Goal: Information Seeking & Learning: Learn about a topic

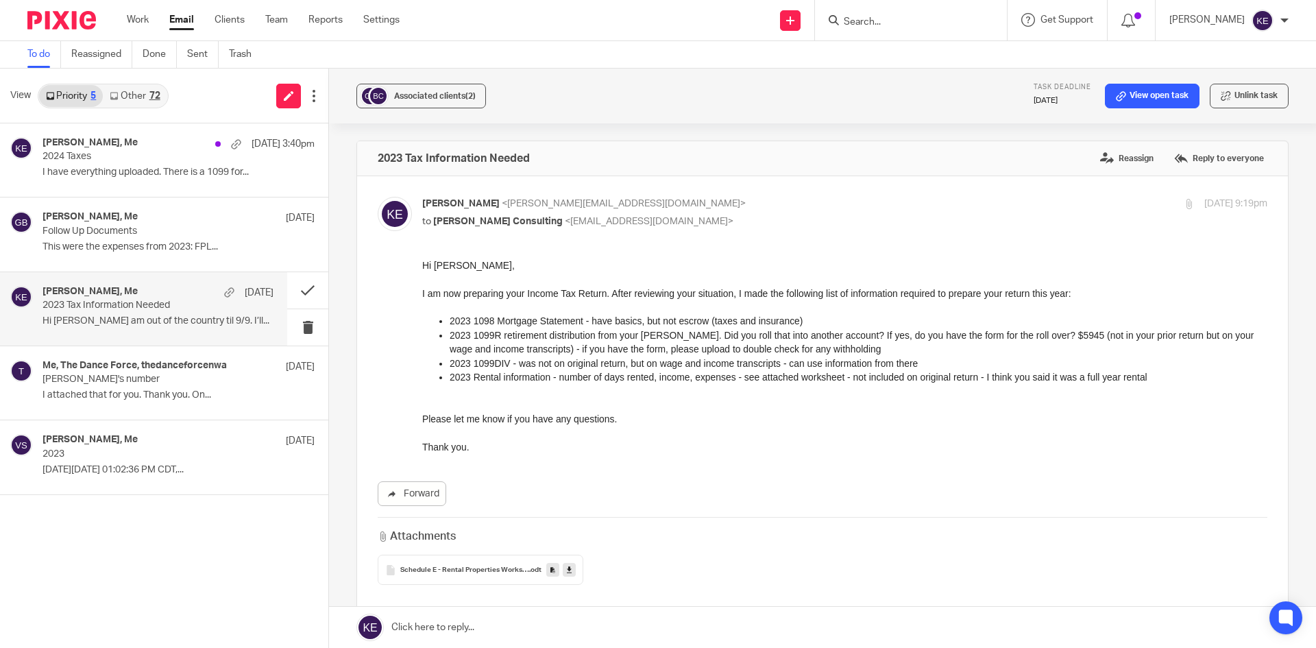
click at [156, 96] on div "72" at bounding box center [154, 96] width 11 height 10
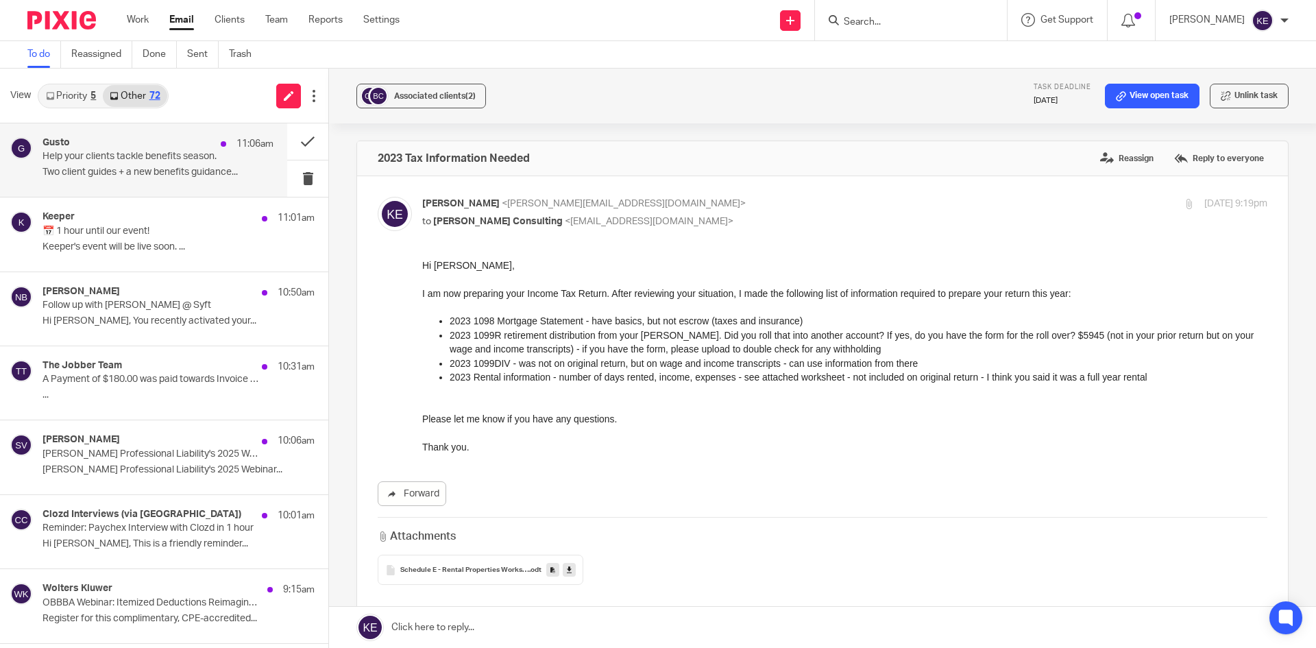
click at [149, 145] on div "Gusto 11:06am" at bounding box center [158, 144] width 231 height 14
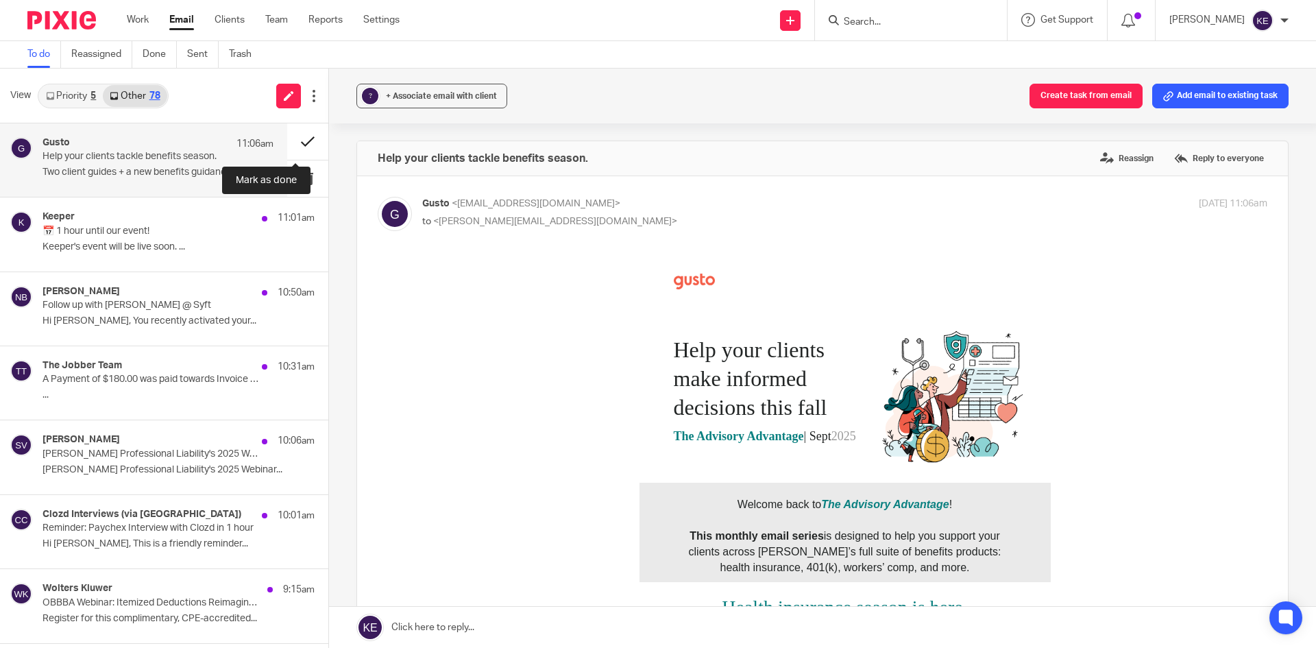
click at [298, 137] on button at bounding box center [307, 141] width 41 height 36
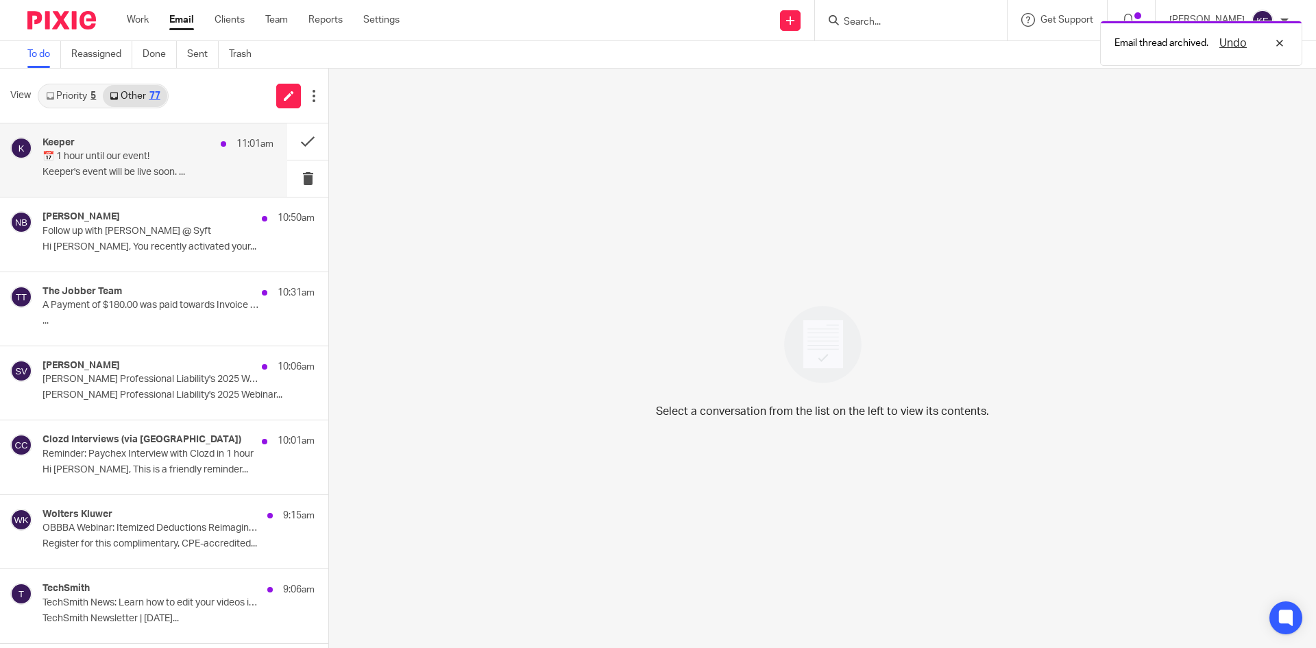
click at [178, 156] on p "📅 1 hour until our event!" at bounding box center [135, 157] width 185 height 12
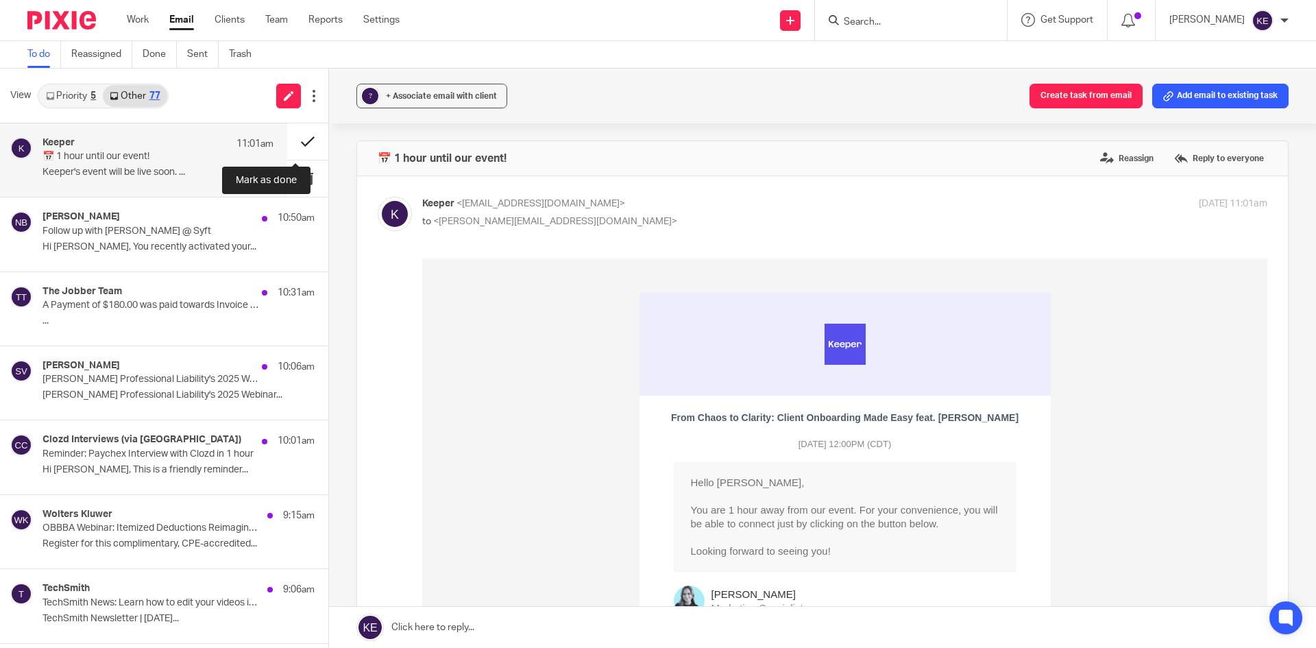
click at [297, 136] on button at bounding box center [307, 141] width 41 height 36
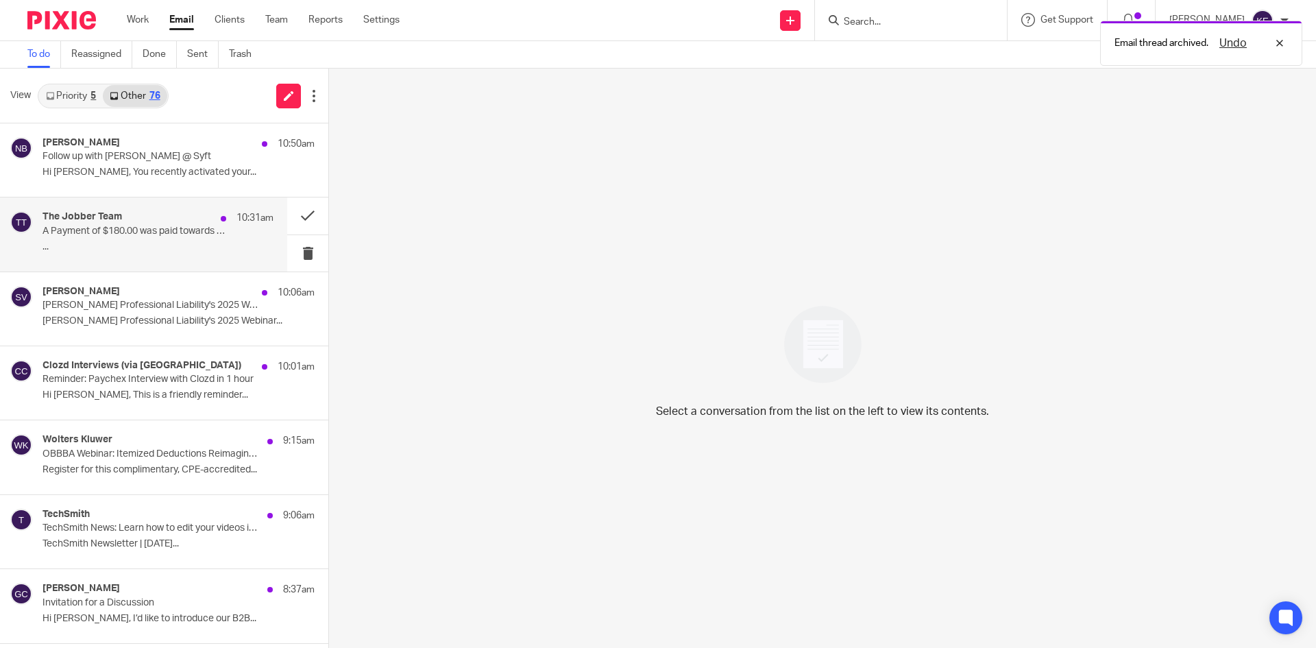
click at [173, 233] on p "A Payment of $180.00 was paid towards Invoice #8460" at bounding box center [135, 232] width 185 height 12
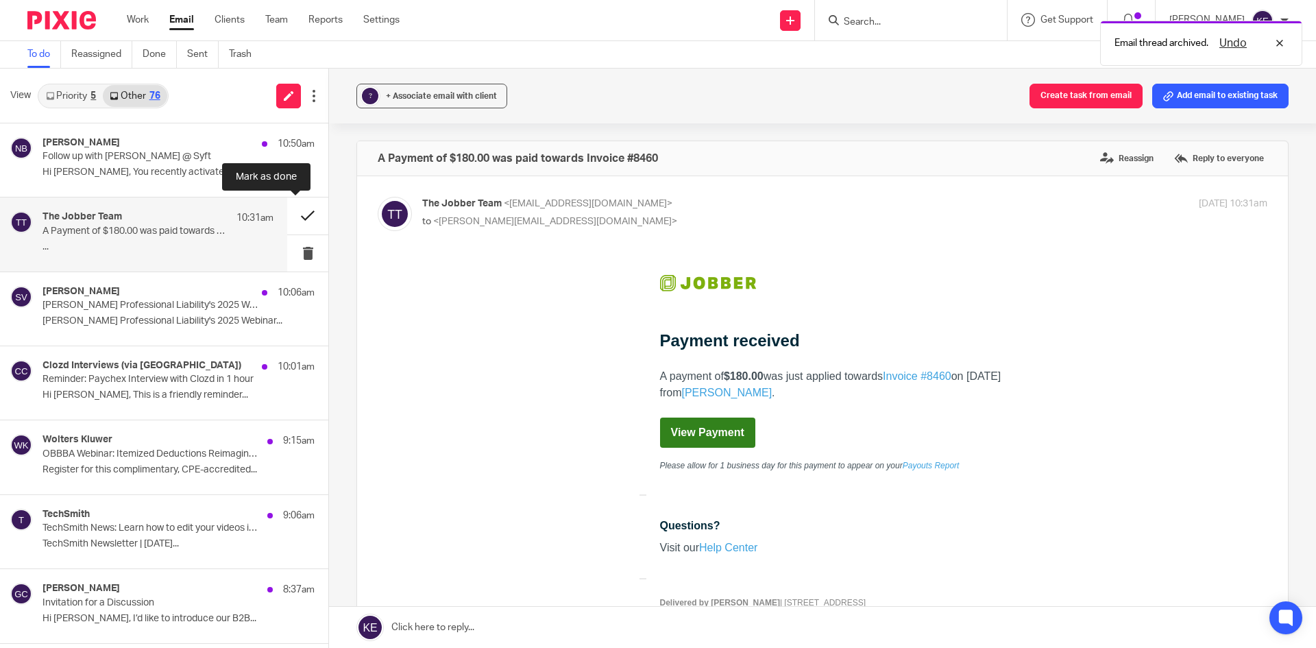
click at [289, 210] on button at bounding box center [307, 215] width 41 height 36
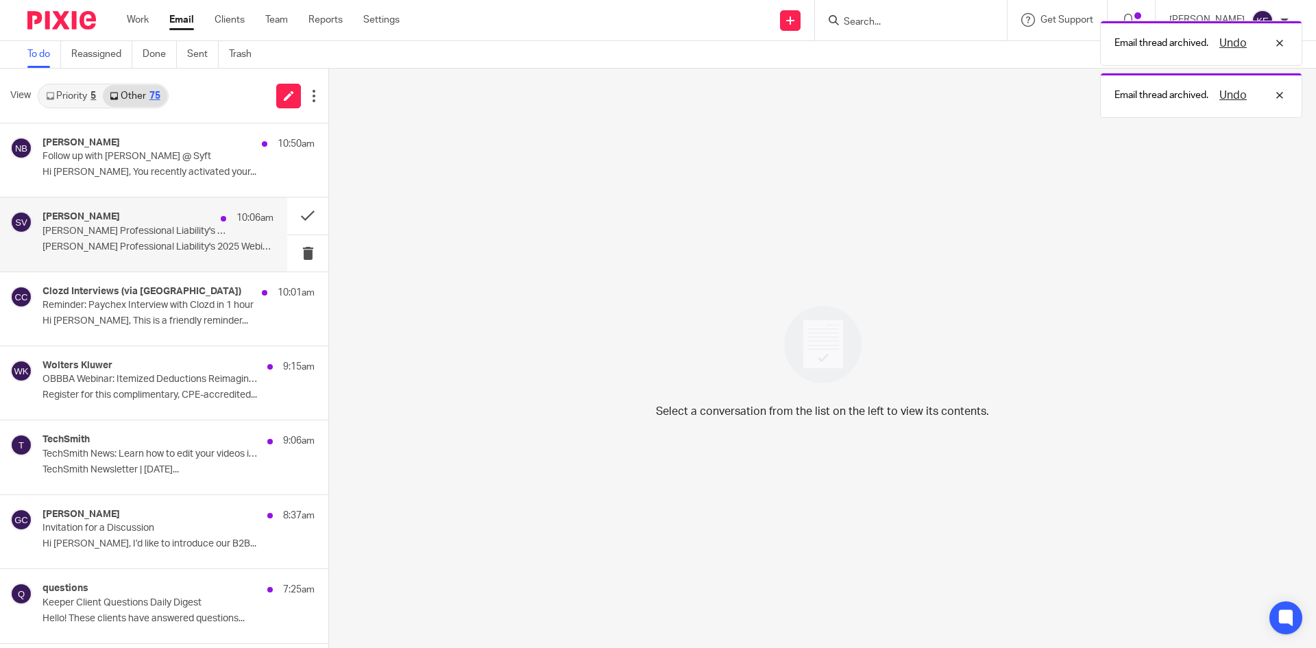
click at [236, 245] on p "McGowan Professional Liability's 2025 Webinar..." at bounding box center [158, 247] width 231 height 12
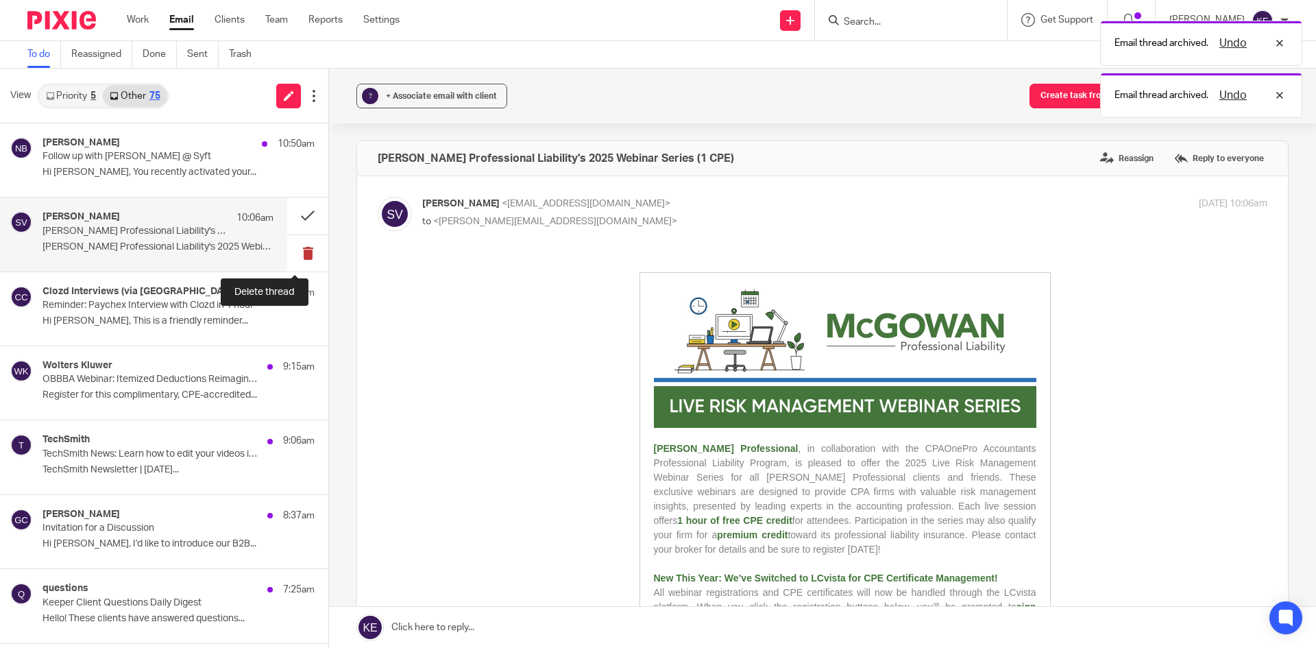
click at [296, 244] on button at bounding box center [307, 253] width 41 height 36
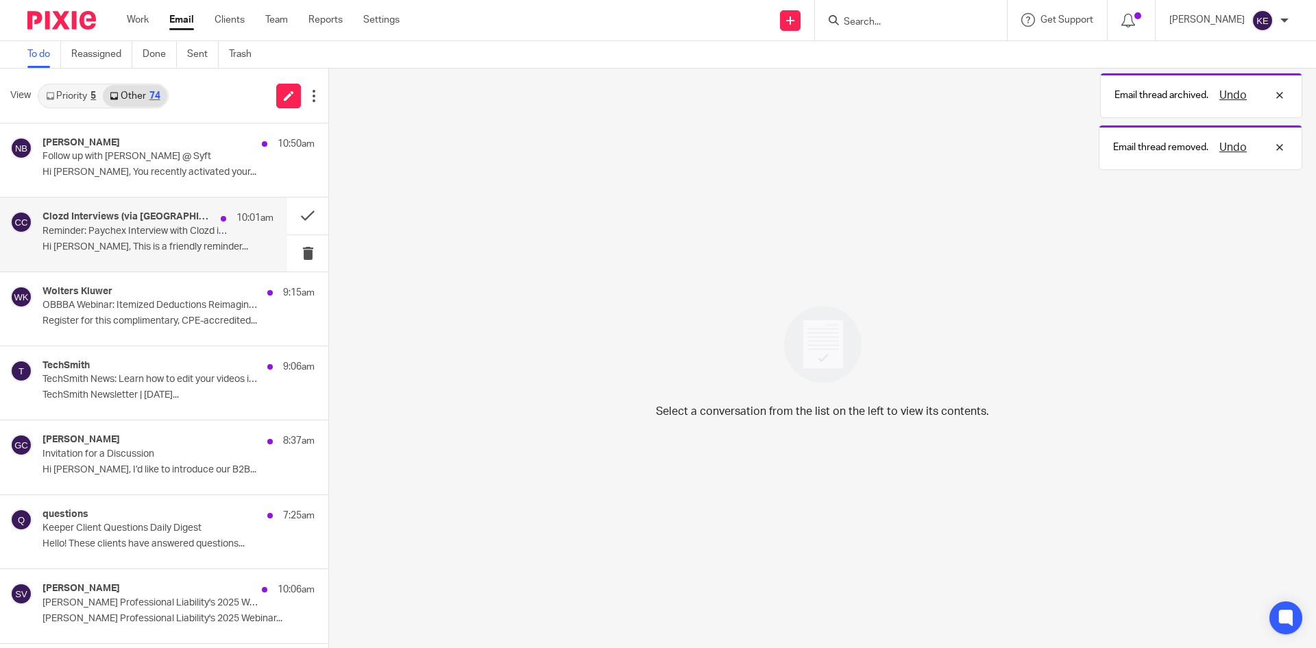
click at [217, 243] on p "Hi Kimberly Erick, This is a friendly reminder..." at bounding box center [158, 247] width 231 height 12
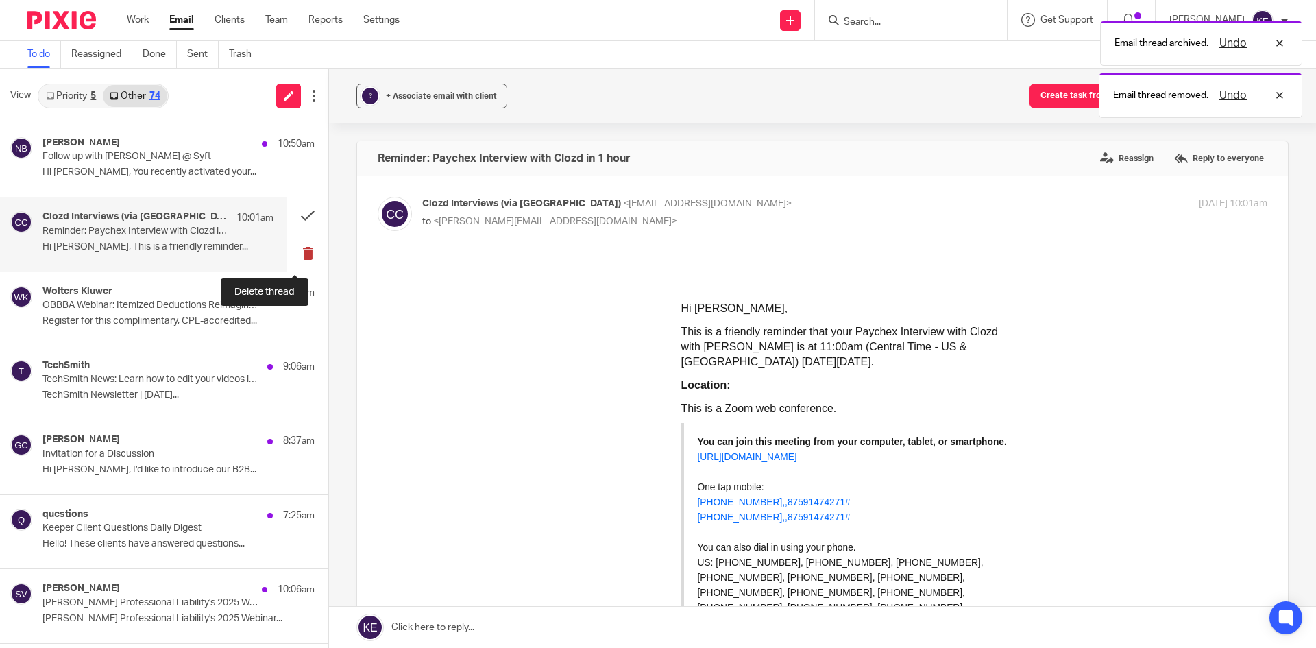
click at [293, 248] on button at bounding box center [307, 253] width 41 height 36
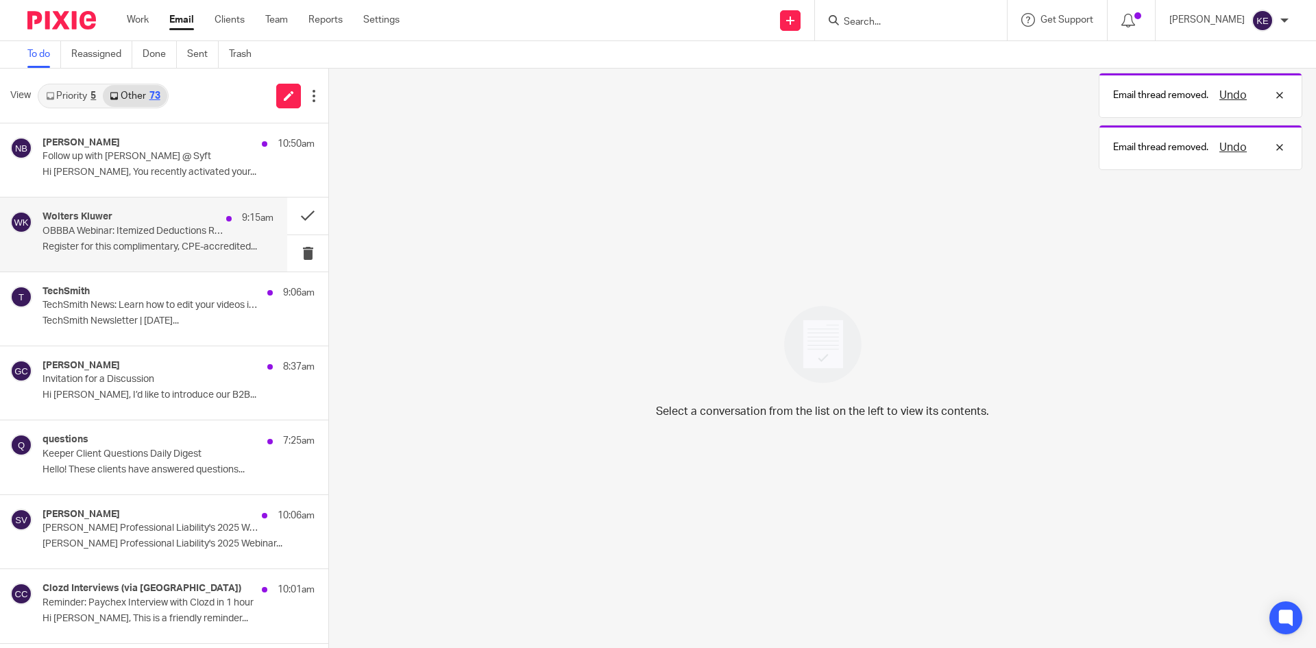
click at [227, 254] on div "Wolters Kluwer 9:15am OBBBA Webinar: Itemized Deductions Reimagined Under The O…" at bounding box center [158, 234] width 231 height 46
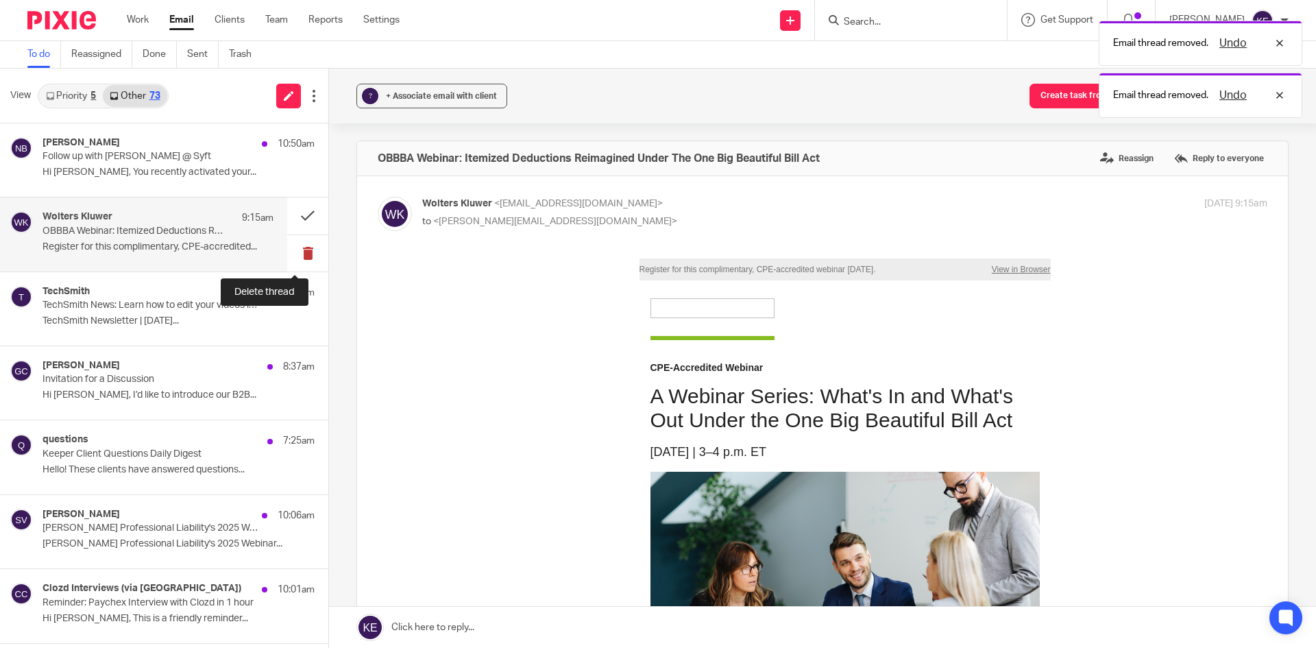
click at [301, 252] on button at bounding box center [307, 253] width 41 height 36
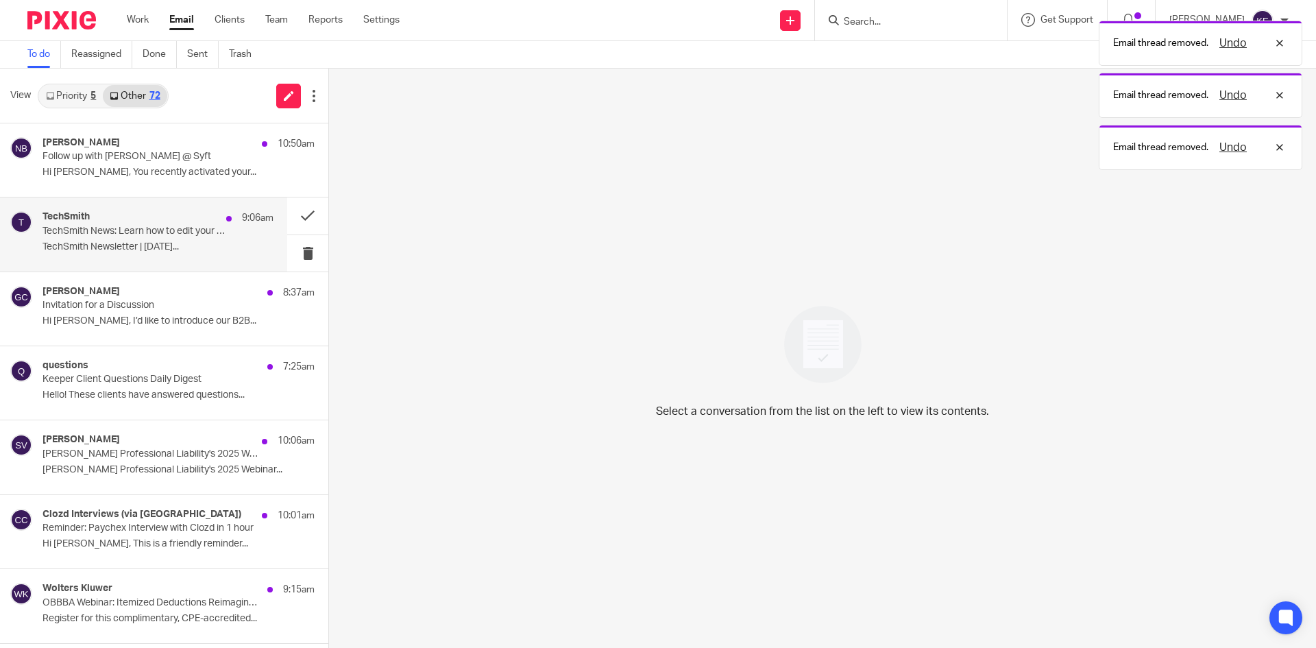
click at [241, 247] on p "TechSmith Newsletter | September 16, 2025..." at bounding box center [158, 247] width 231 height 12
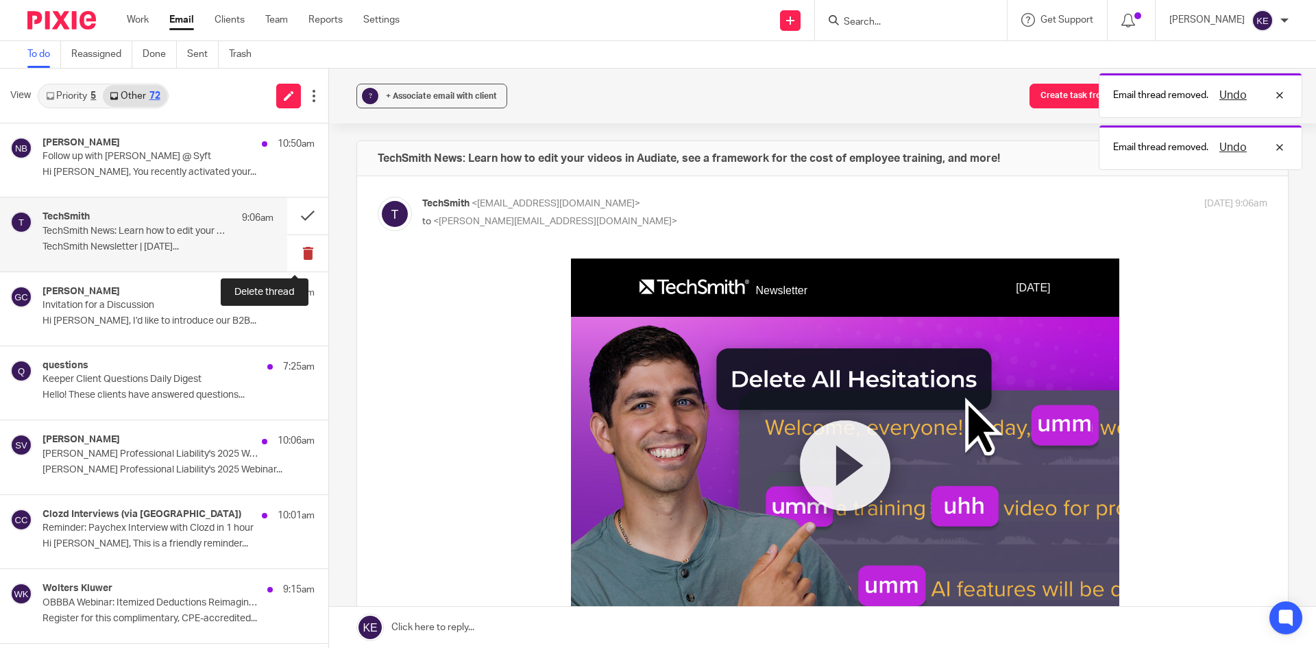
click at [290, 250] on button at bounding box center [307, 253] width 41 height 36
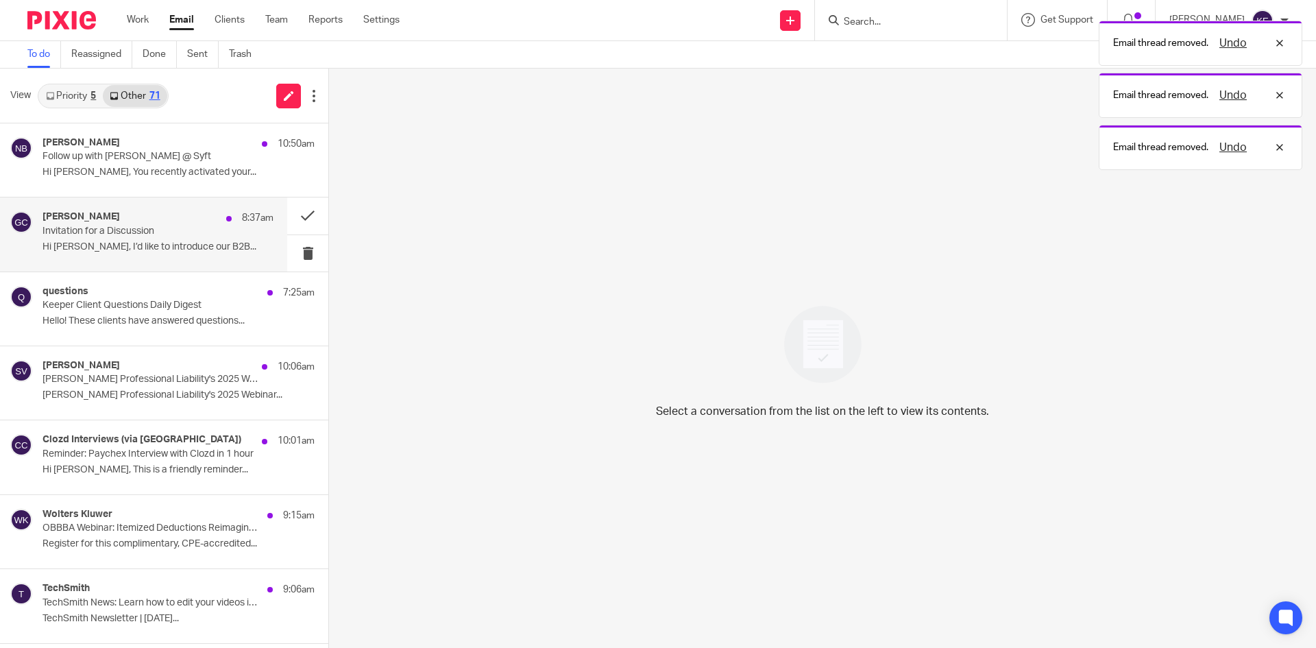
click at [217, 249] on p "Hi Kim, I’d like to introduce our B2B..." at bounding box center [158, 247] width 231 height 12
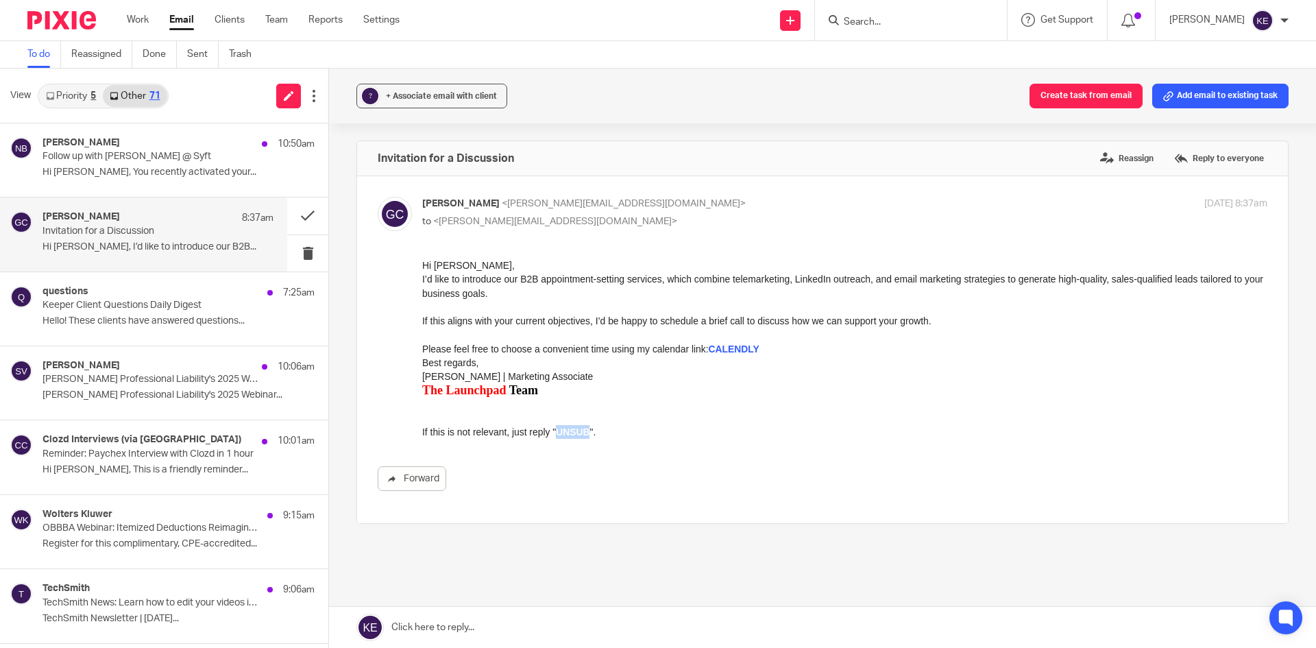
drag, startPoint x: 587, startPoint y: 432, endPoint x: 557, endPoint y: 437, distance: 30.7
click at [557, 437] on strong "UNSUB" at bounding box center [573, 431] width 34 height 11
copy strong "UNSUB"
click at [413, 623] on link at bounding box center [822, 627] width 987 height 41
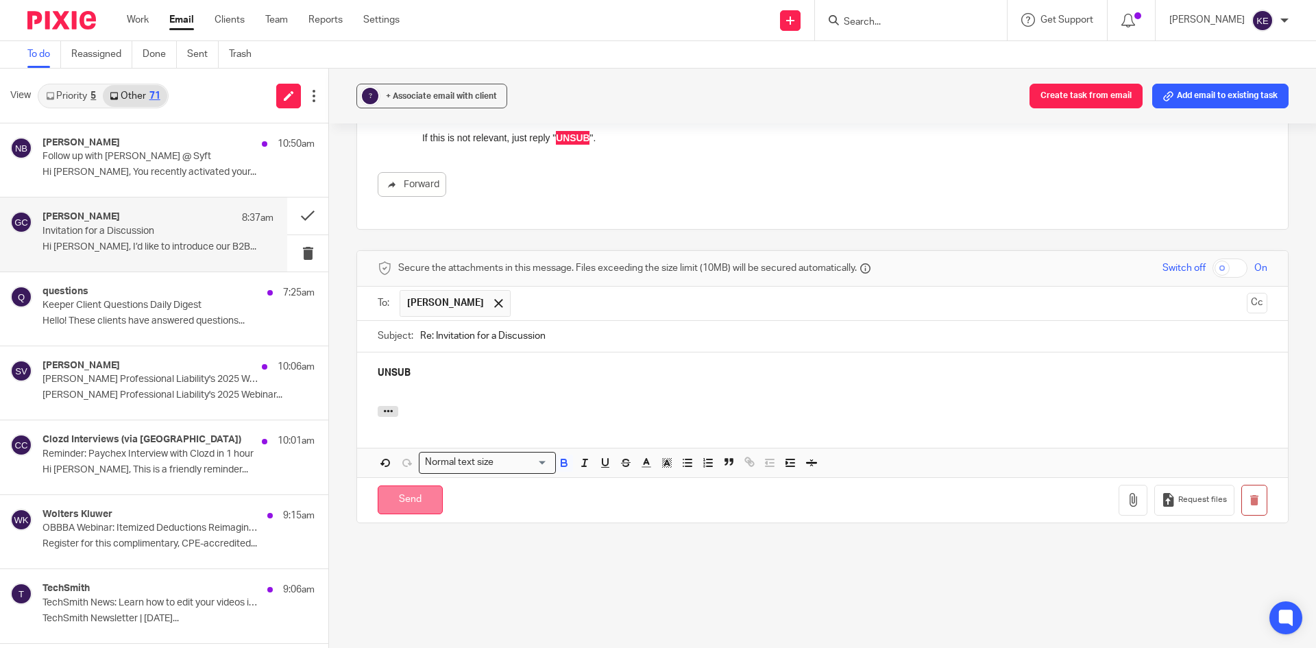
click at [415, 504] on input "Send" at bounding box center [410, 499] width 65 height 29
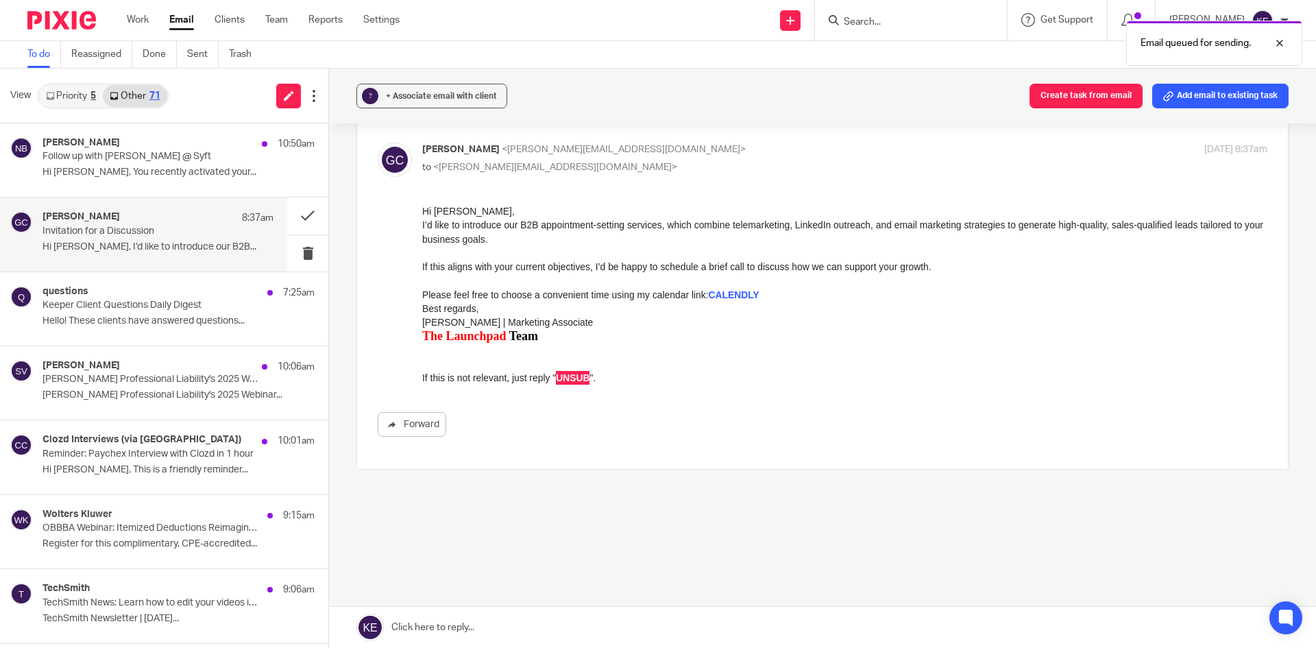
scroll to position [54, 0]
click at [298, 248] on button at bounding box center [307, 253] width 41 height 36
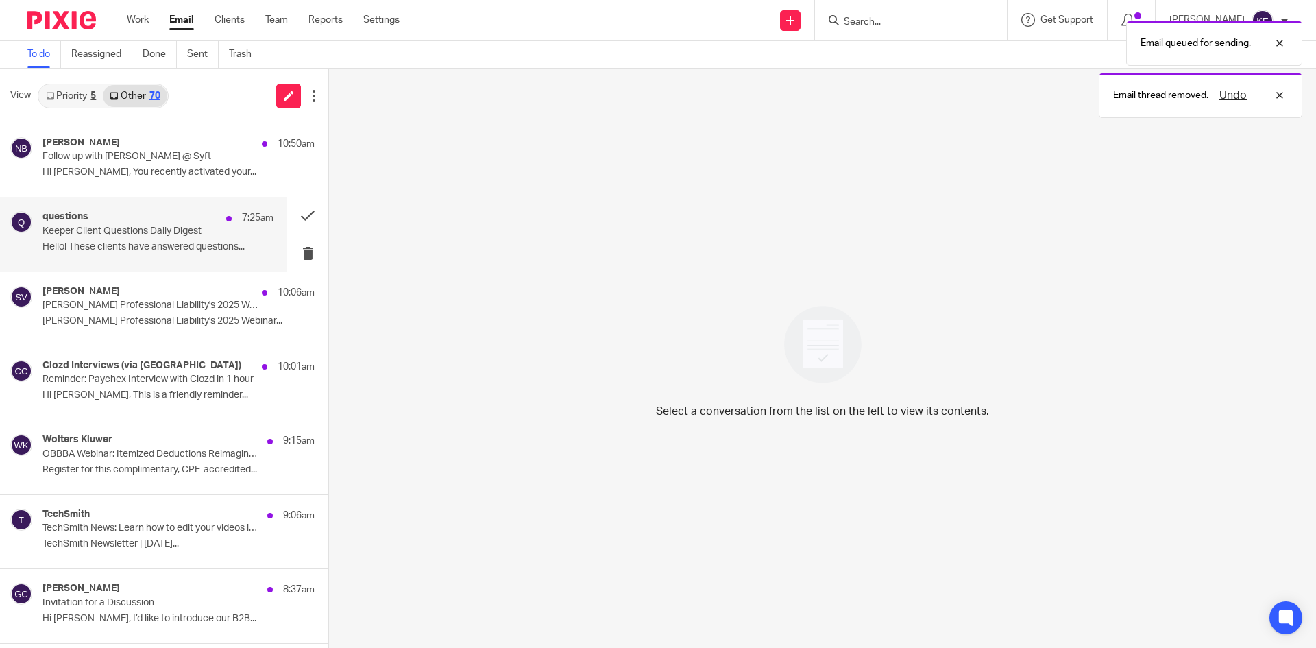
click at [216, 238] on div "questions 7:25am Keeper Client Questions Daily Digest Hello! These clients have…" at bounding box center [158, 234] width 231 height 46
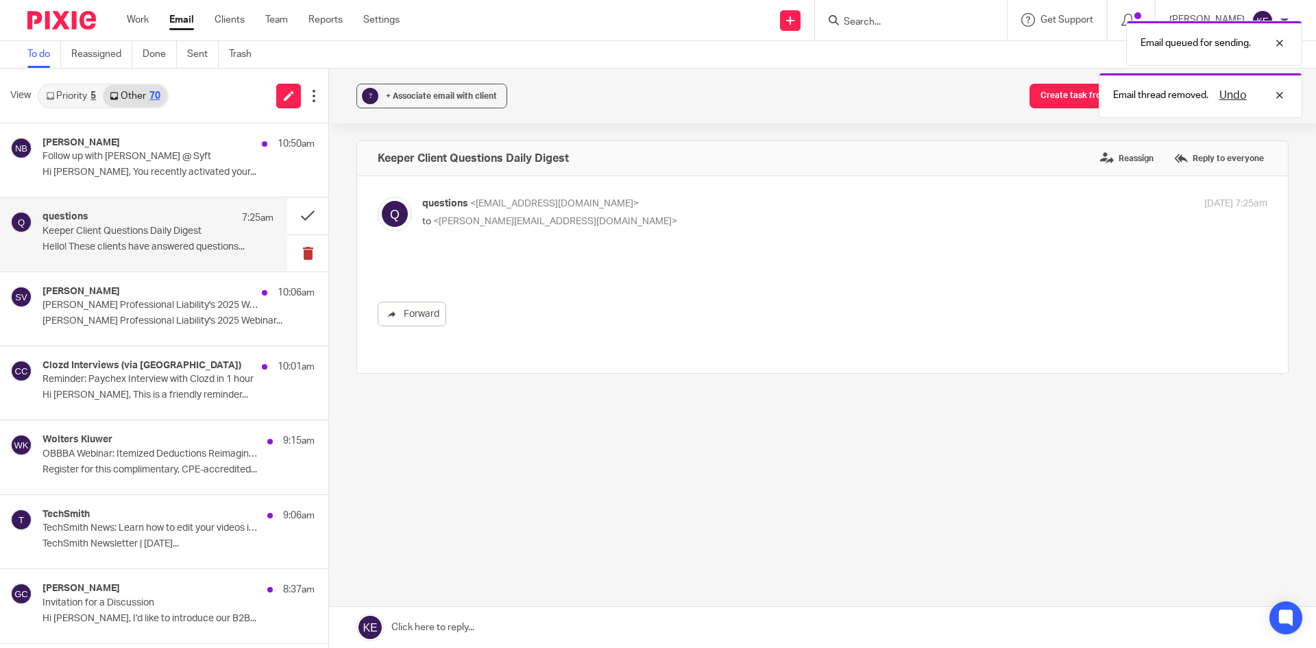
scroll to position [0, 0]
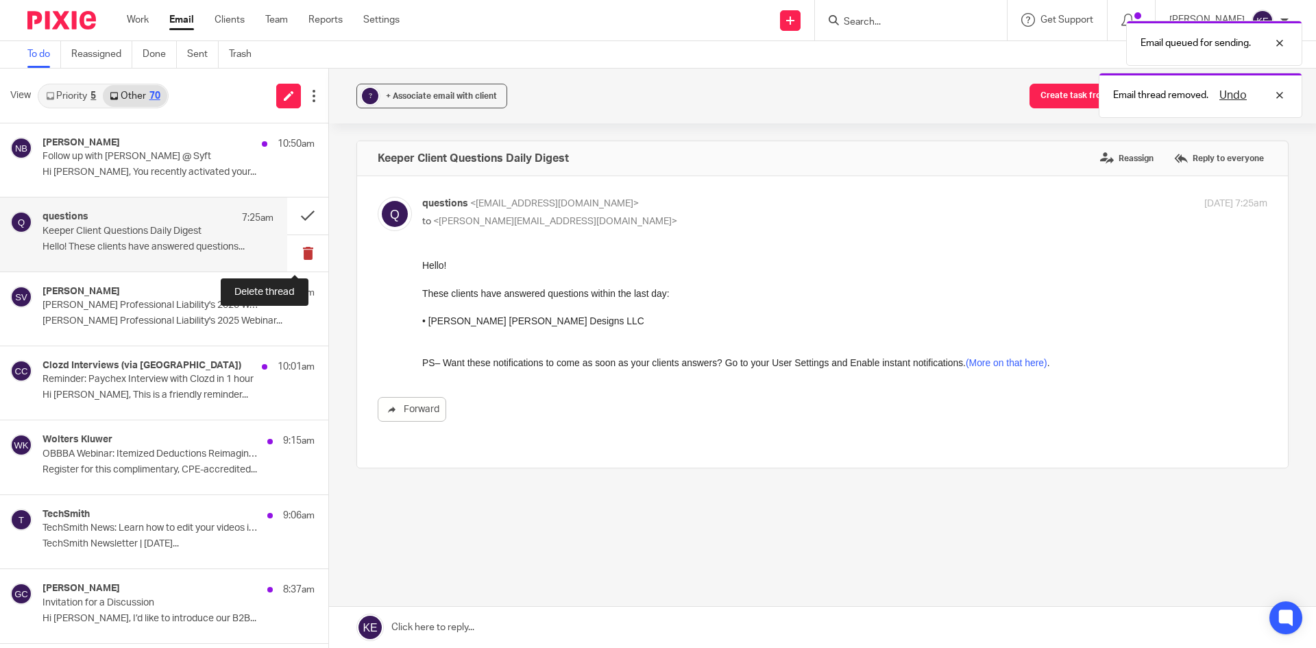
click at [291, 247] on button at bounding box center [307, 253] width 41 height 36
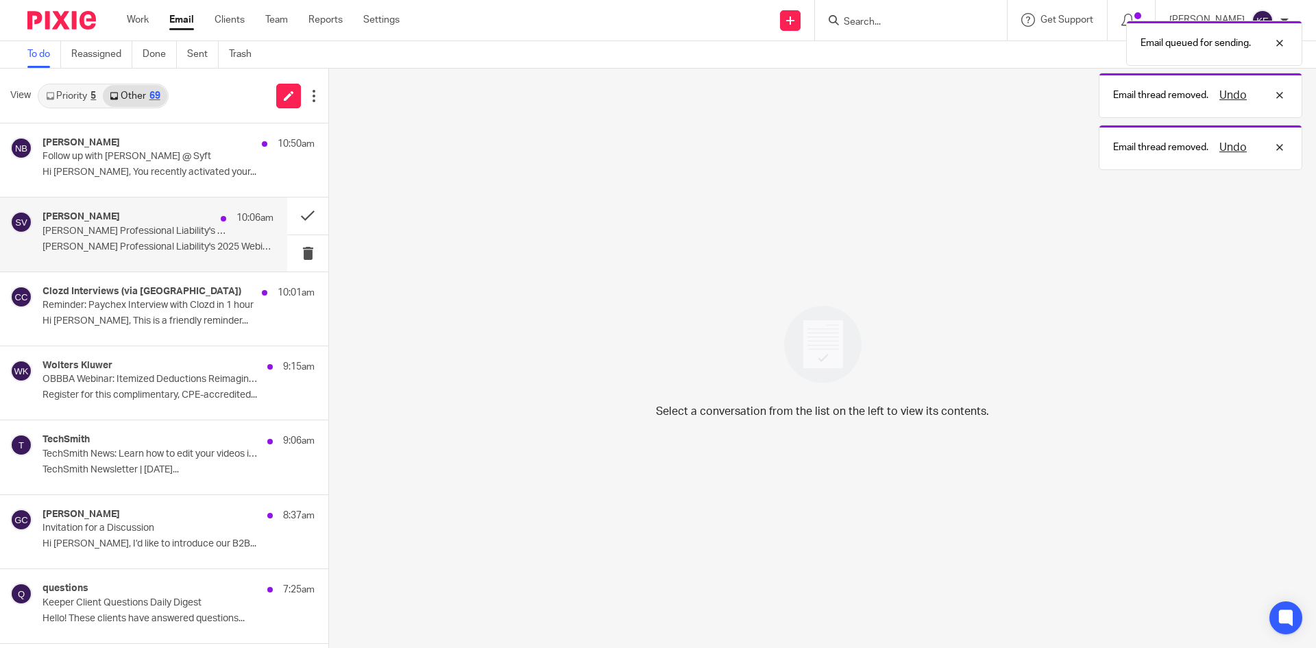
click at [169, 246] on p "McGowan Professional Liability's 2025 Webinar..." at bounding box center [158, 247] width 231 height 12
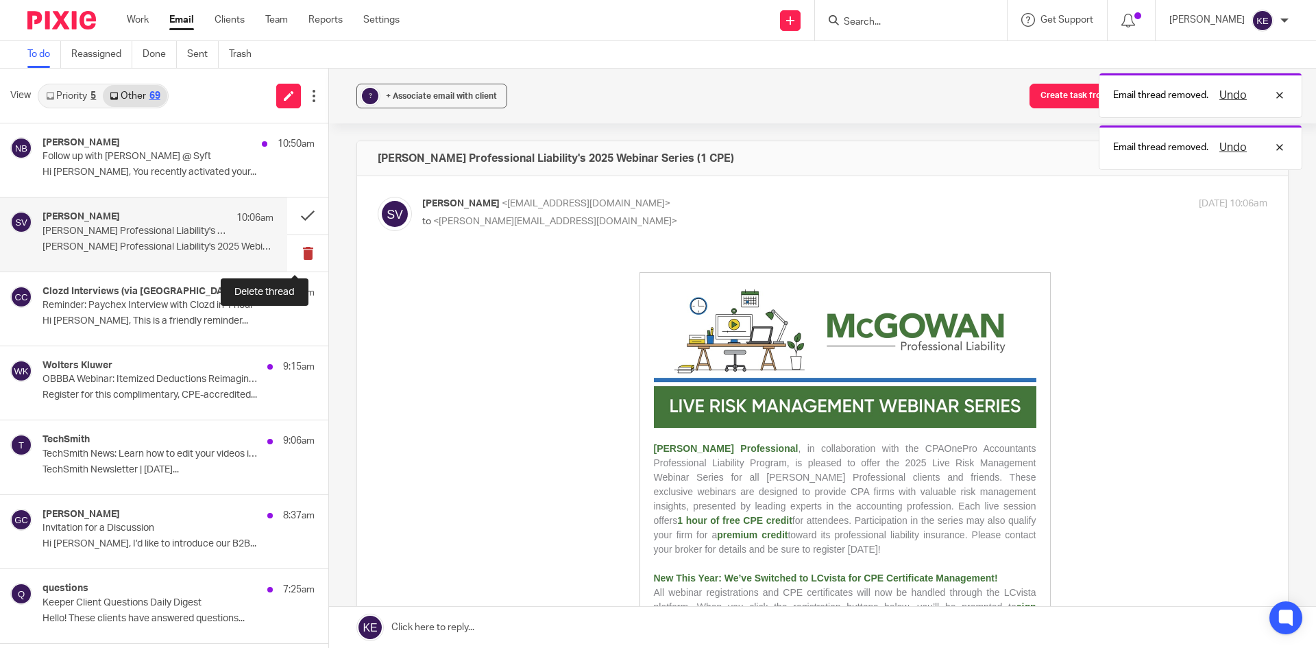
click at [289, 248] on button at bounding box center [307, 253] width 41 height 36
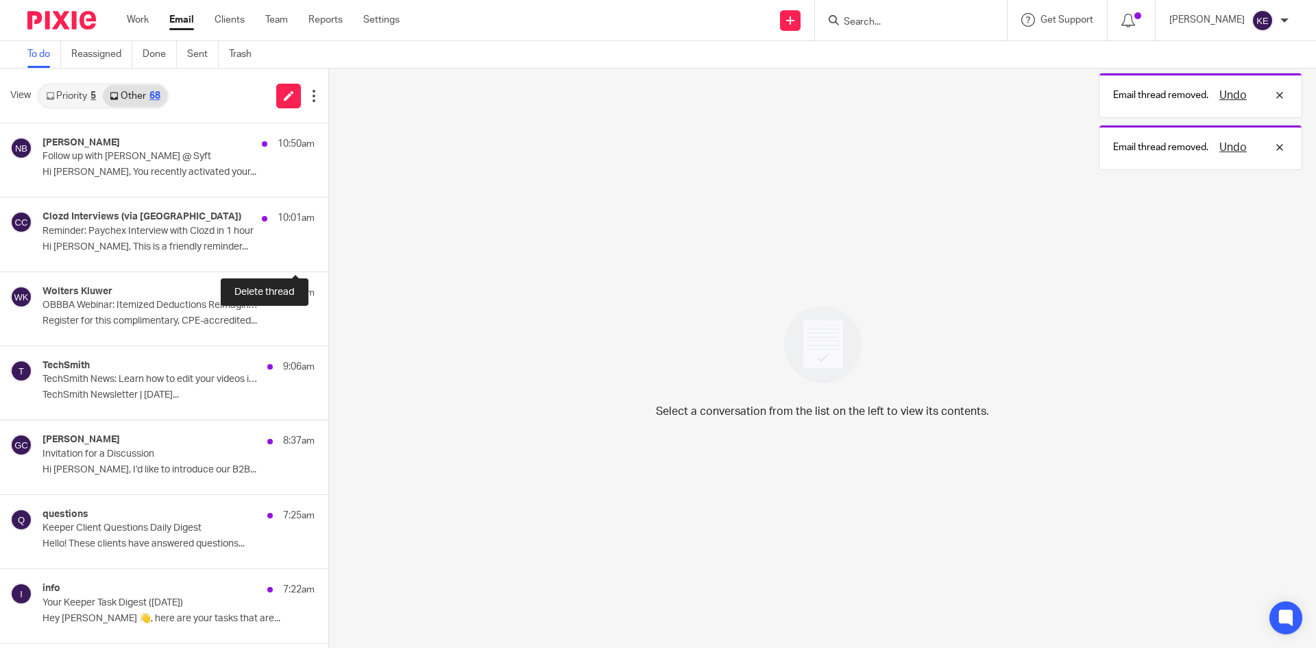
click at [328, 248] on button at bounding box center [333, 253] width 11 height 36
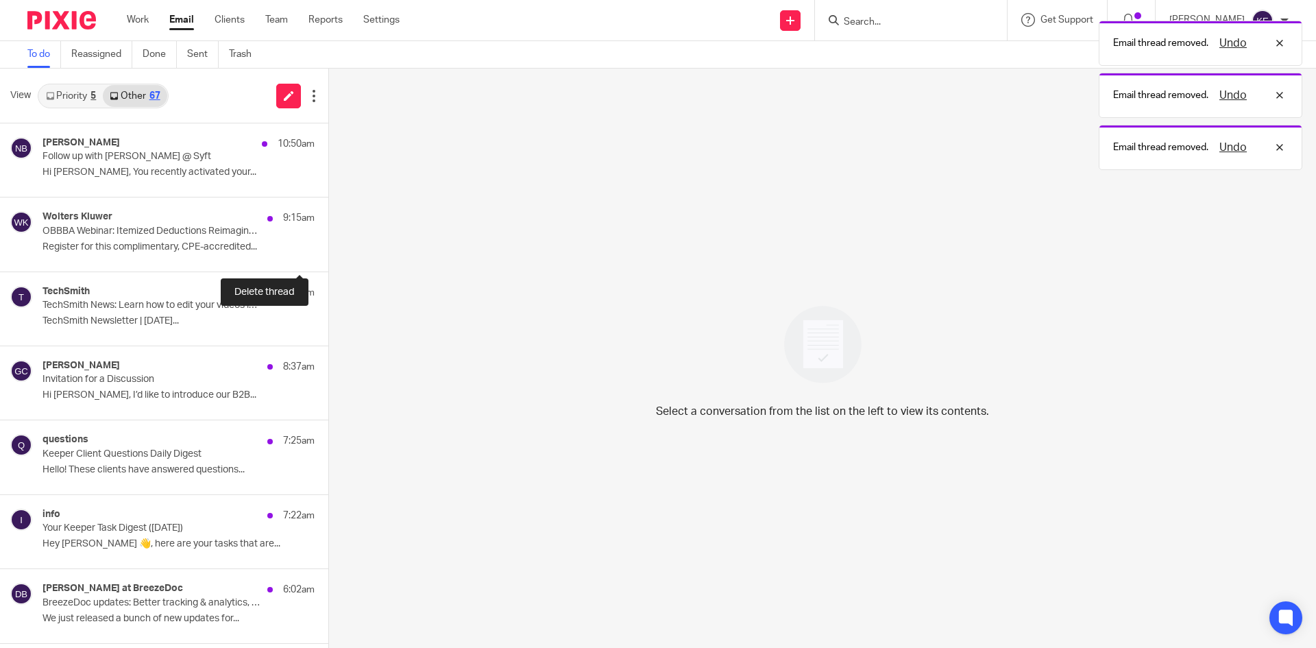
click at [328, 248] on button at bounding box center [333, 253] width 11 height 36
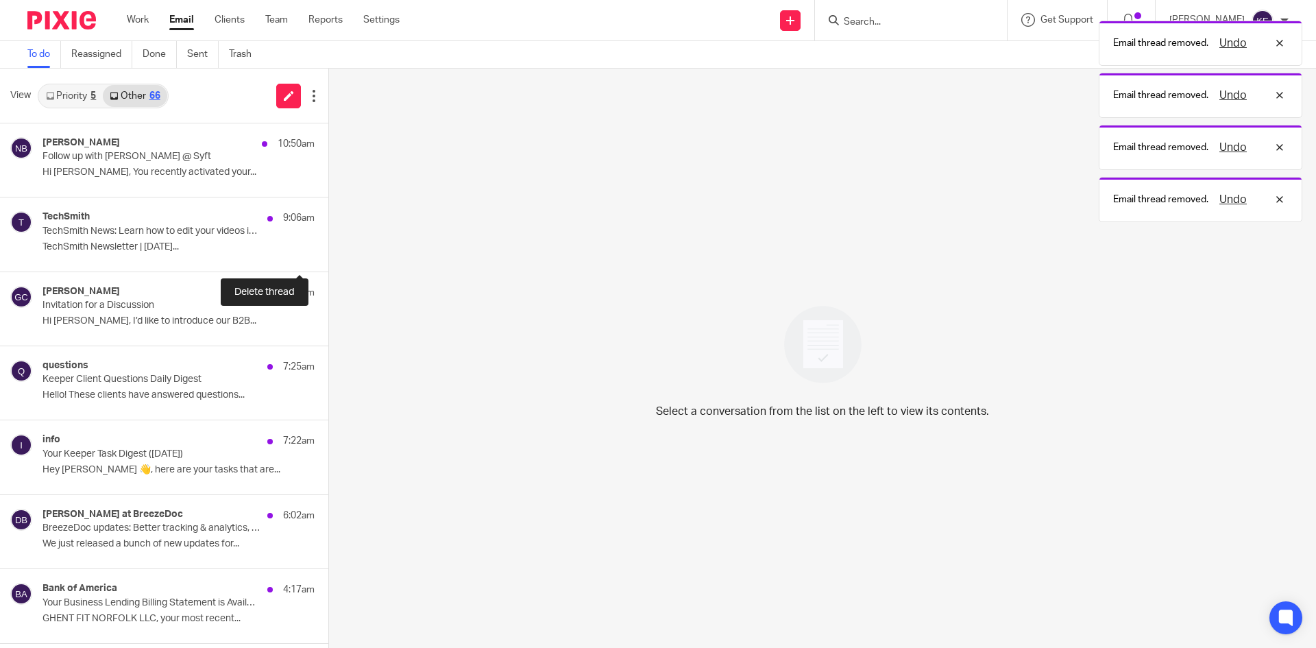
click at [328, 248] on button at bounding box center [333, 253] width 11 height 36
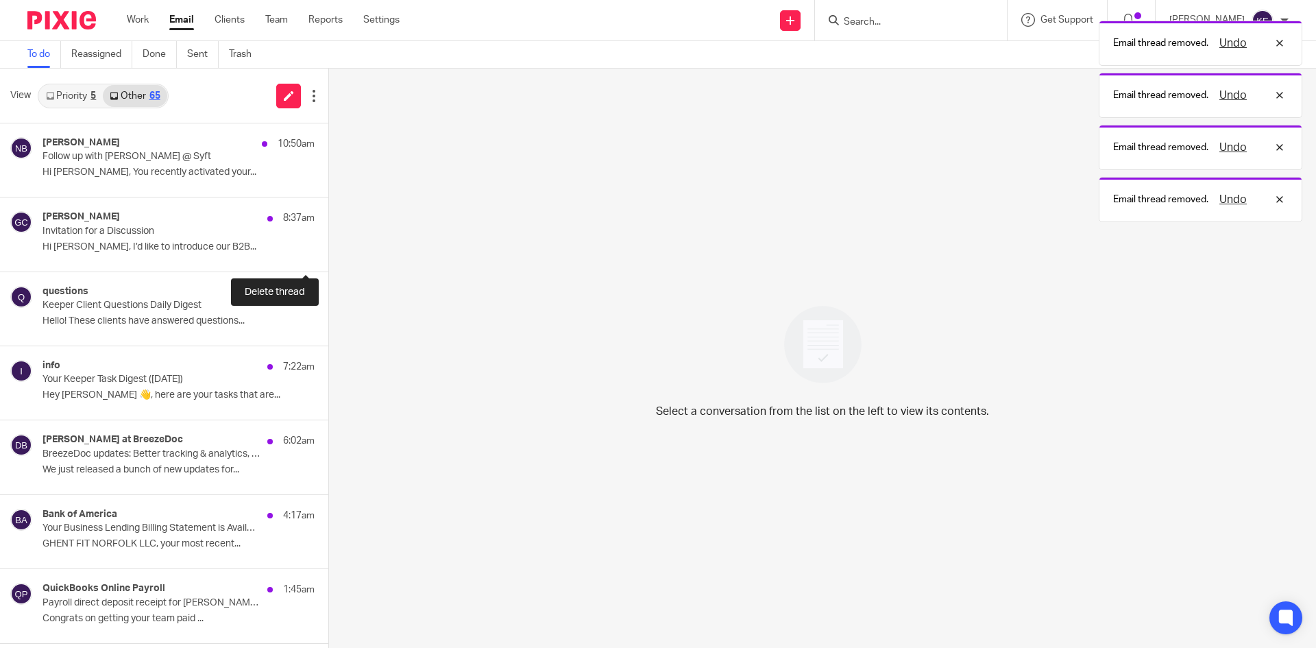
click at [328, 248] on button at bounding box center [333, 253] width 11 height 36
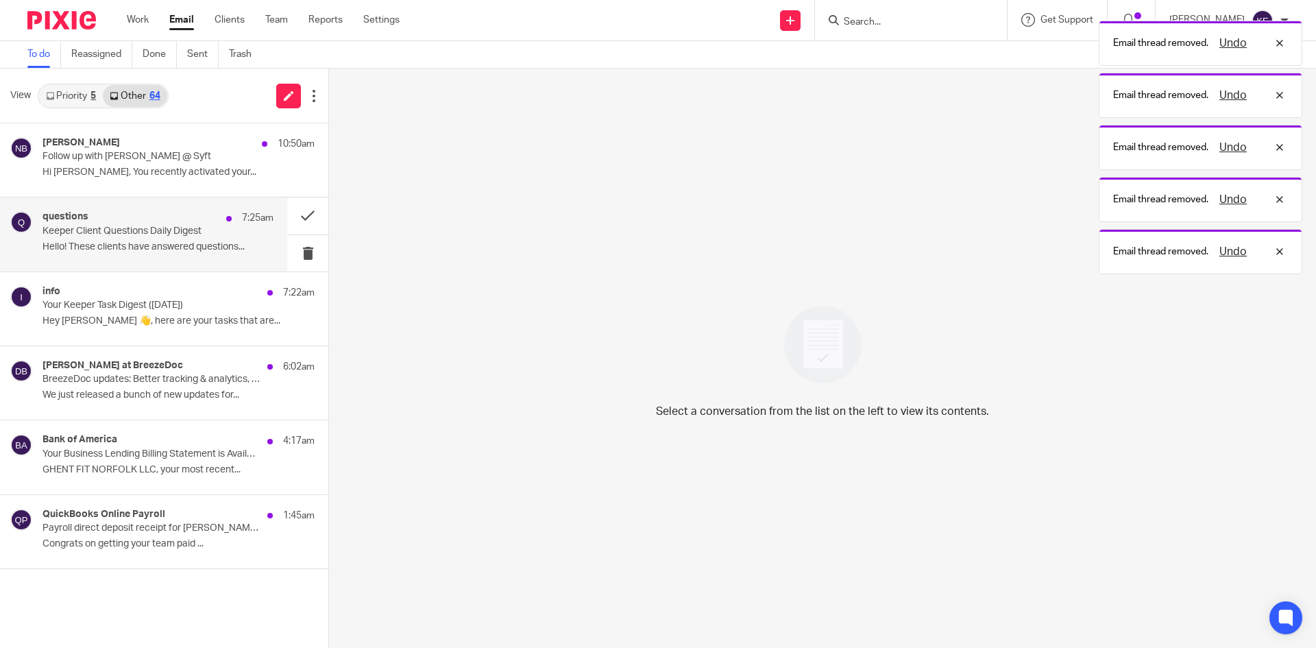
click at [222, 240] on div "questions 7:25am Keeper Client Questions Daily Digest Hello! These clients have…" at bounding box center [158, 234] width 231 height 46
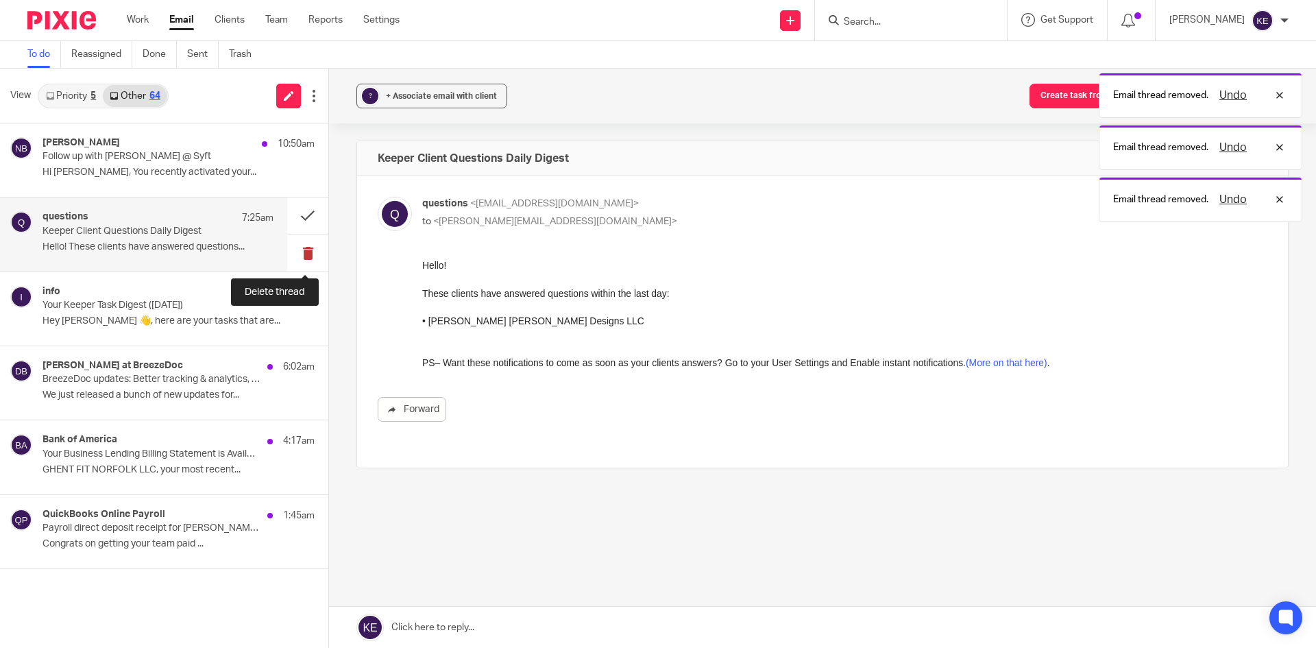
click at [303, 249] on button at bounding box center [307, 253] width 41 height 36
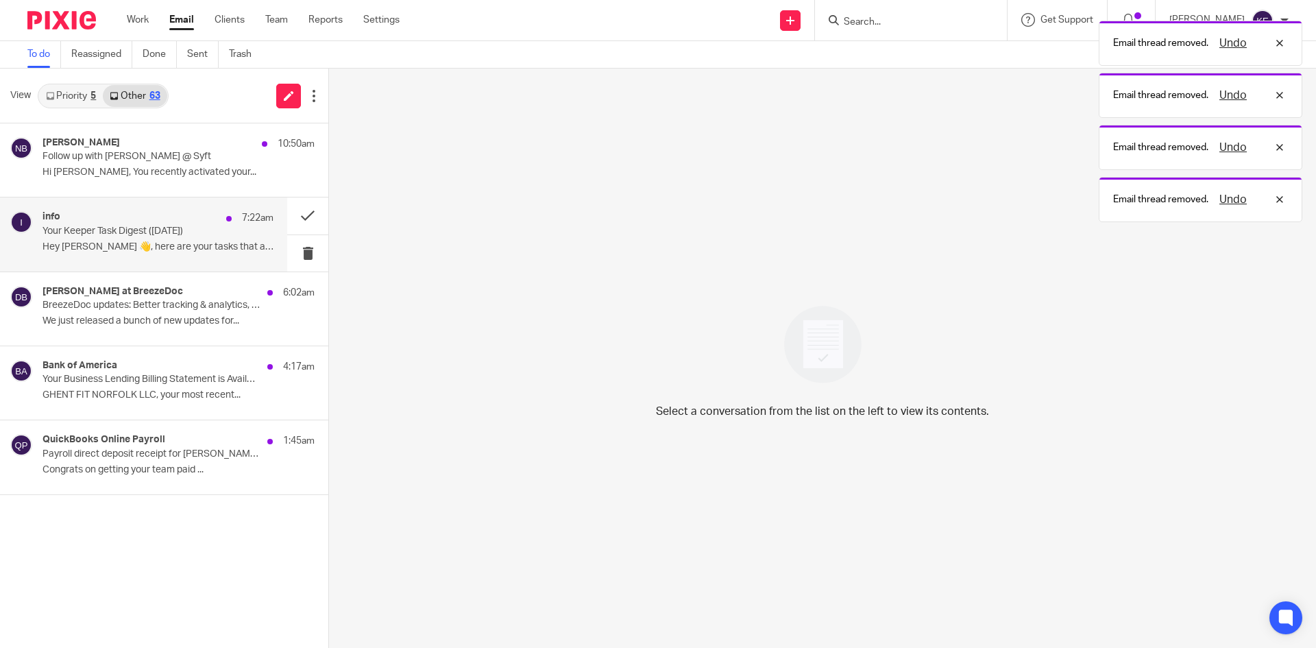
click at [205, 245] on p "Hey Kimberly 👋, here are your tasks that are..." at bounding box center [158, 247] width 231 height 12
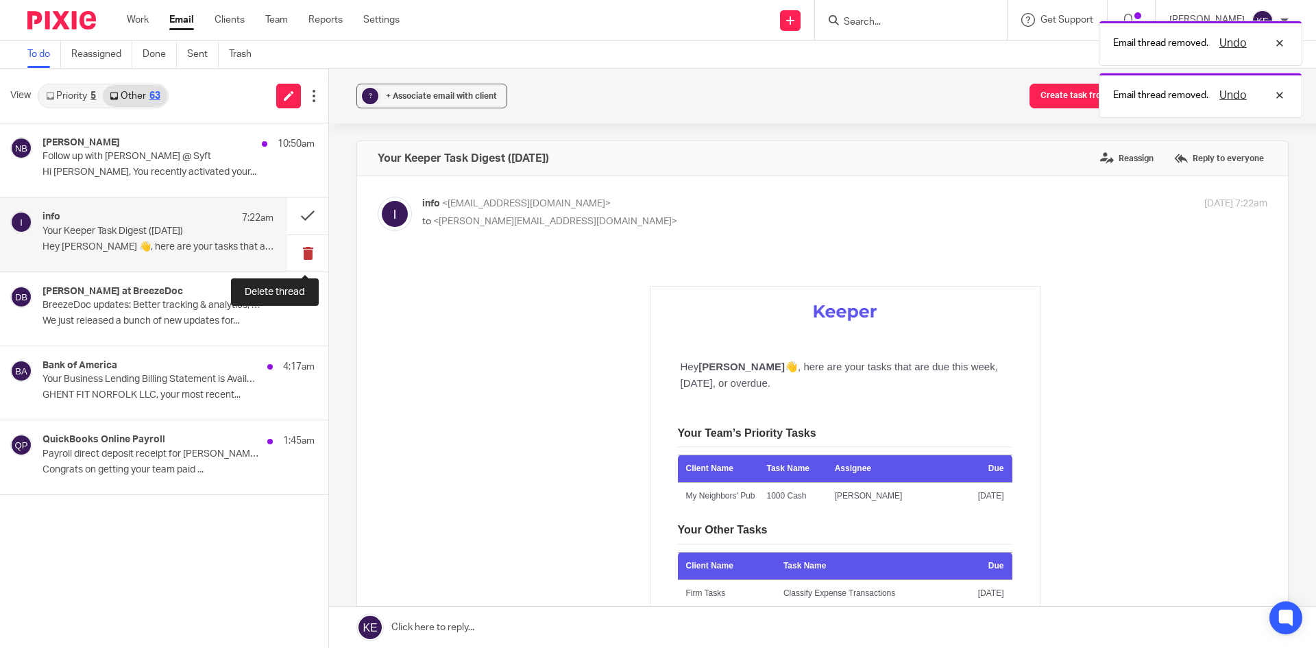
click at [308, 250] on button at bounding box center [307, 253] width 41 height 36
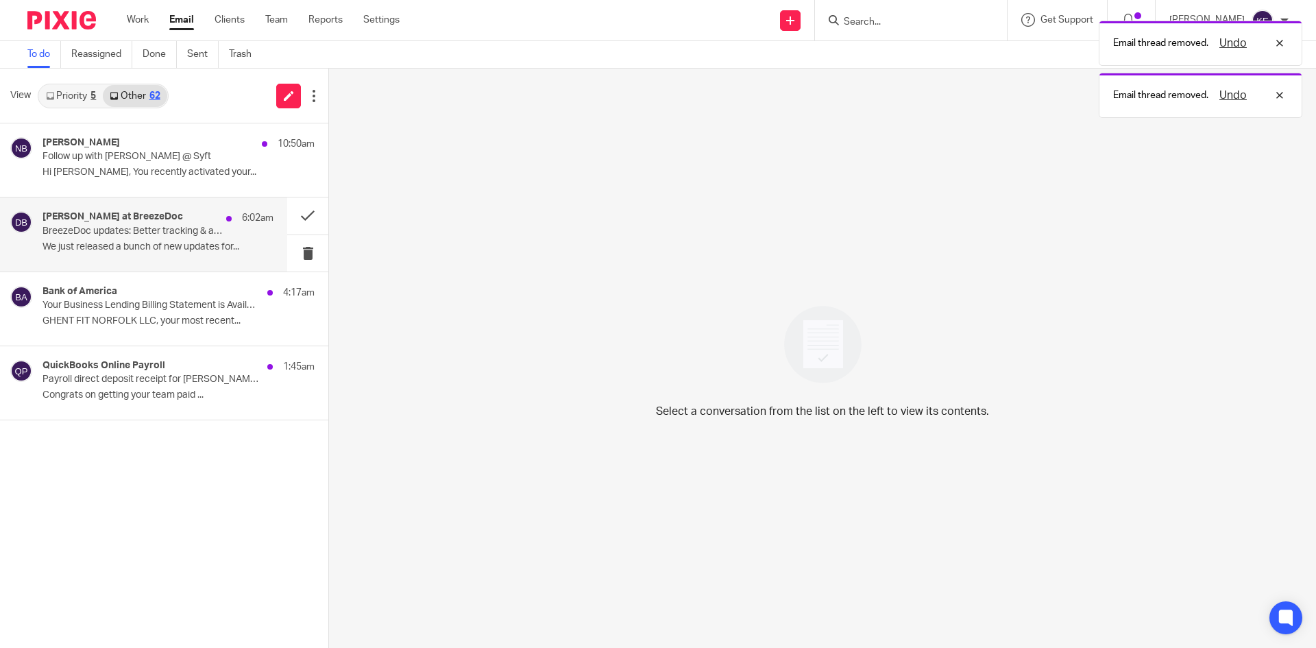
click at [183, 239] on div "David at BreezeDoc 6:02am BreezeDoc updates: Better tracking & analytics, view-…" at bounding box center [158, 234] width 231 height 46
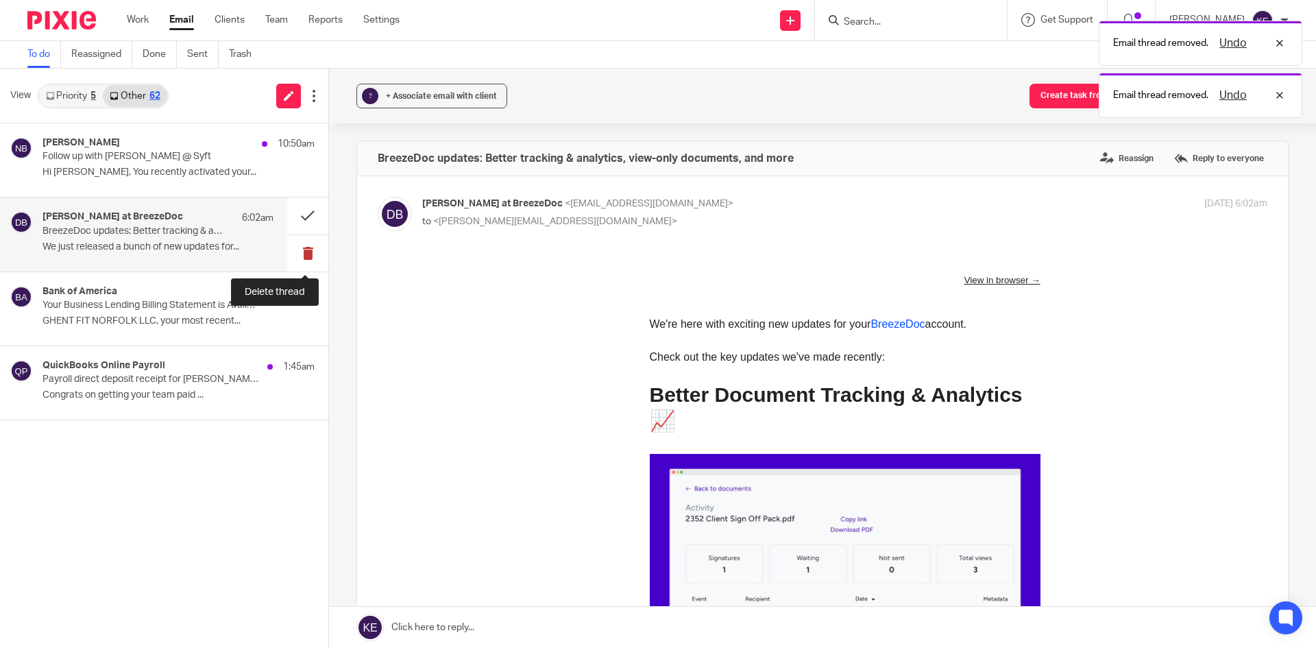
click at [304, 250] on button at bounding box center [307, 253] width 41 height 36
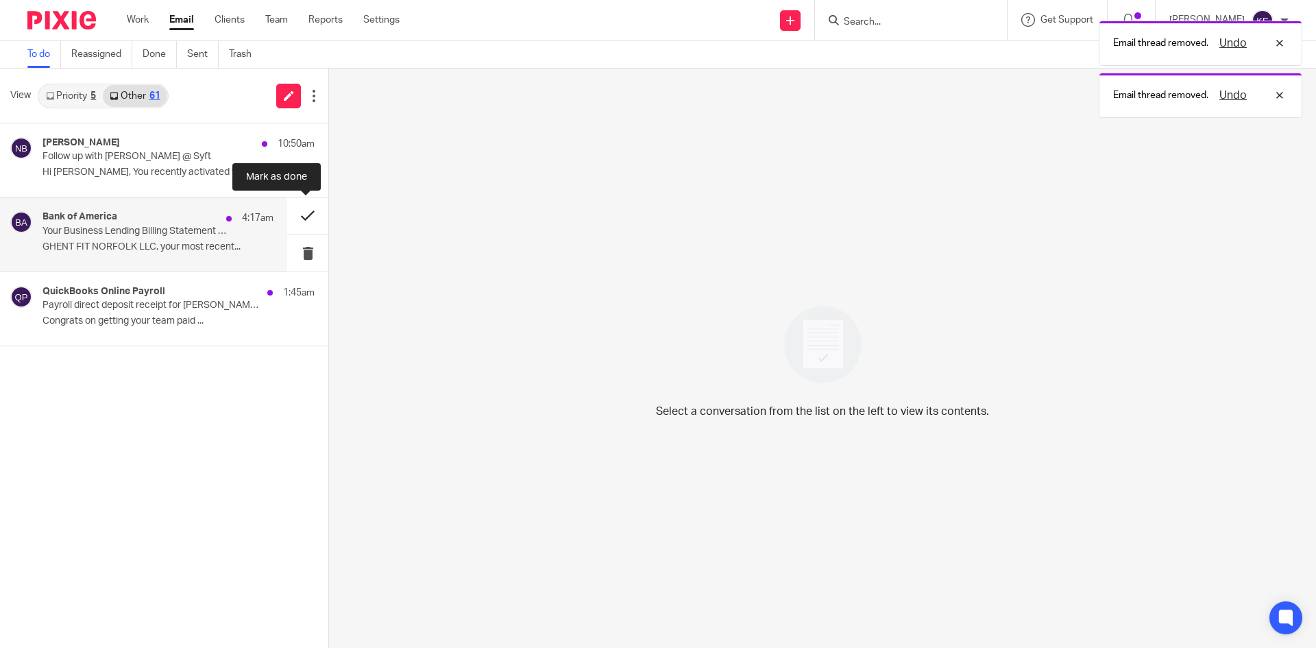
click at [306, 215] on button at bounding box center [307, 215] width 41 height 36
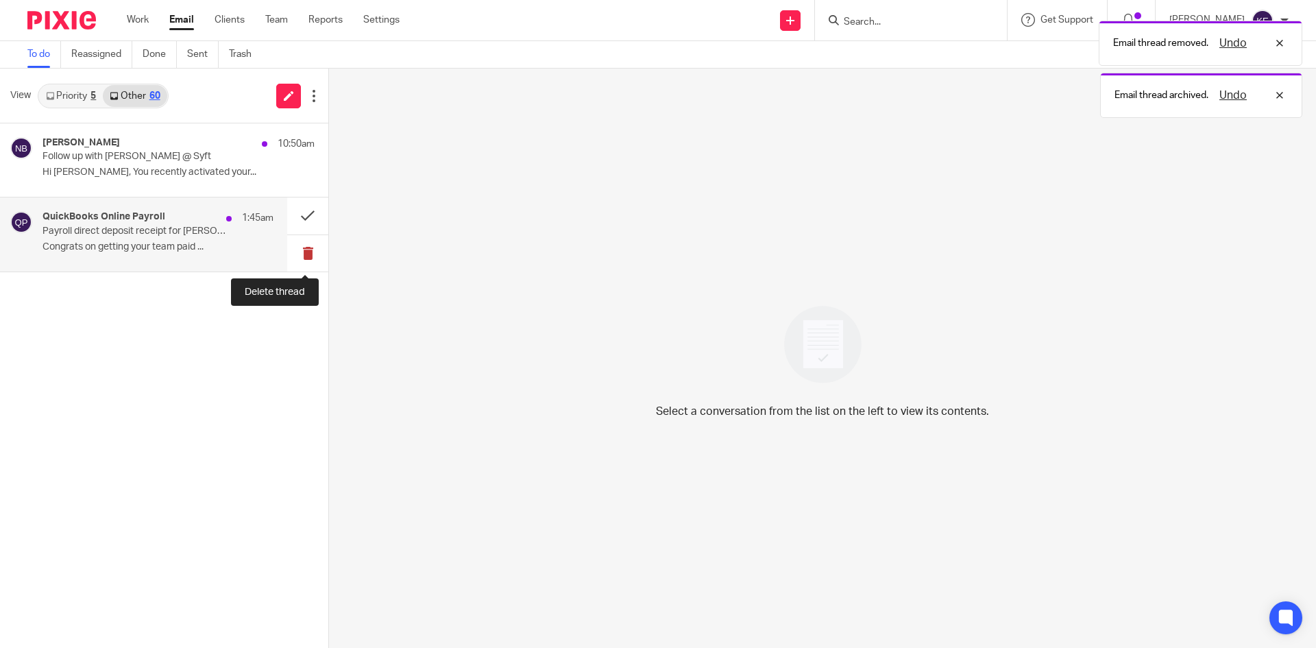
click at [300, 248] on button at bounding box center [307, 253] width 41 height 36
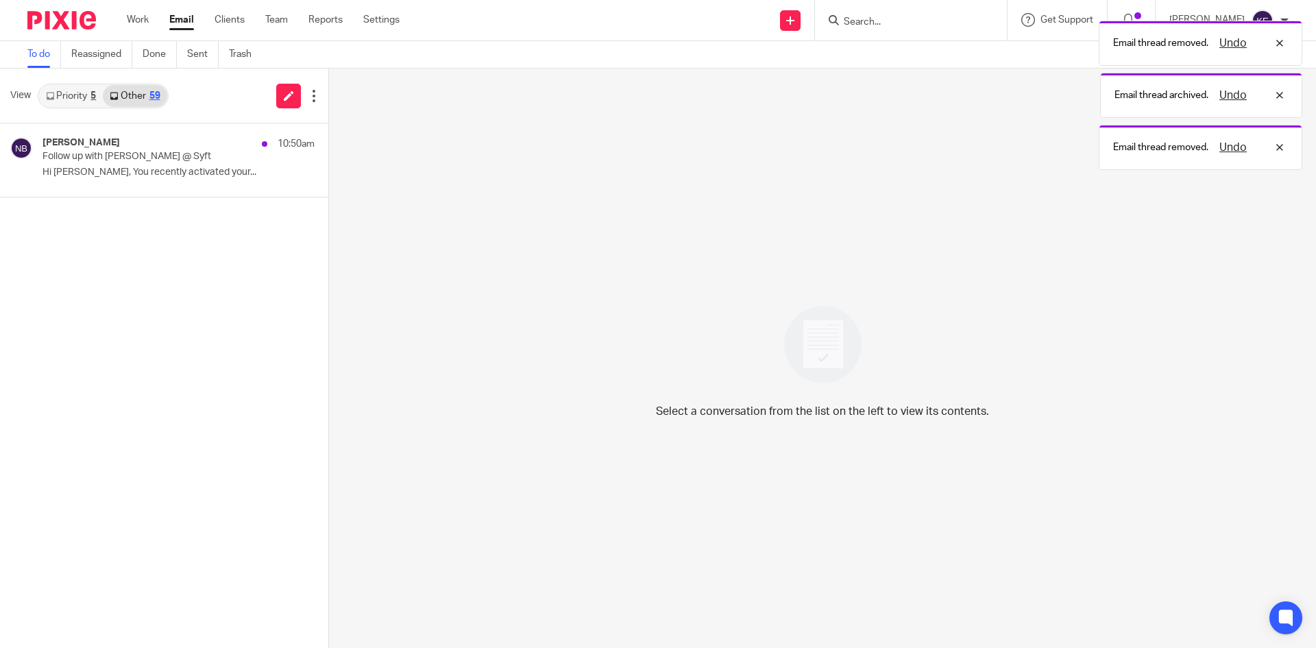
click at [175, 21] on link "Email" at bounding box center [181, 20] width 25 height 14
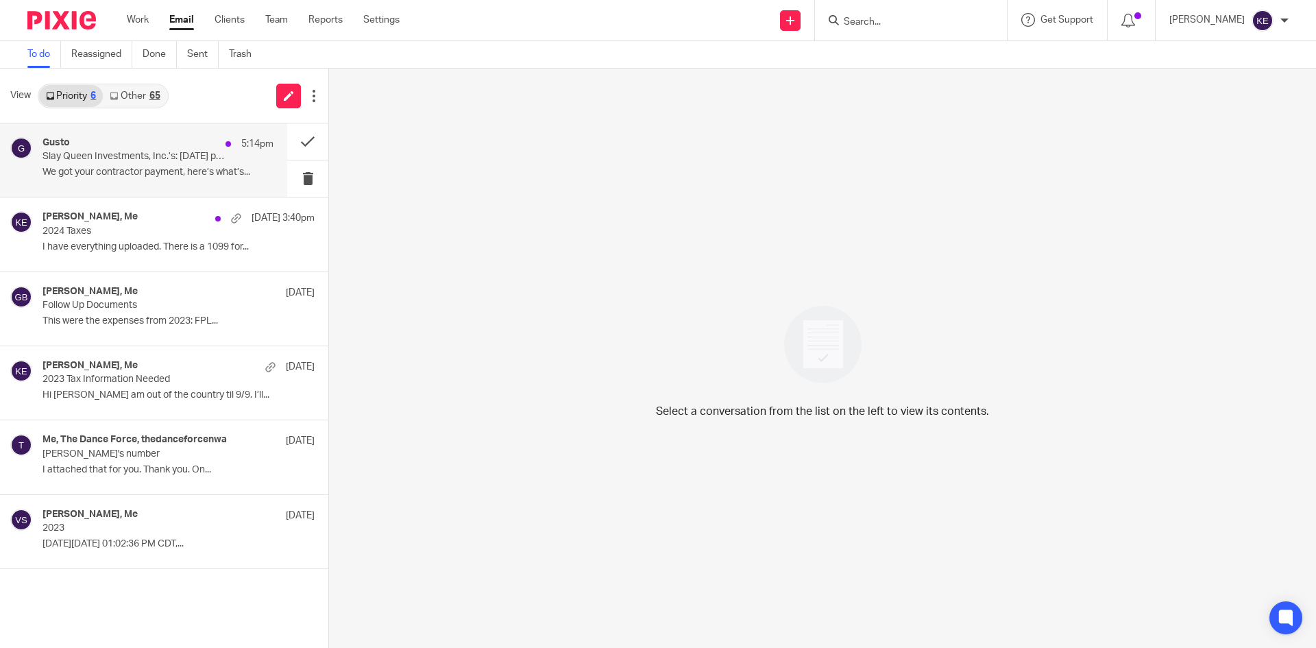
click at [152, 149] on div "Gusto 5:14pm" at bounding box center [158, 144] width 231 height 14
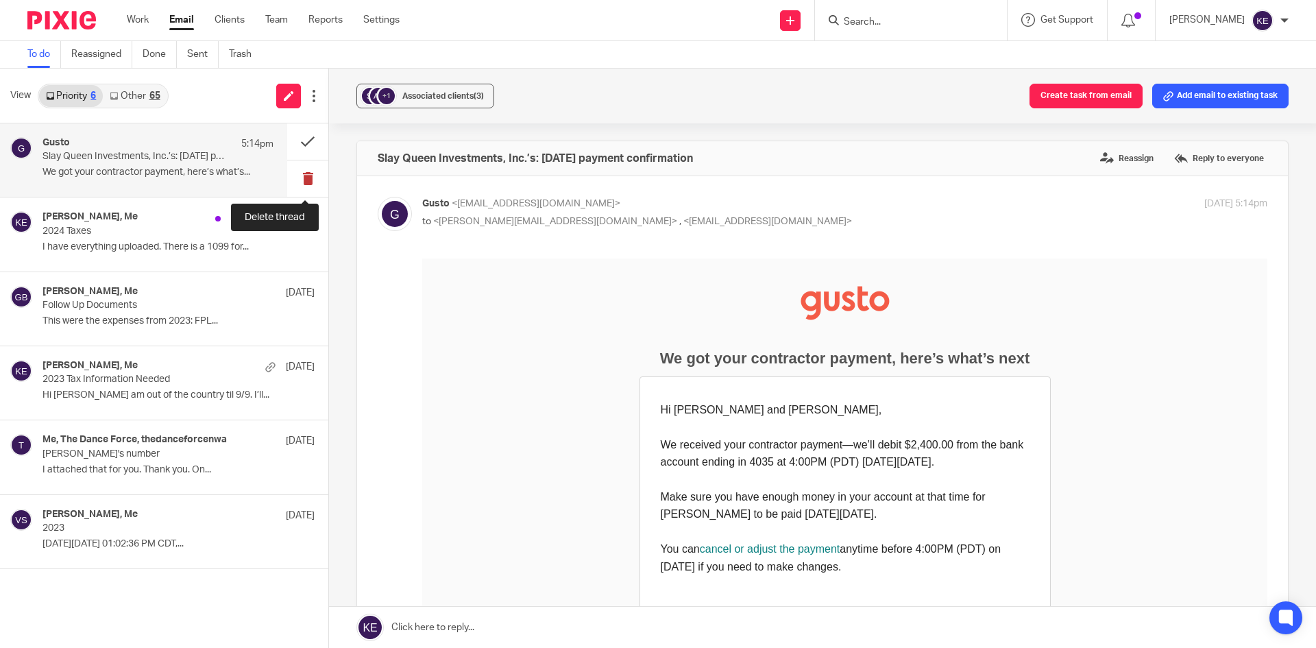
click at [300, 173] on button at bounding box center [307, 178] width 41 height 36
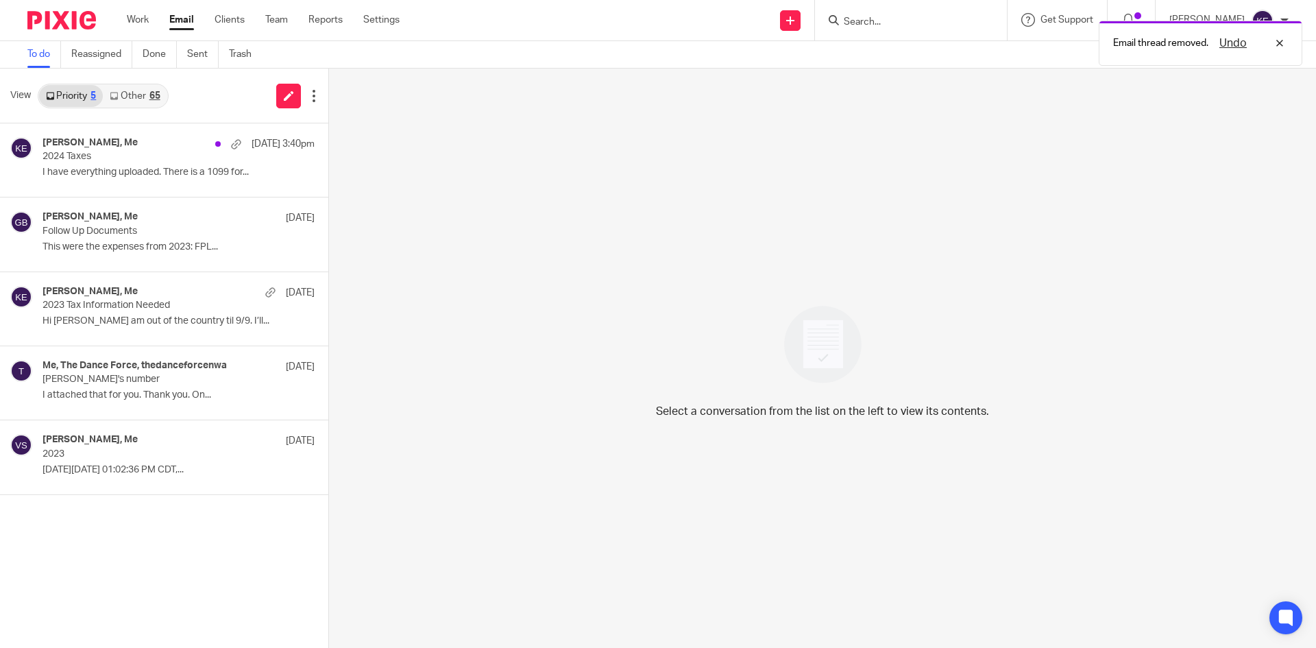
click at [156, 97] on div "65" at bounding box center [154, 96] width 11 height 10
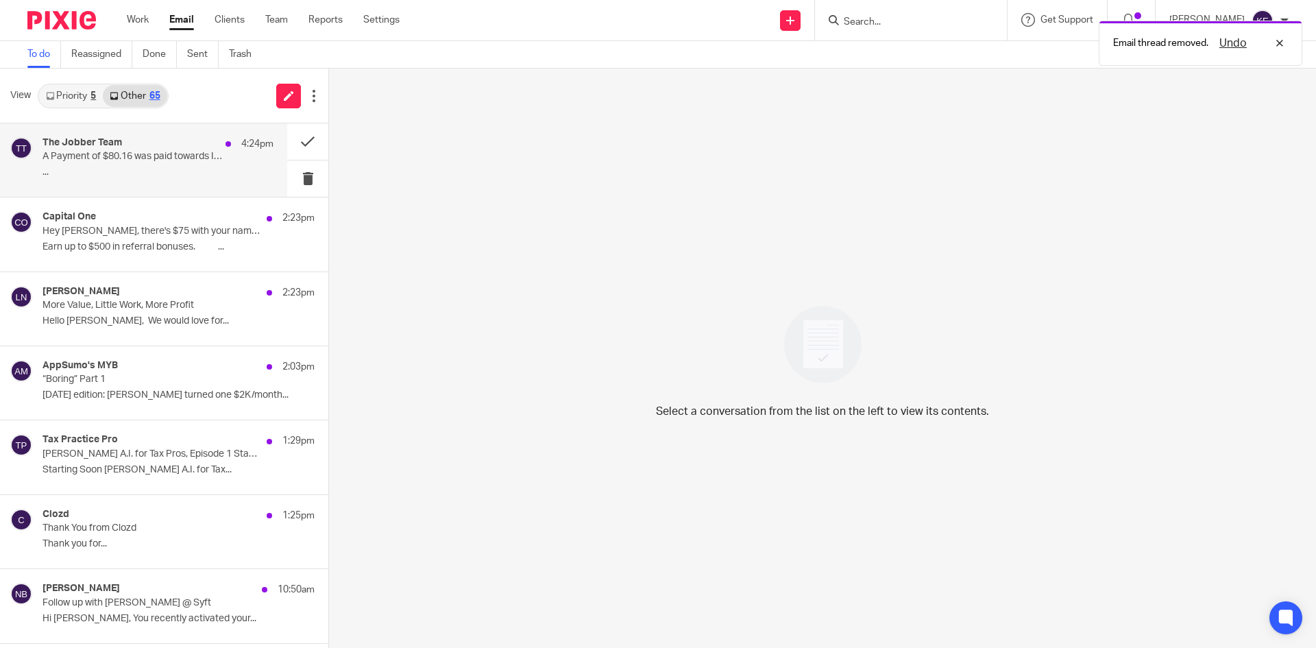
click at [162, 149] on div "The Jobber Team 4:24pm" at bounding box center [158, 144] width 231 height 14
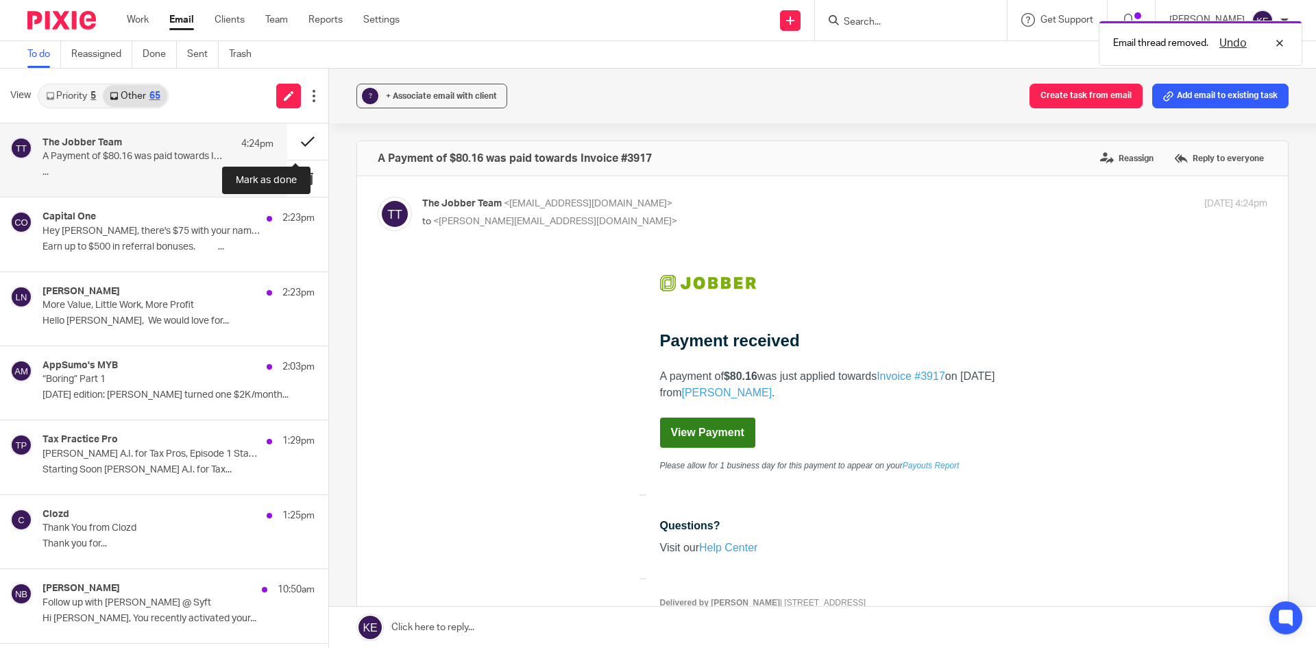
click at [296, 138] on button at bounding box center [307, 141] width 41 height 36
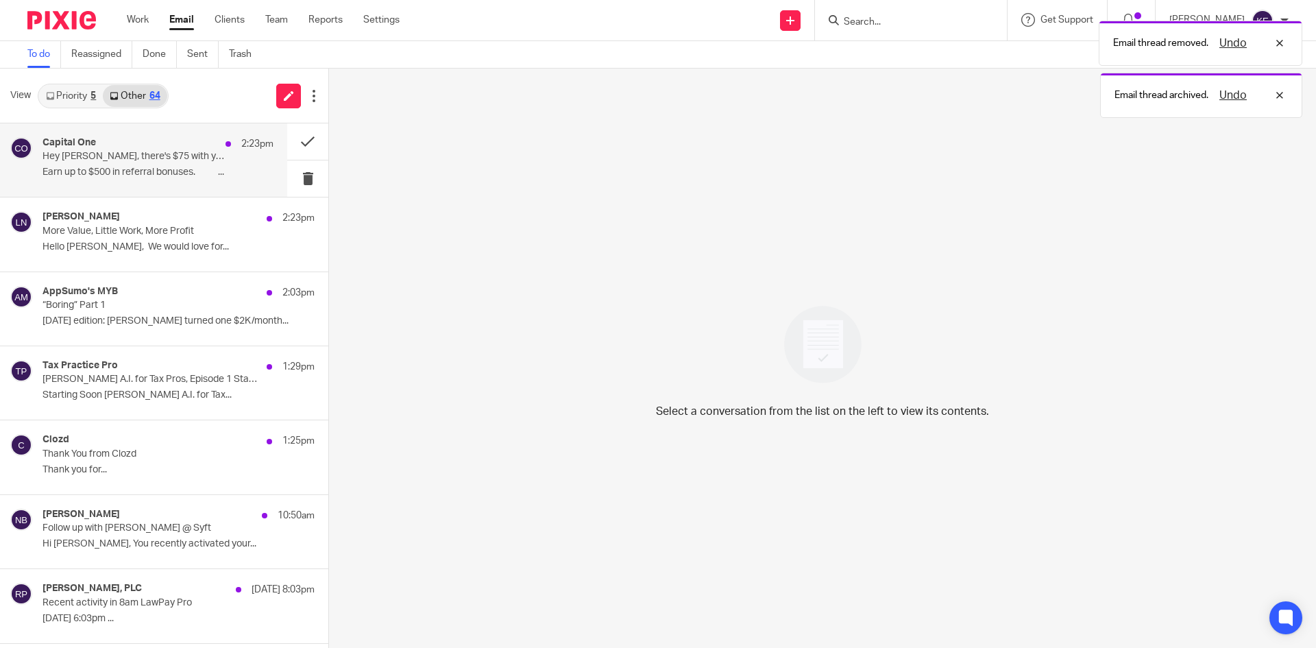
click at [221, 149] on div "2:23pm" at bounding box center [246, 144] width 55 height 14
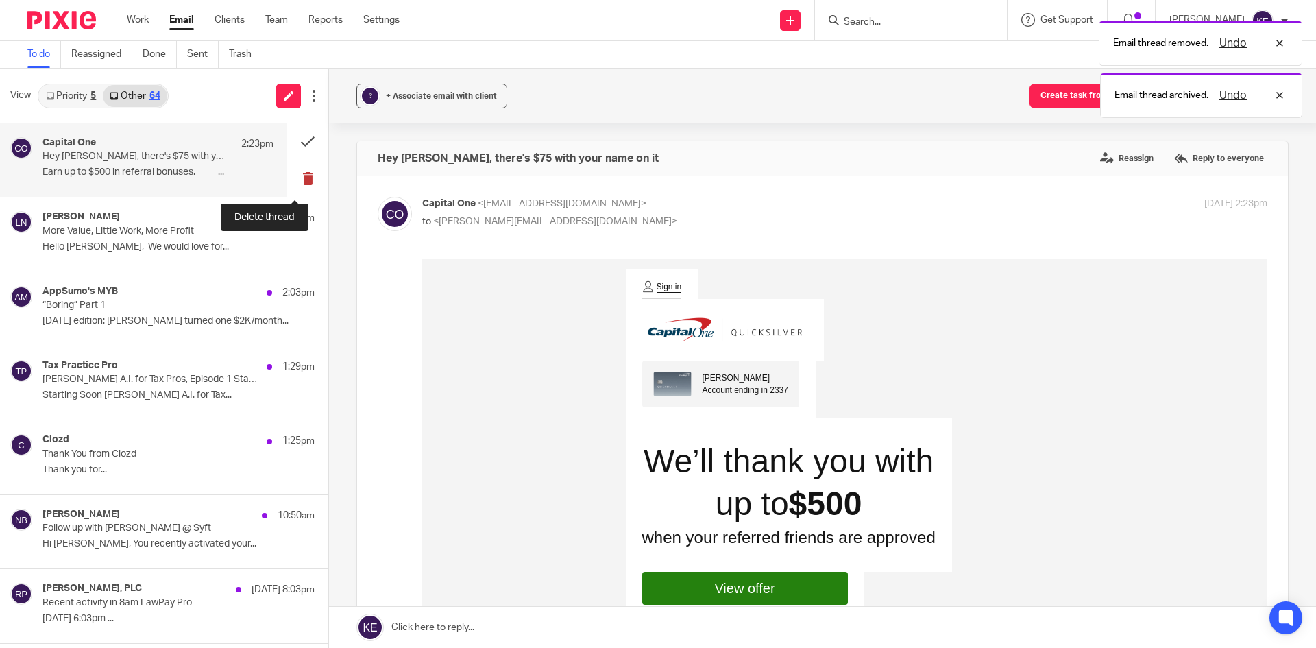
click at [290, 169] on button at bounding box center [307, 178] width 41 height 36
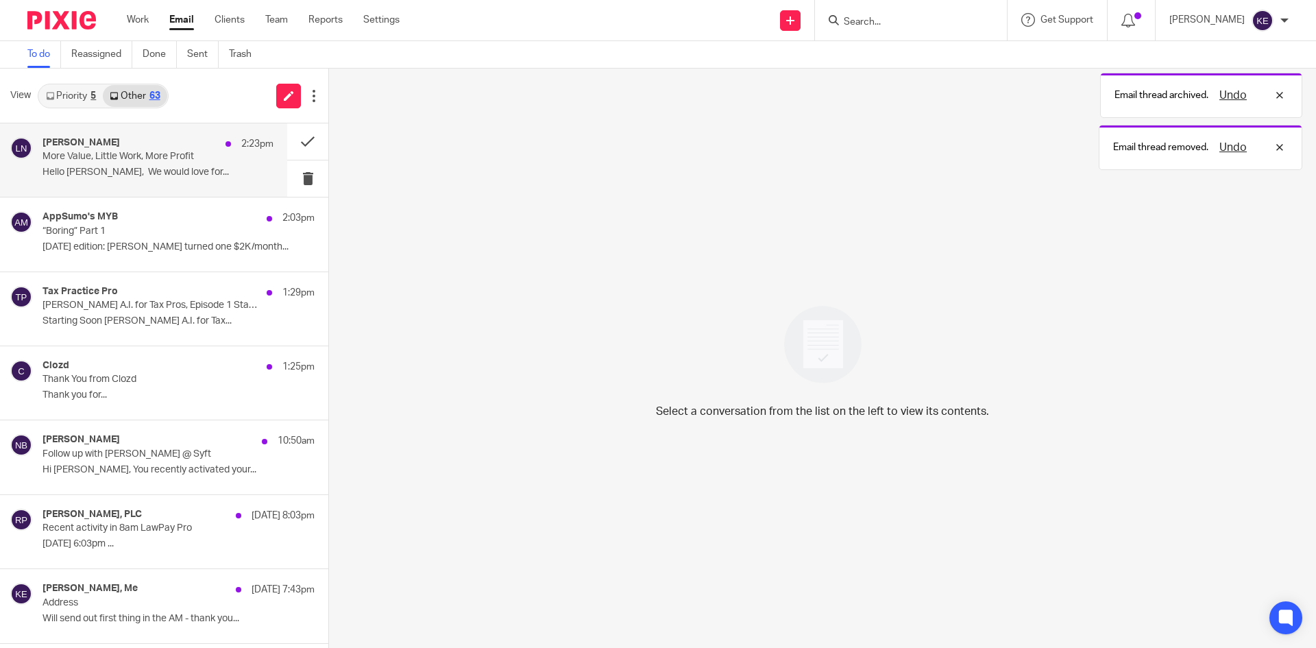
click at [182, 165] on div "[PERSON_NAME] 2:23pm More Value, Little Work, More Profit Hello [PERSON_NAME], …" at bounding box center [158, 160] width 231 height 46
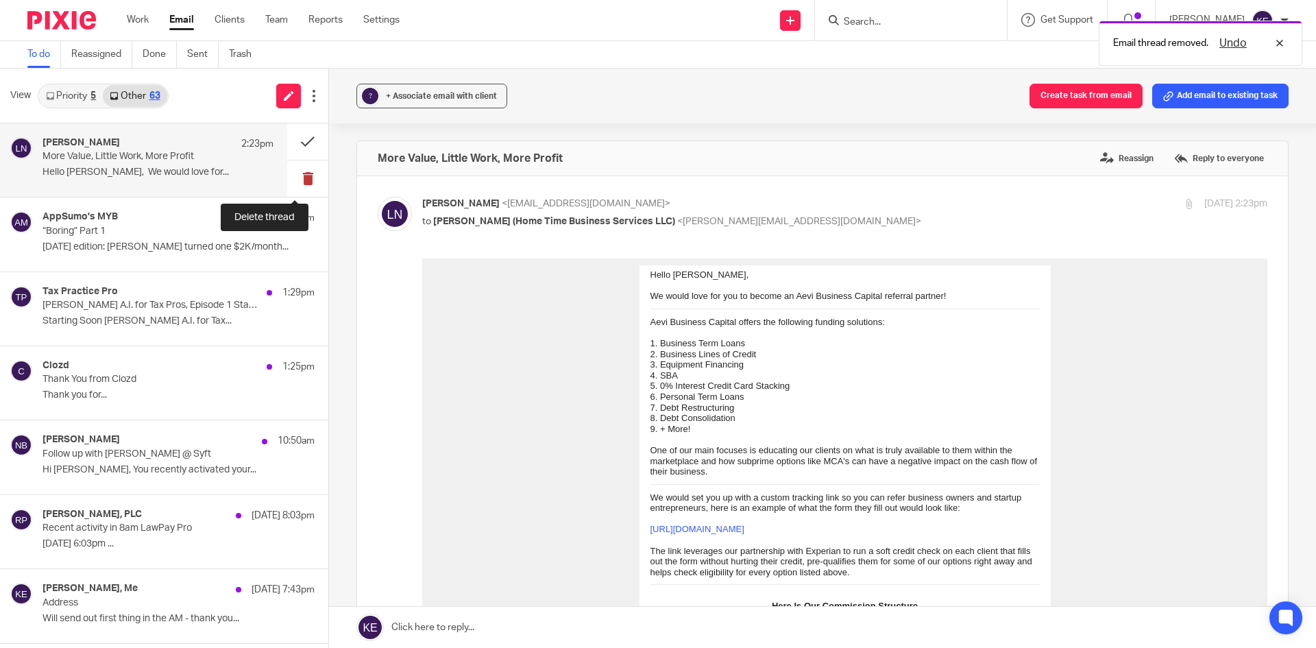
click at [296, 175] on button at bounding box center [307, 178] width 41 height 36
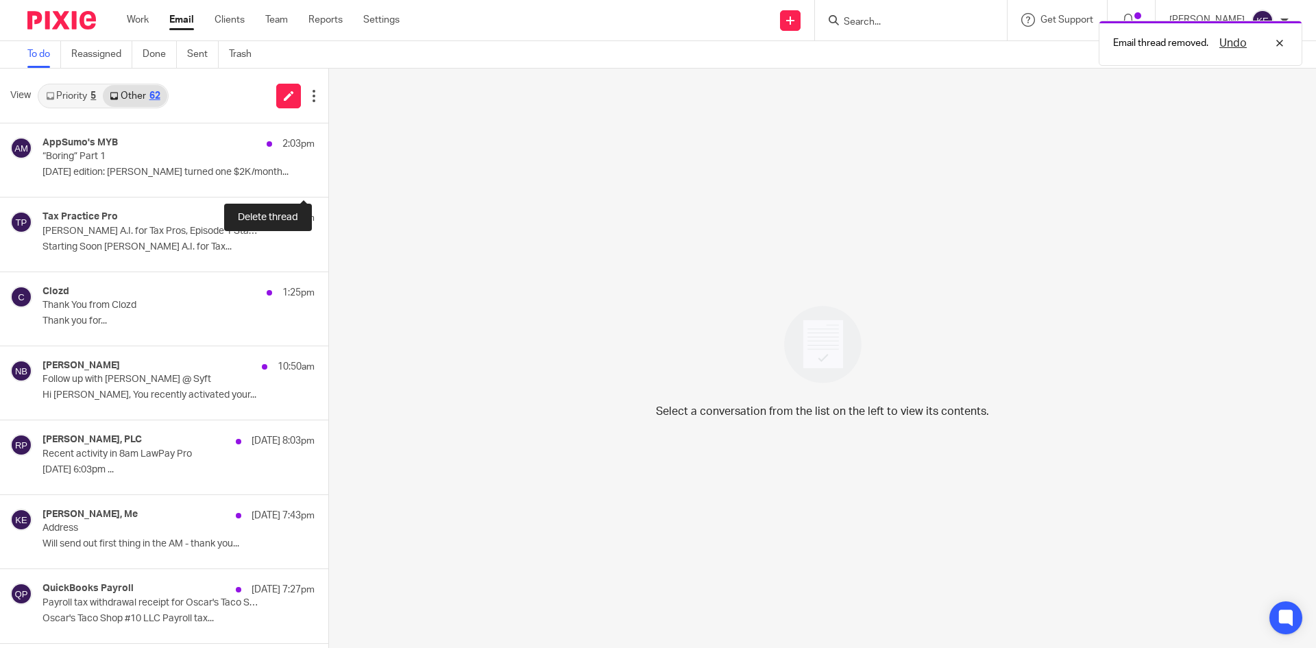
click at [328, 175] on button at bounding box center [333, 178] width 11 height 36
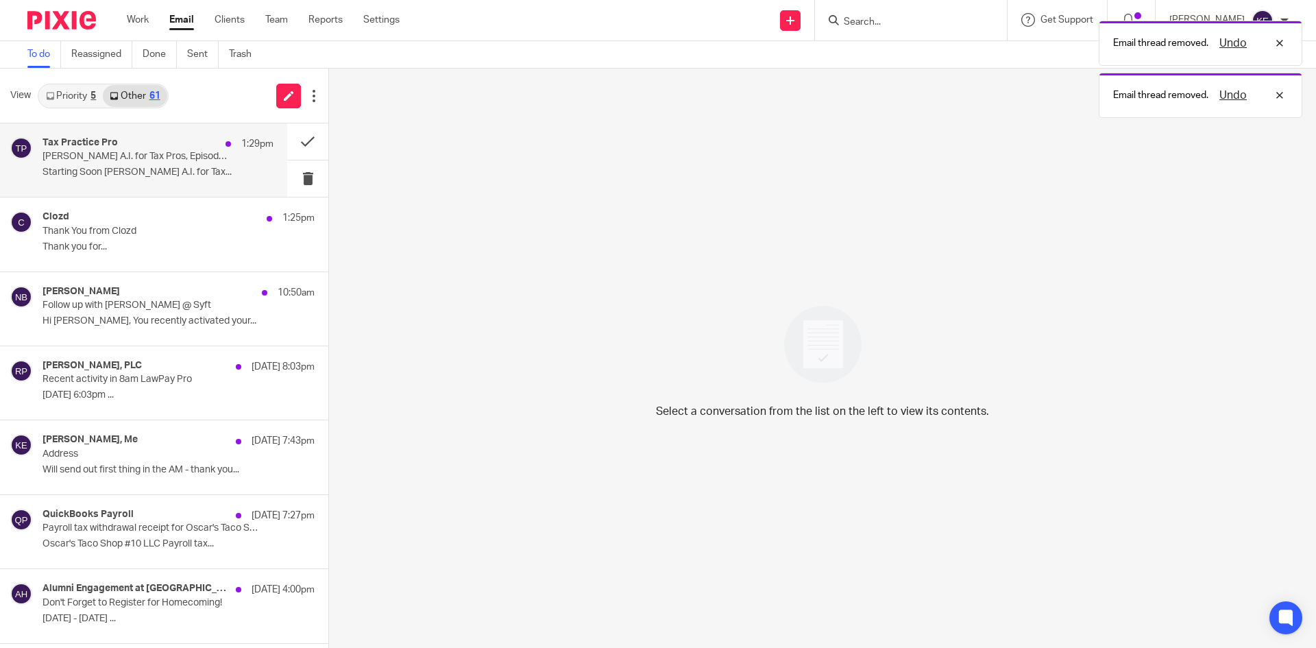
click at [186, 175] on p "Starting Soon [PERSON_NAME] A.I. for Tax..." at bounding box center [158, 173] width 231 height 12
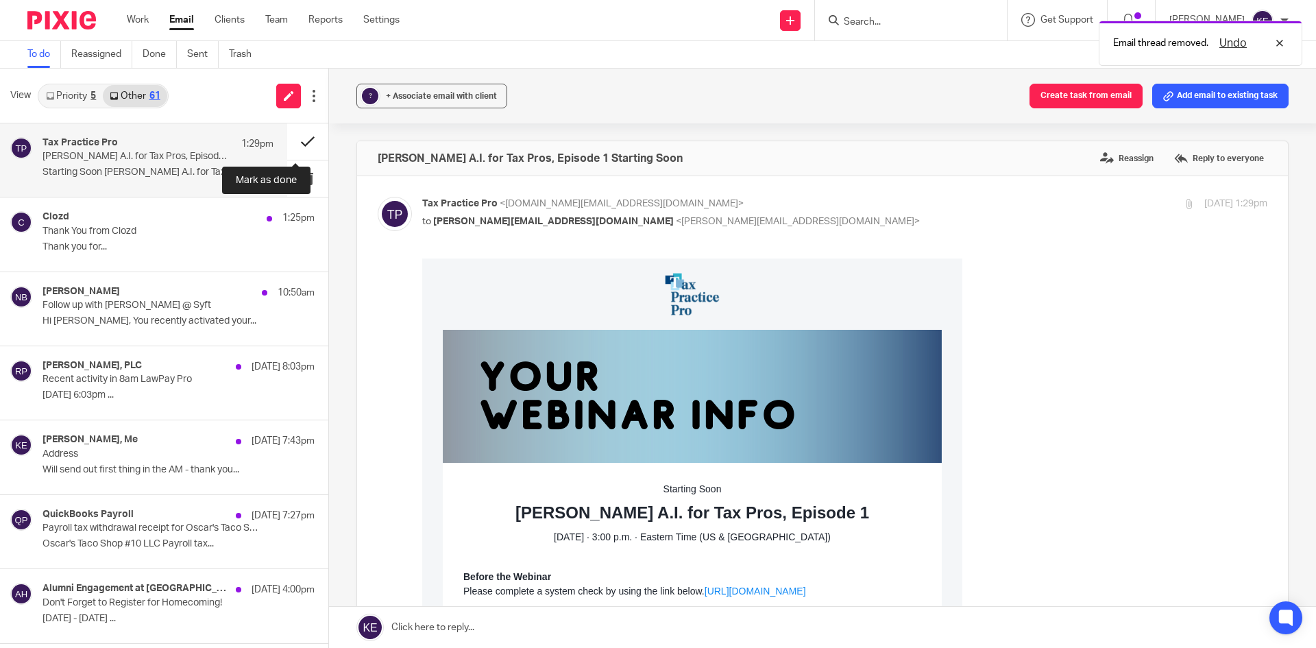
click at [291, 140] on button at bounding box center [307, 141] width 41 height 36
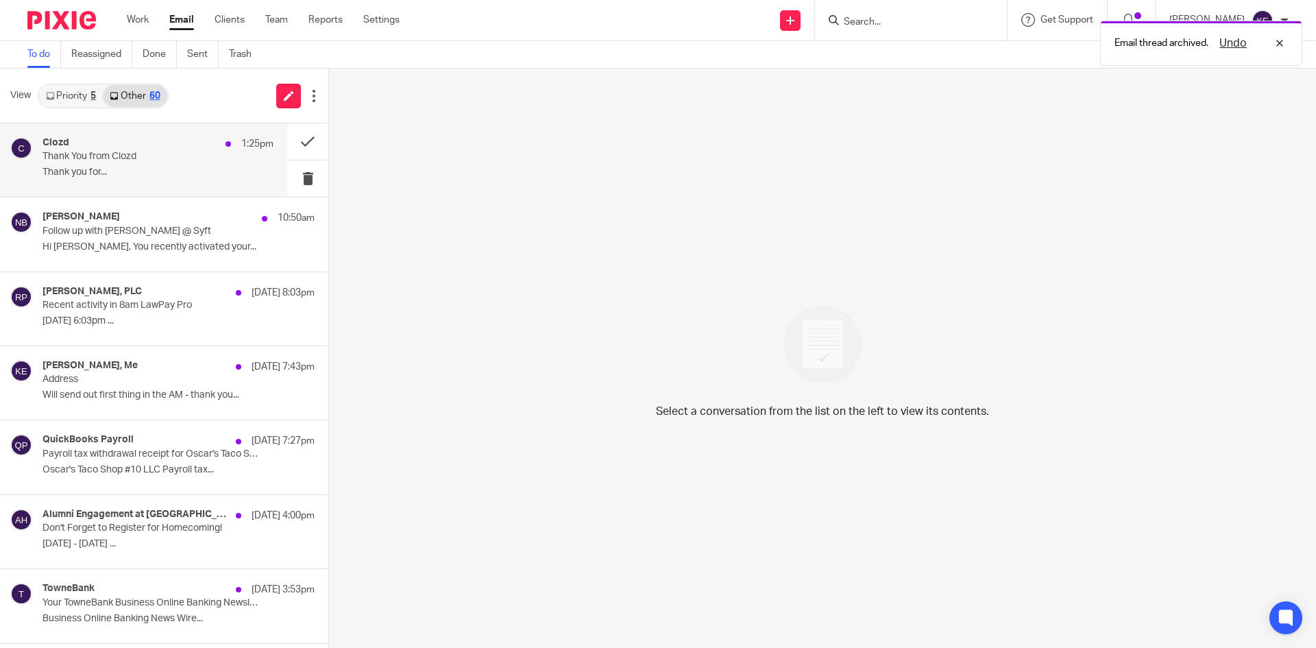
click at [211, 156] on p "Thank You from Clozd" at bounding box center [135, 157] width 185 height 12
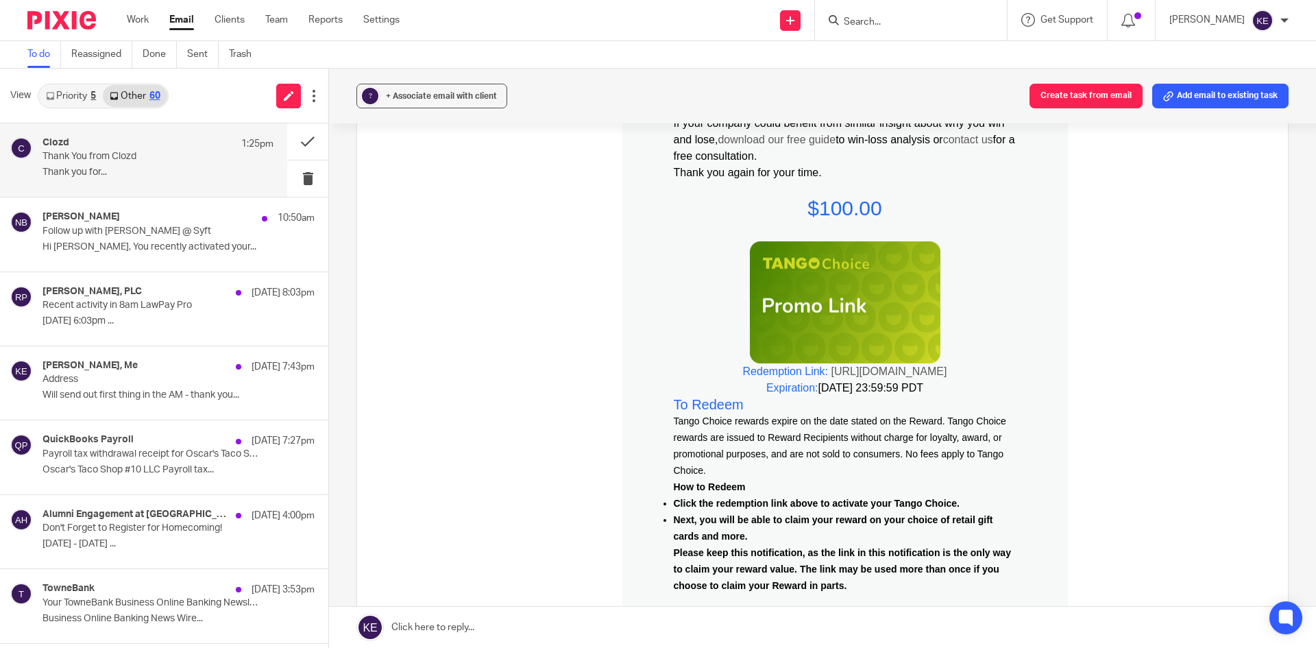
scroll to position [343, 0]
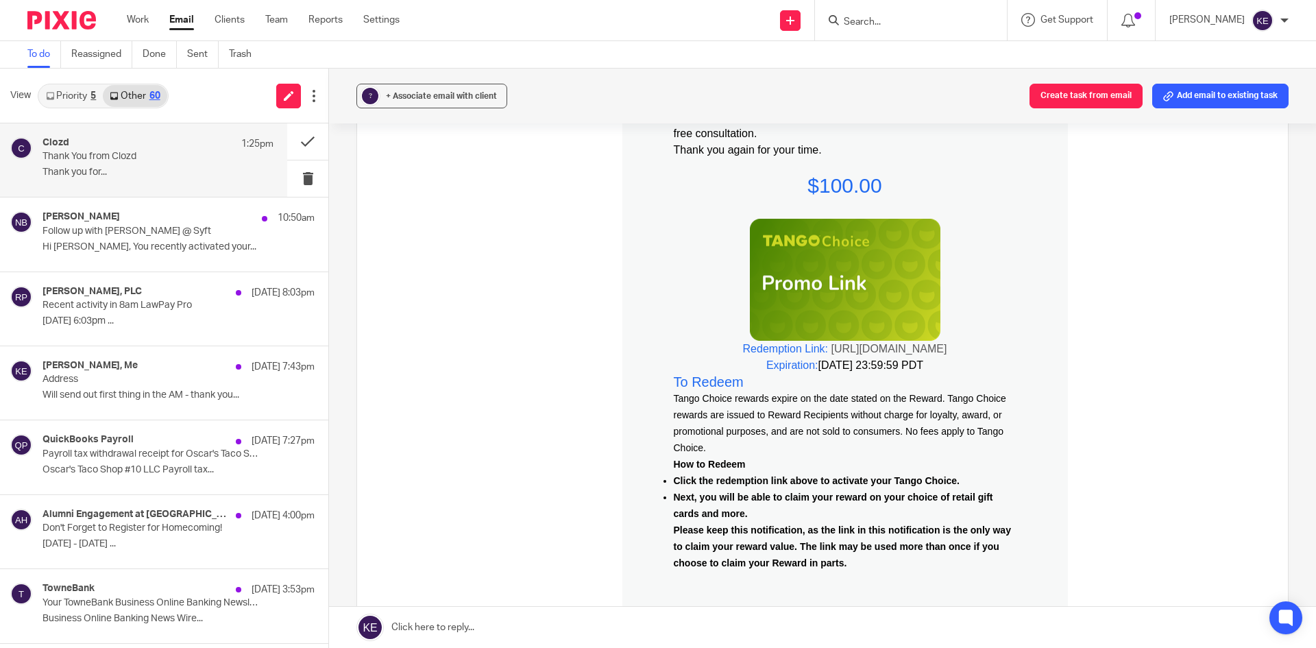
click at [832, 349] on link "[URL][DOMAIN_NAME]" at bounding box center [890, 349] width 116 height 12
click at [299, 144] on button at bounding box center [307, 141] width 41 height 36
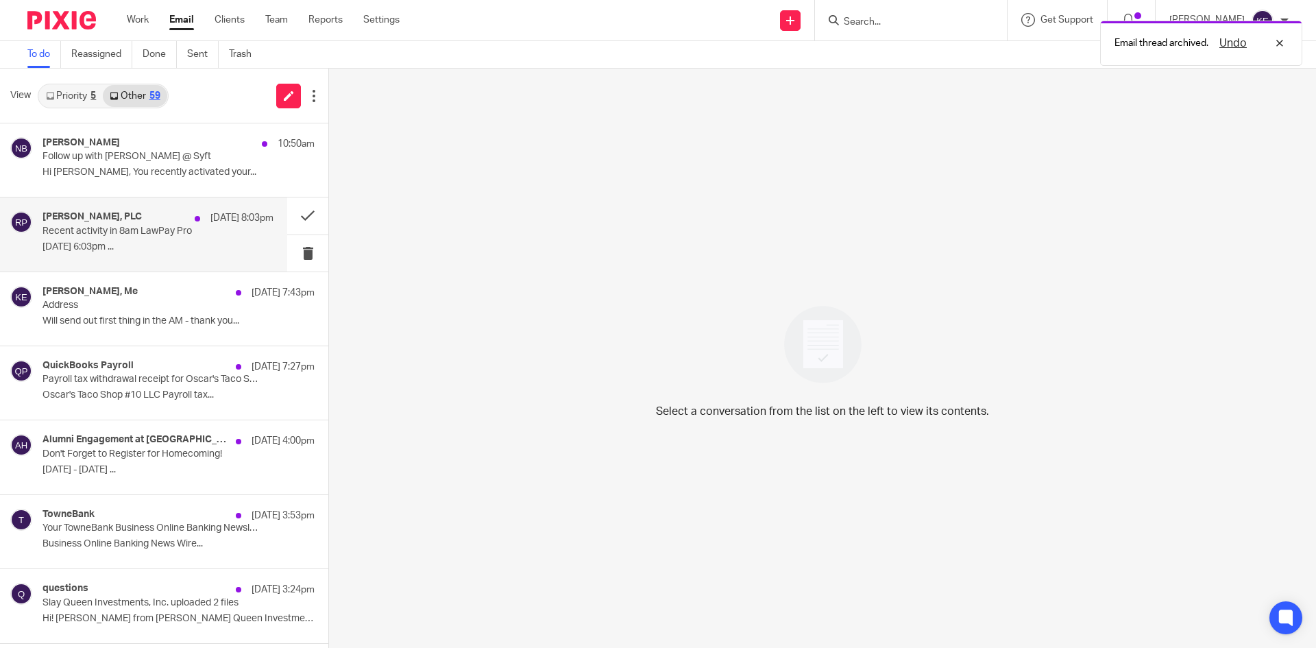
click at [167, 234] on p "Recent activity in 8am LawPay Pro" at bounding box center [135, 232] width 185 height 12
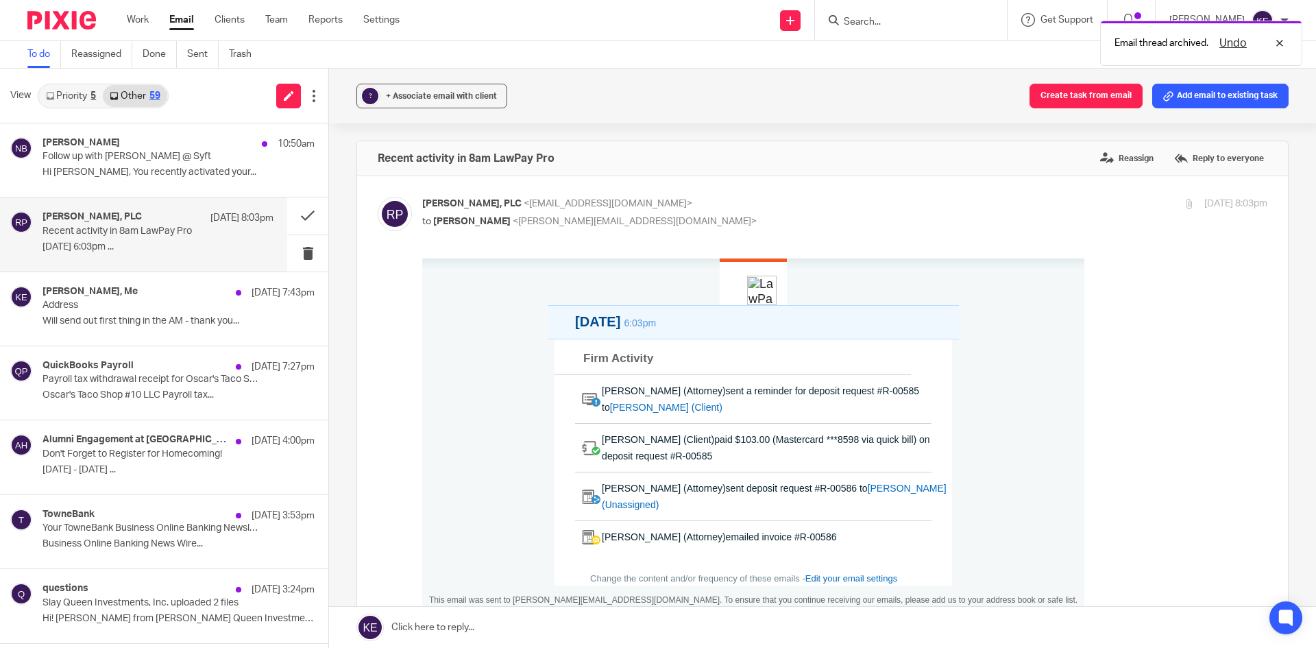
scroll to position [0, 0]
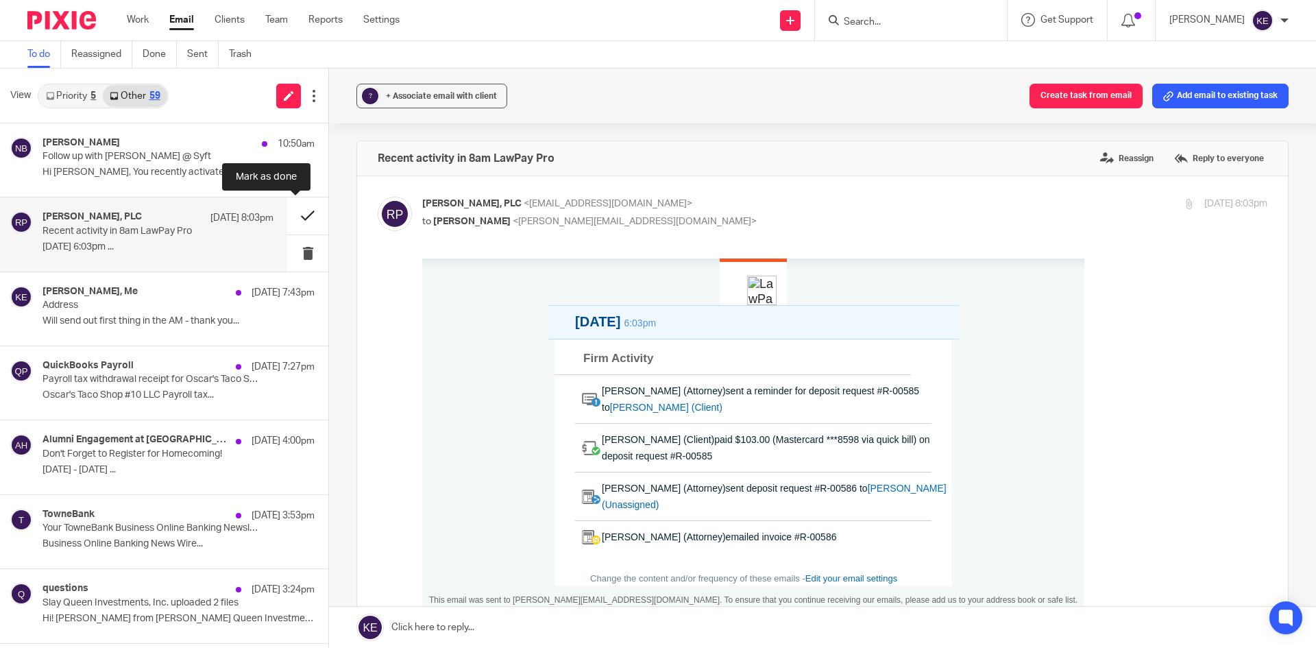
click at [293, 213] on button at bounding box center [307, 215] width 41 height 36
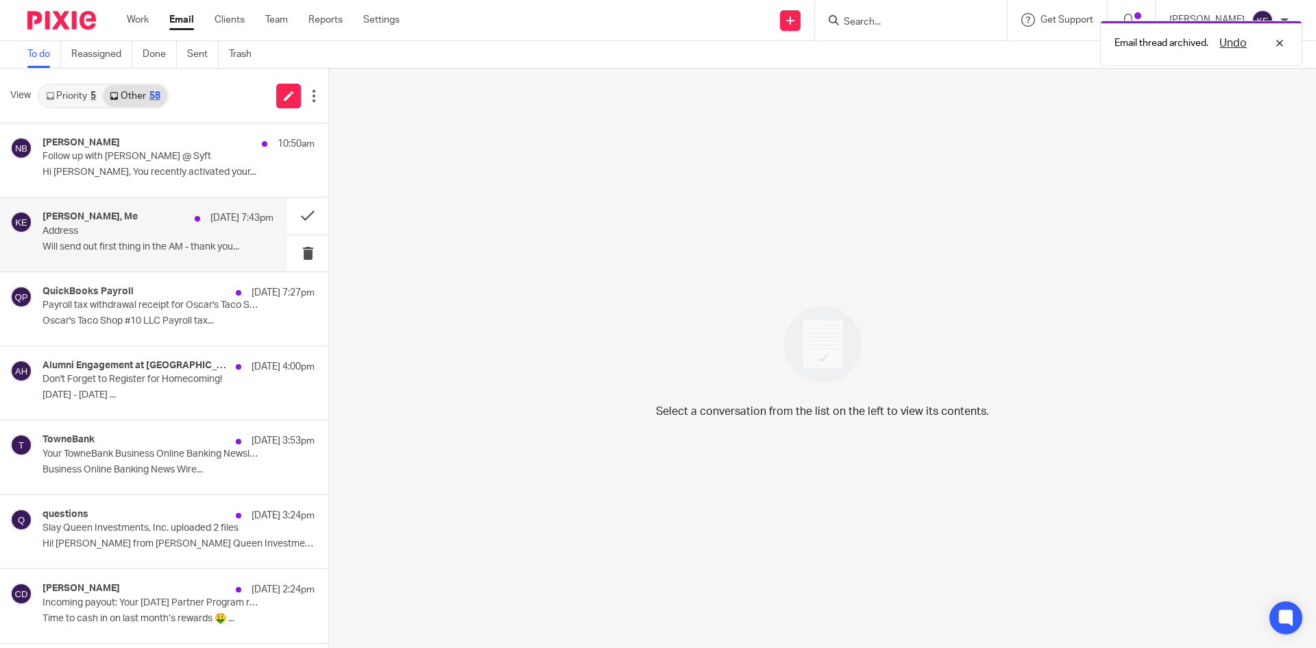
click at [195, 232] on p "Address" at bounding box center [135, 232] width 185 height 12
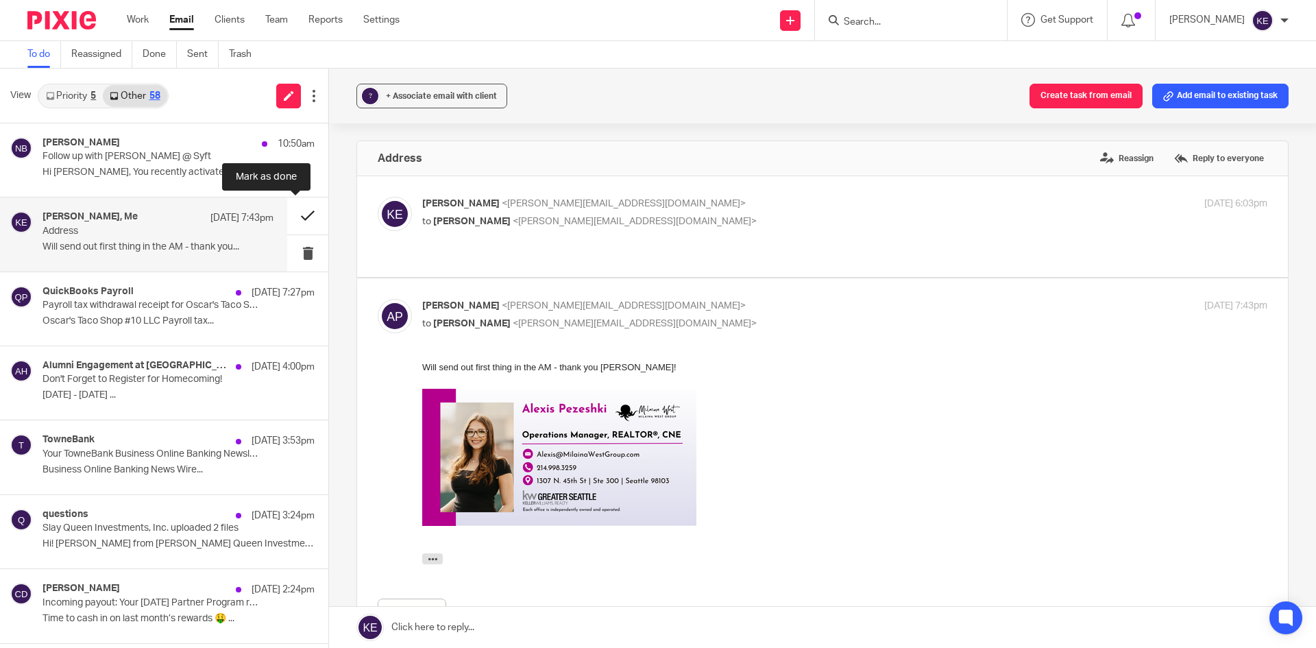
click at [293, 210] on button at bounding box center [307, 215] width 41 height 36
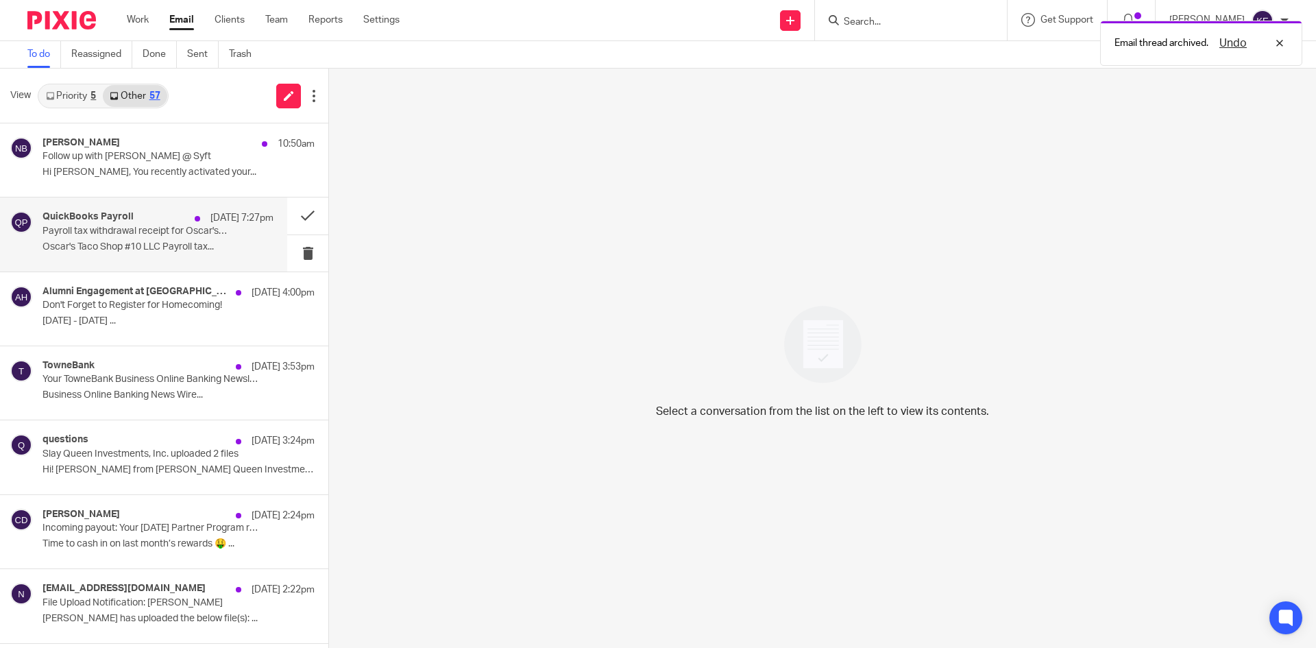
click at [191, 238] on div "QuickBooks Payroll [DATE] 7:27pm Payroll tax withdrawal receipt for Oscar's Tac…" at bounding box center [158, 234] width 231 height 46
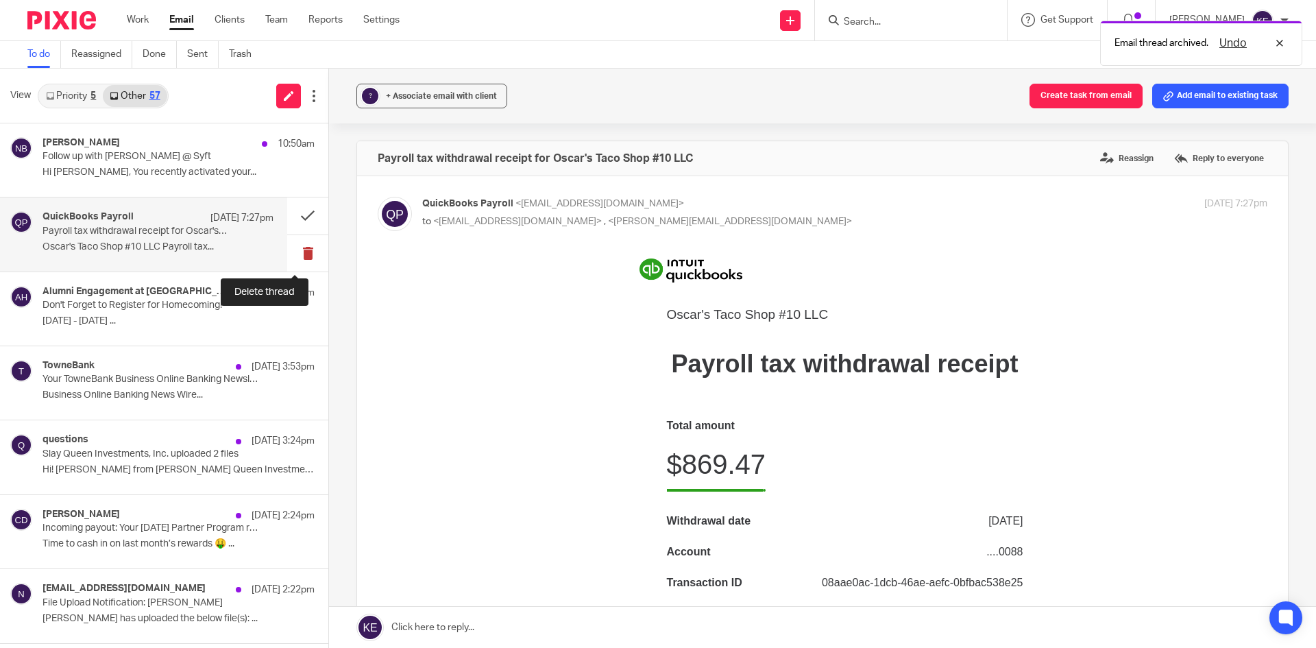
click at [295, 248] on button at bounding box center [307, 253] width 41 height 36
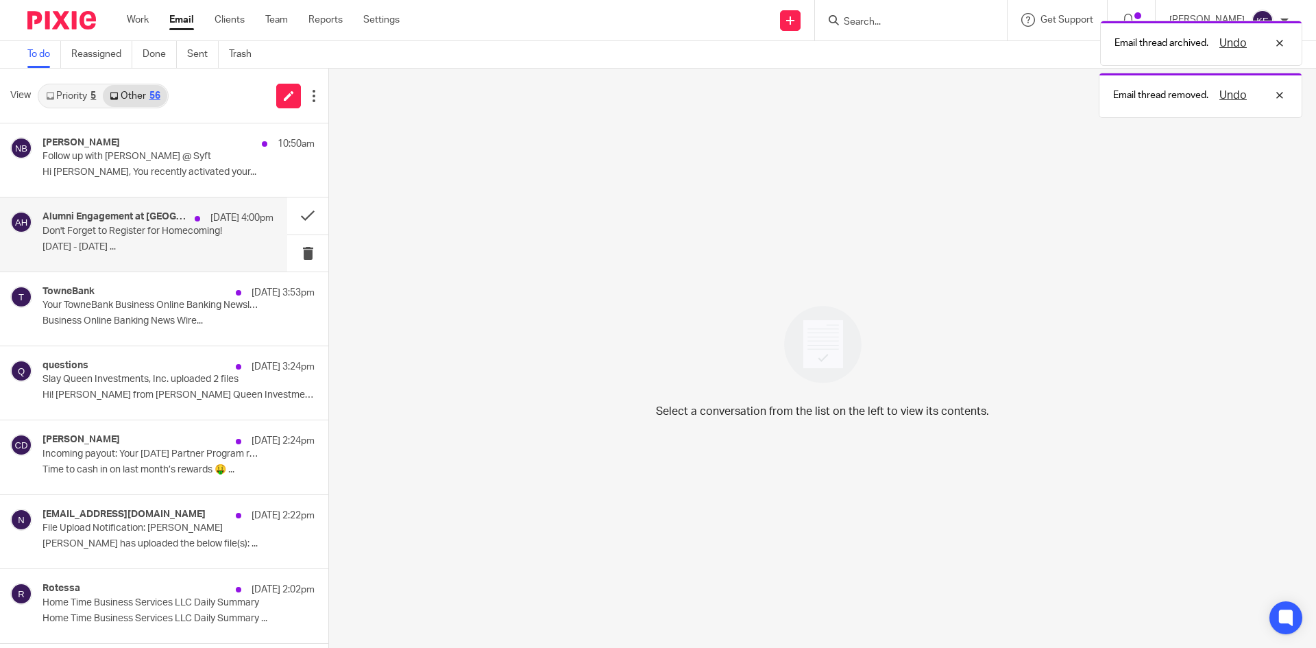
click at [201, 242] on p "[DATE] - [DATE] ..." at bounding box center [158, 247] width 231 height 12
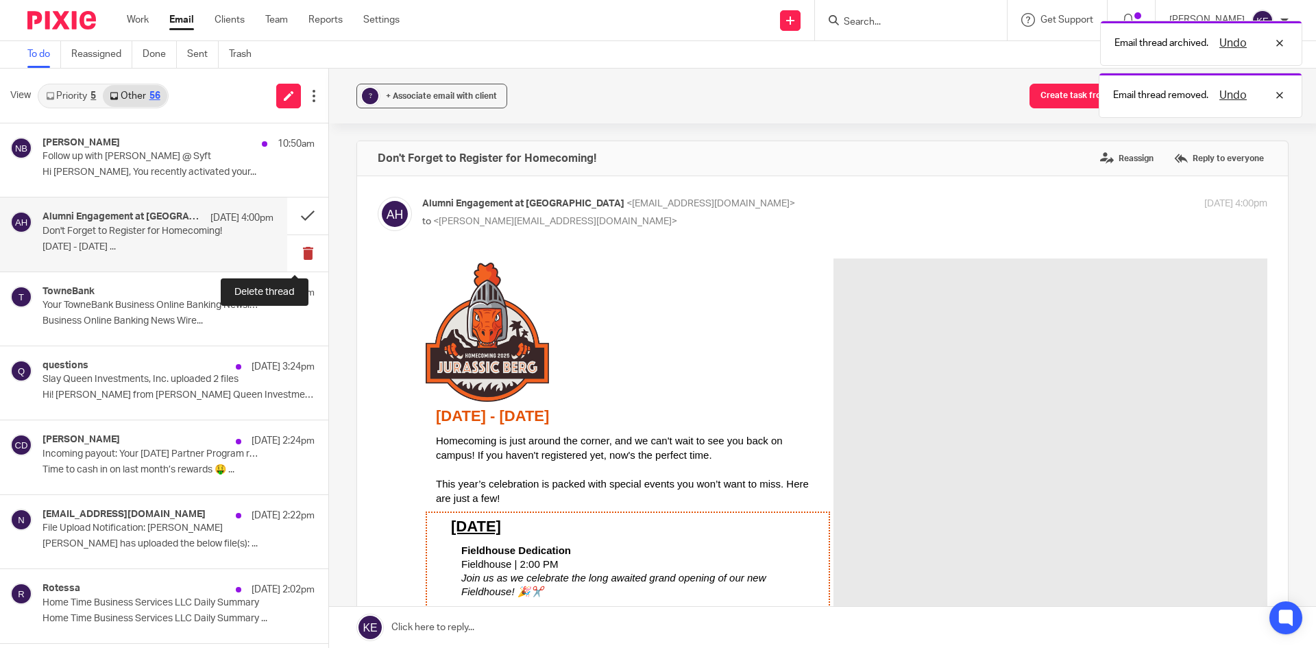
click at [299, 247] on button at bounding box center [307, 253] width 41 height 36
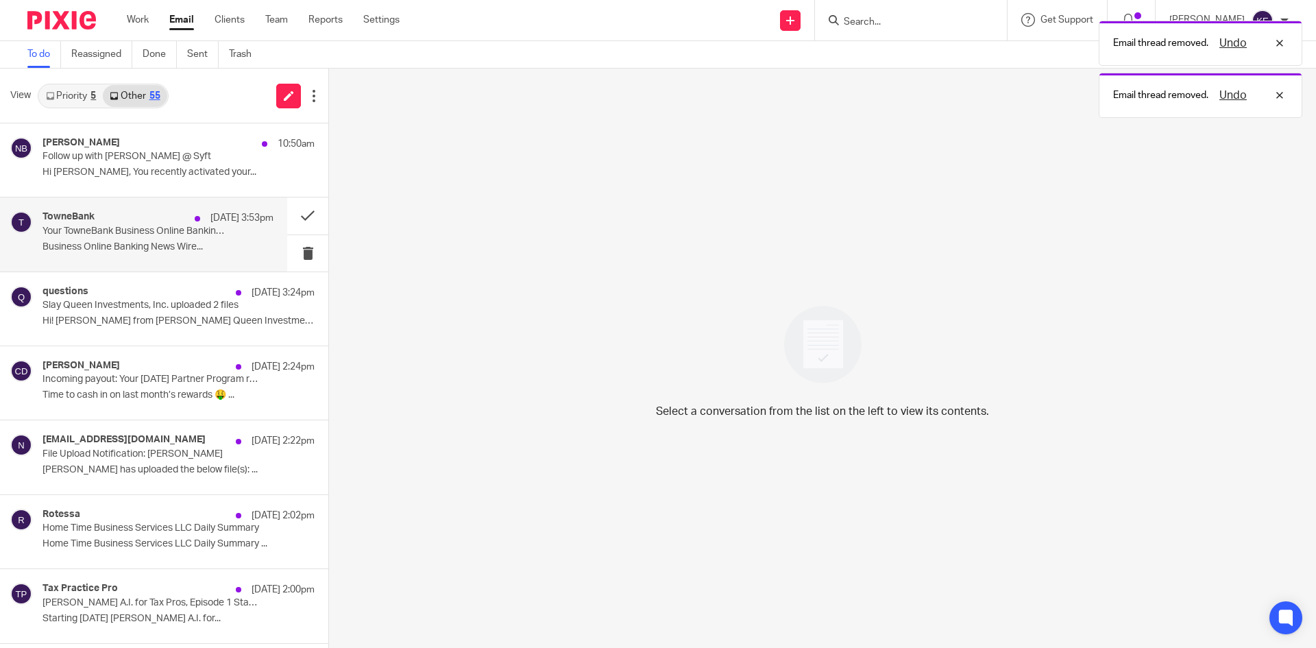
click at [204, 232] on p "Your TowneBank Business Online Banking Newsletter" at bounding box center [135, 232] width 185 height 12
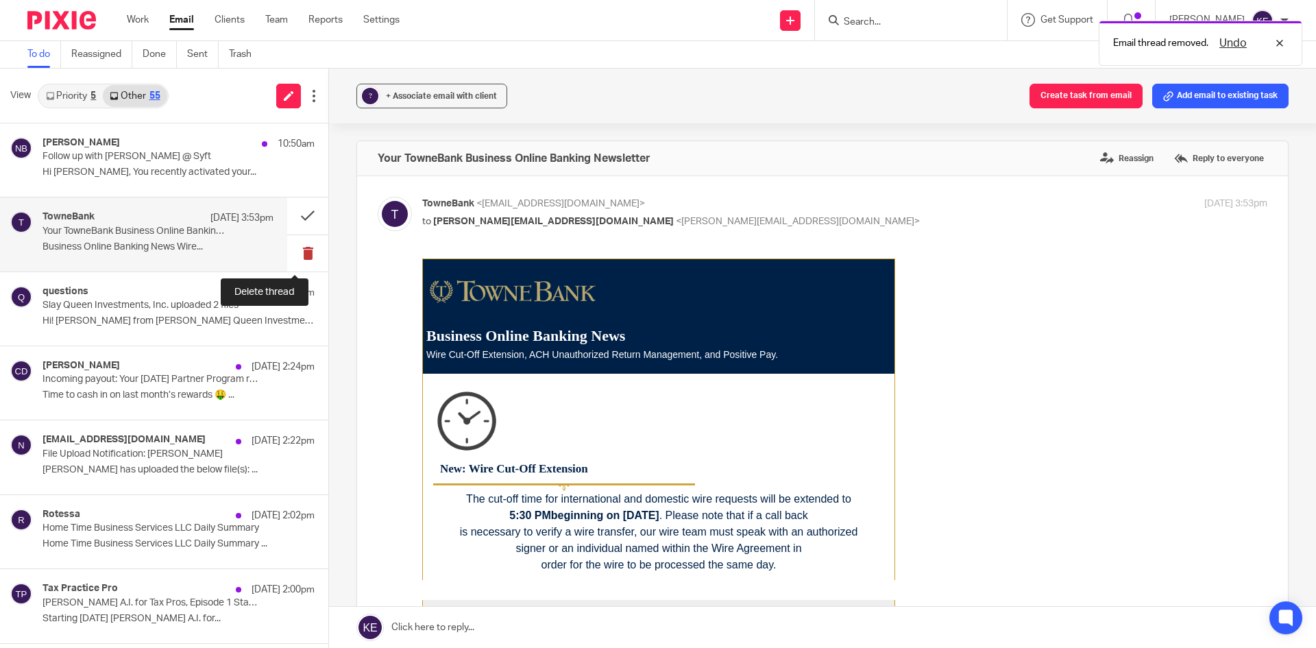
click at [296, 246] on button at bounding box center [307, 253] width 41 height 36
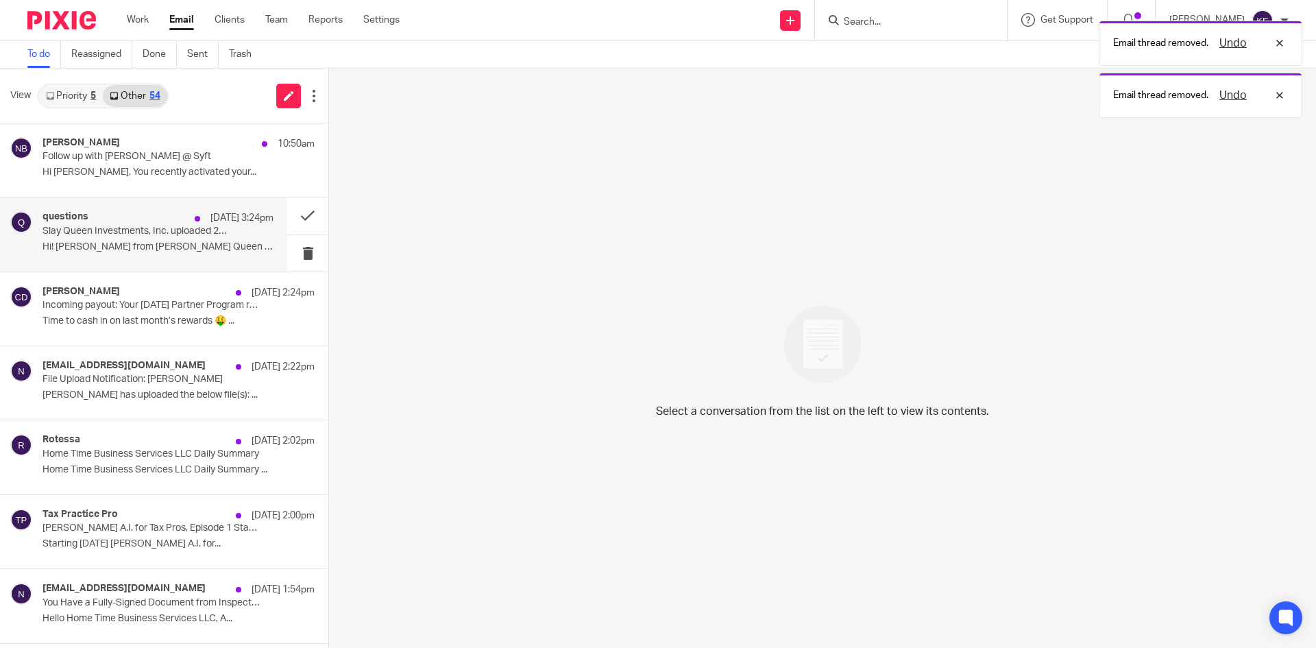
click at [193, 238] on div "questions [DATE] 3:24pm Slay Queen Investments, Inc. uploaded 2 files Hi! [PERS…" at bounding box center [158, 234] width 231 height 46
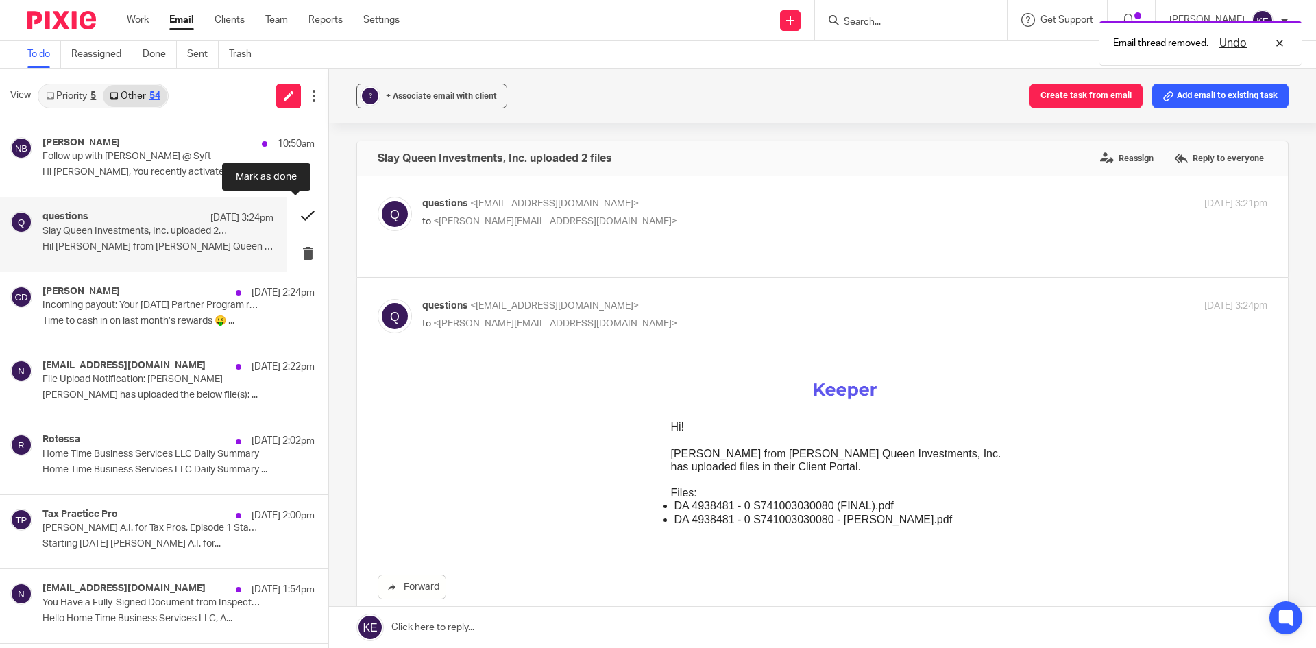
click at [298, 213] on button at bounding box center [307, 215] width 41 height 36
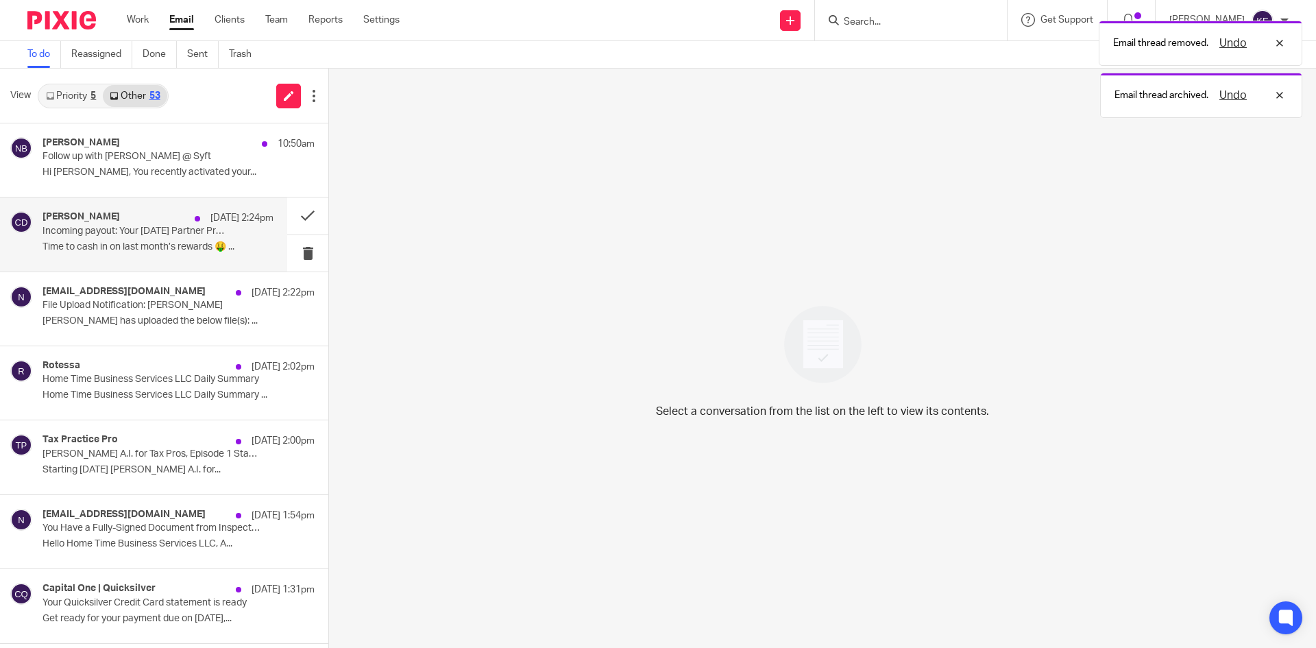
click at [191, 221] on div "[DATE] 2:24pm" at bounding box center [231, 218] width 86 height 14
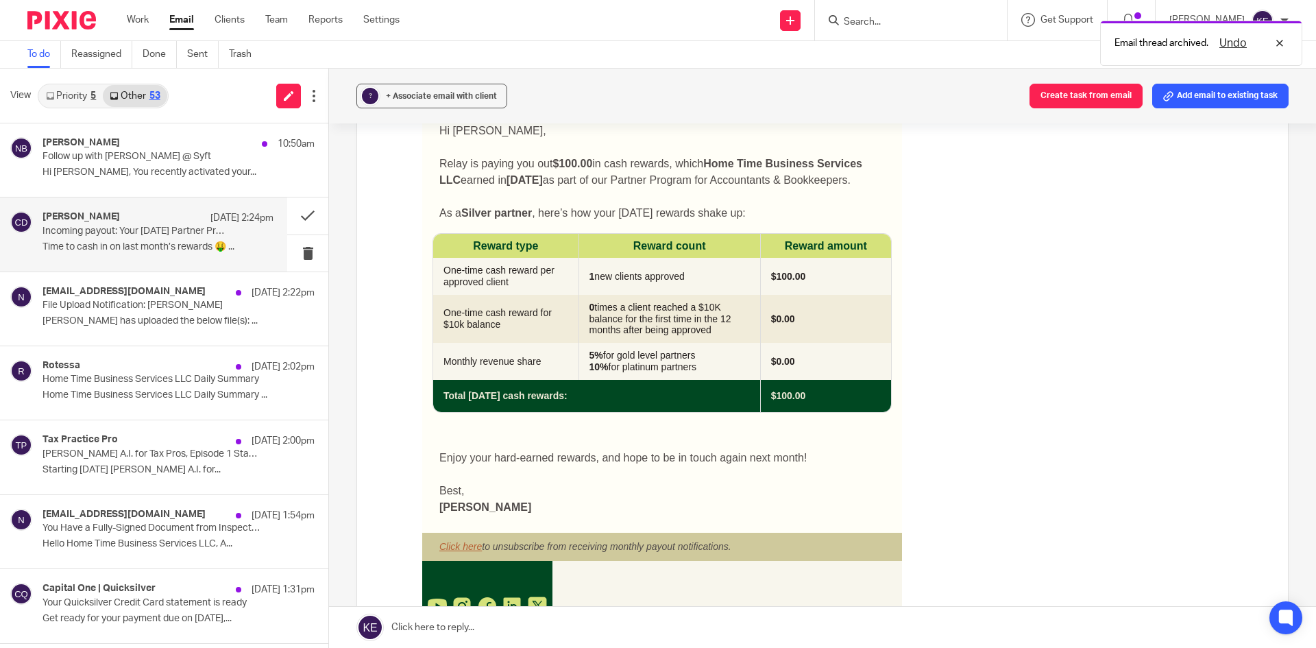
scroll to position [206, 0]
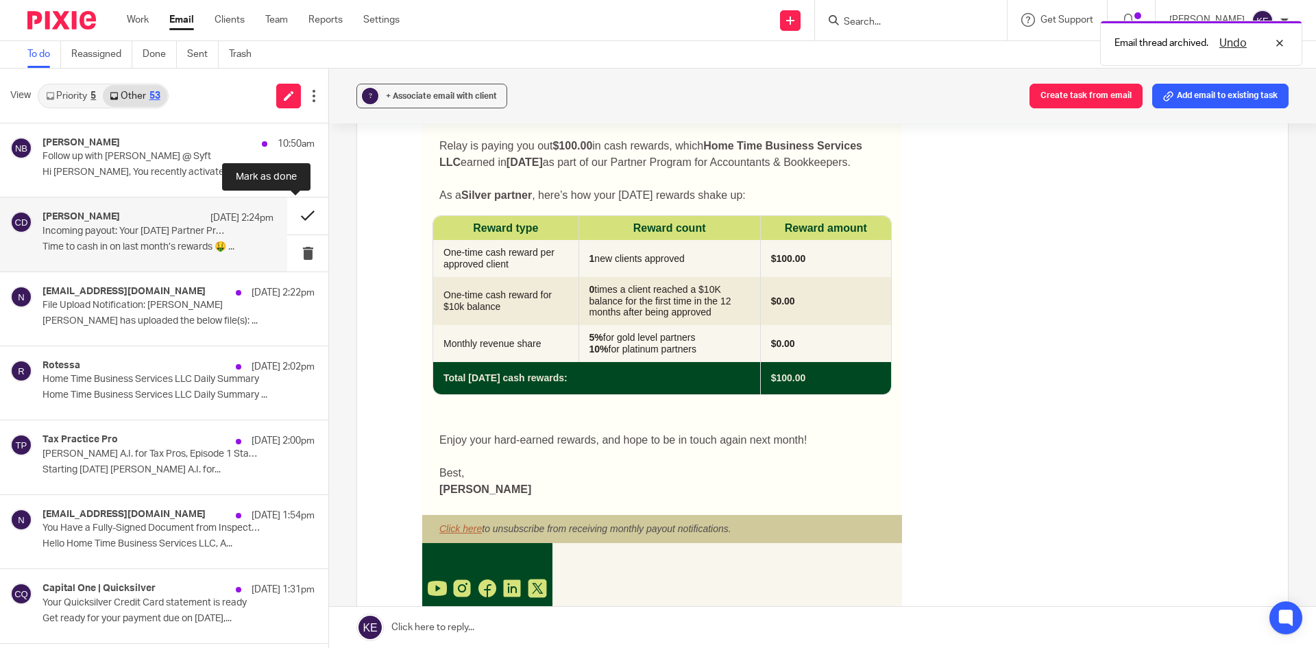
click at [293, 217] on button at bounding box center [307, 215] width 41 height 36
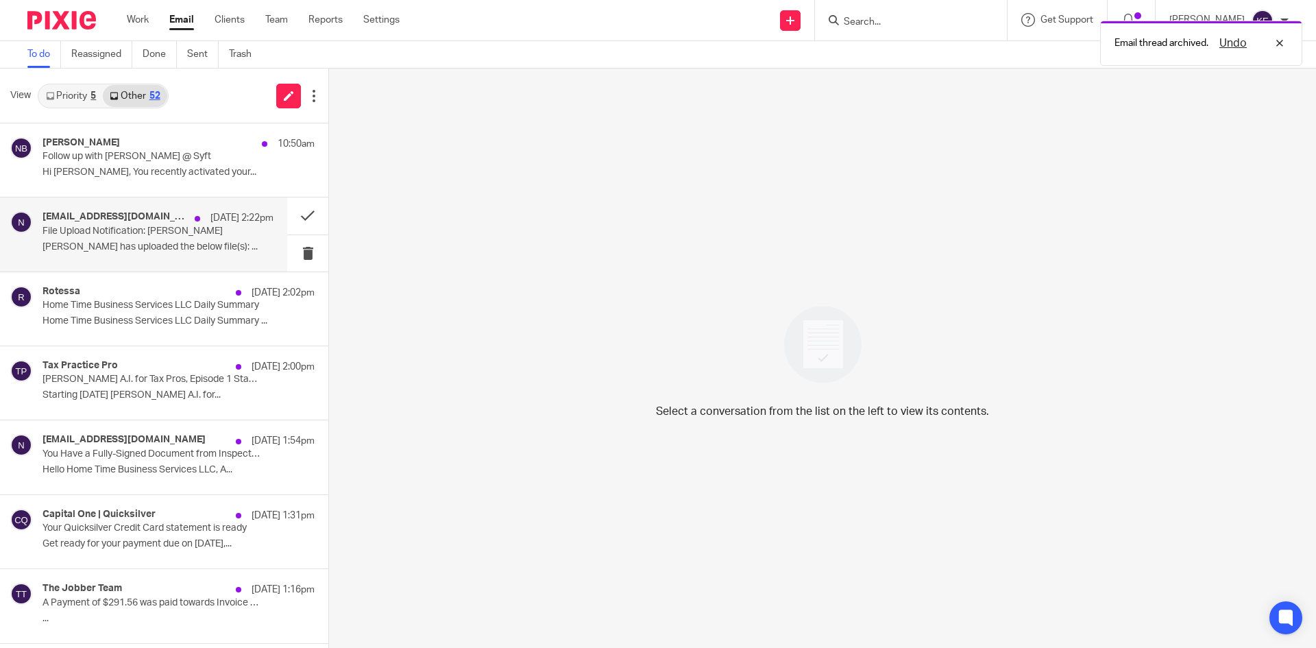
click at [197, 221] on div "[DATE] 2:22pm" at bounding box center [231, 218] width 86 height 14
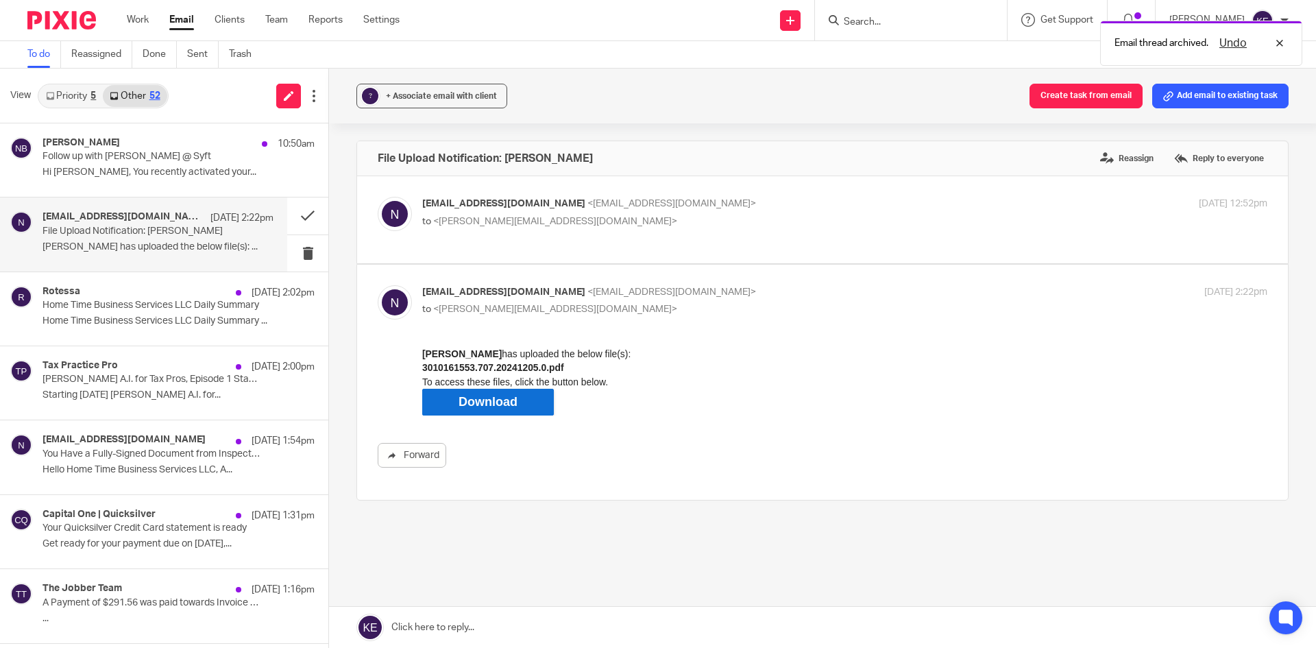
scroll to position [0, 0]
click at [158, 315] on p "Home Time Business Services LLC Daily Summary ..." at bounding box center [158, 321] width 231 height 12
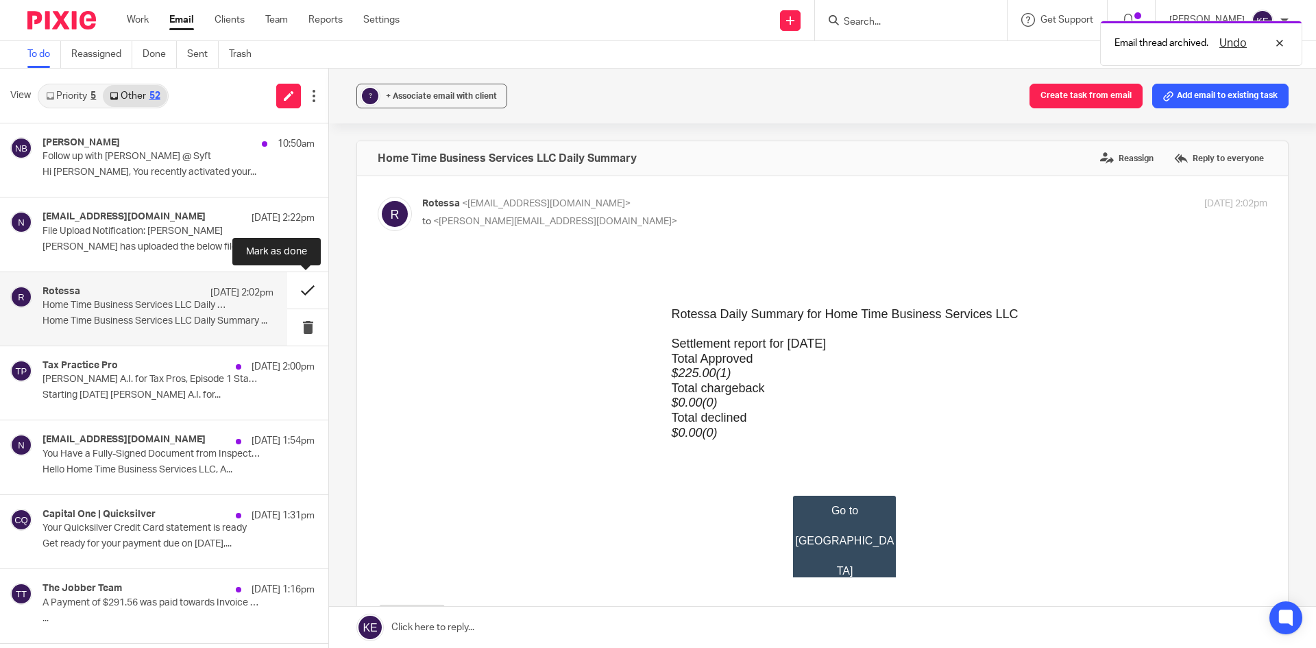
click at [303, 290] on button at bounding box center [307, 290] width 41 height 36
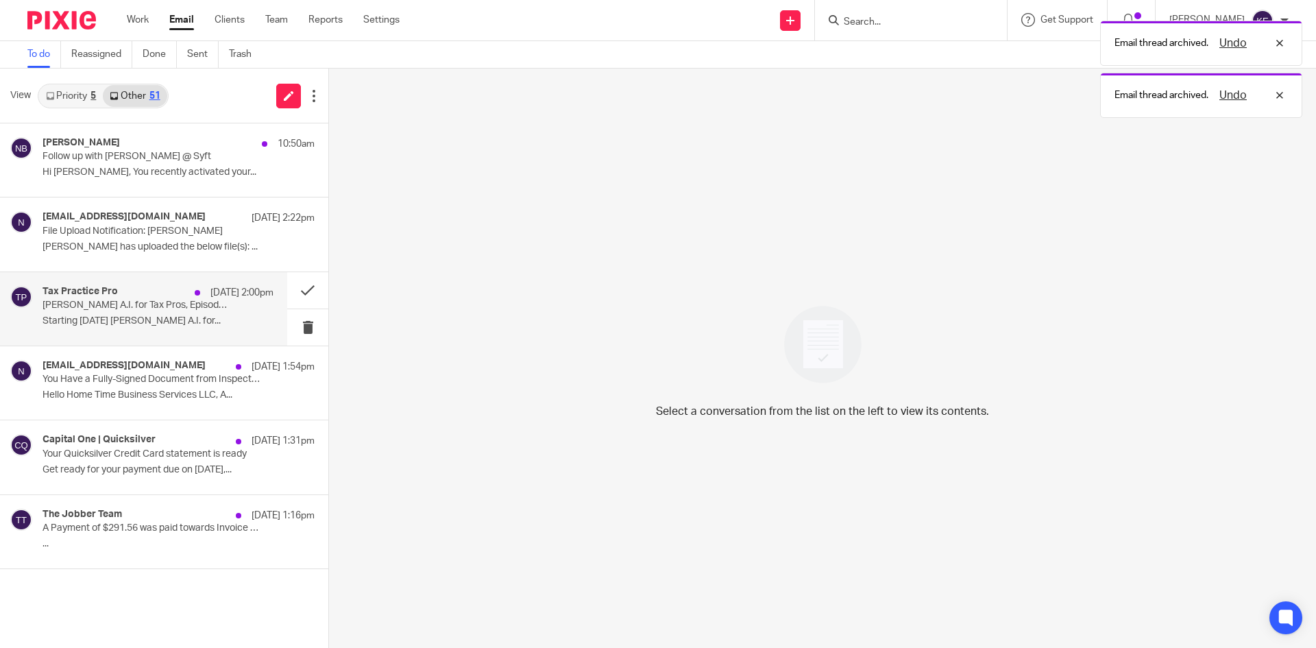
click at [222, 298] on p "[DATE] 2:00pm" at bounding box center [241, 293] width 63 height 14
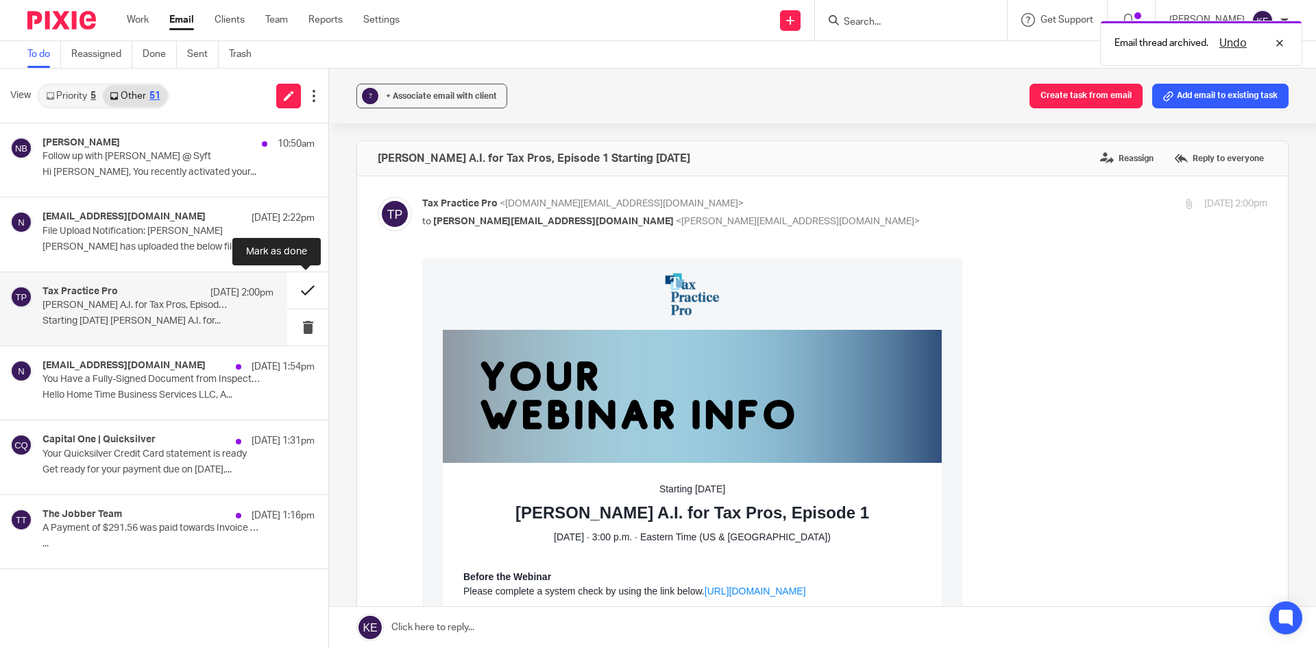
click at [299, 284] on button at bounding box center [307, 290] width 41 height 36
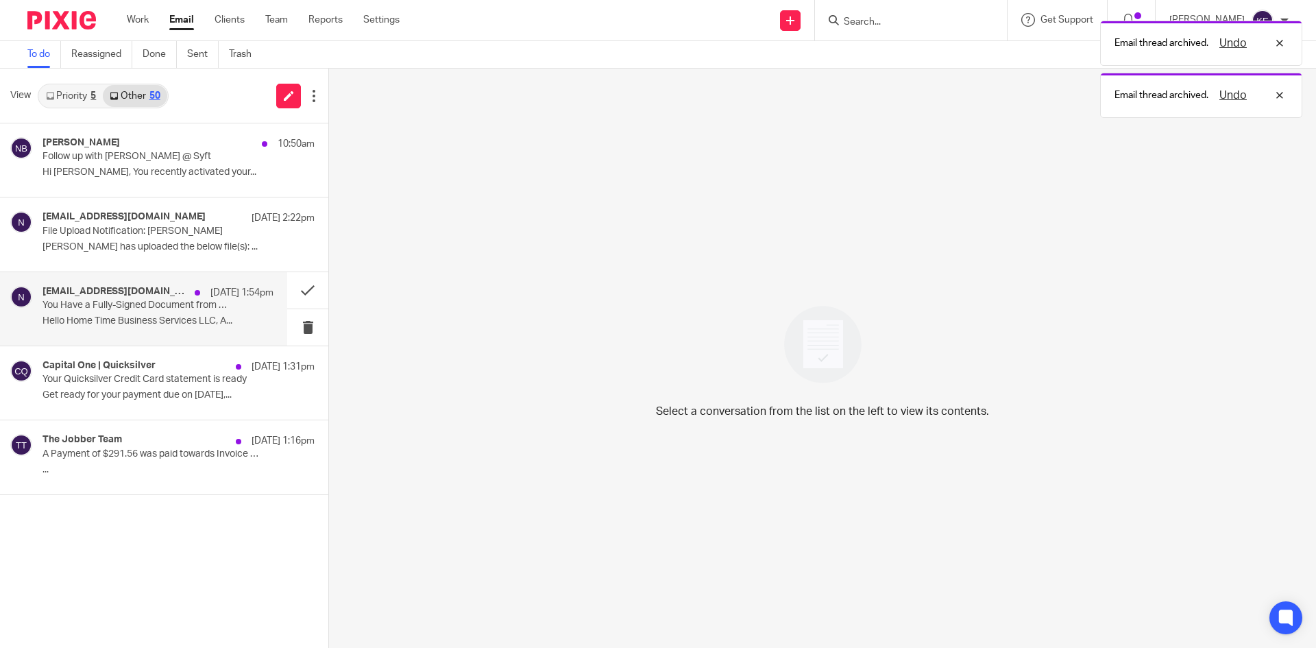
click at [229, 300] on div "[EMAIL_ADDRESS][DOMAIN_NAME] [DATE] 1:54pm You Have a Fully-Signed Document fro…" at bounding box center [158, 309] width 231 height 46
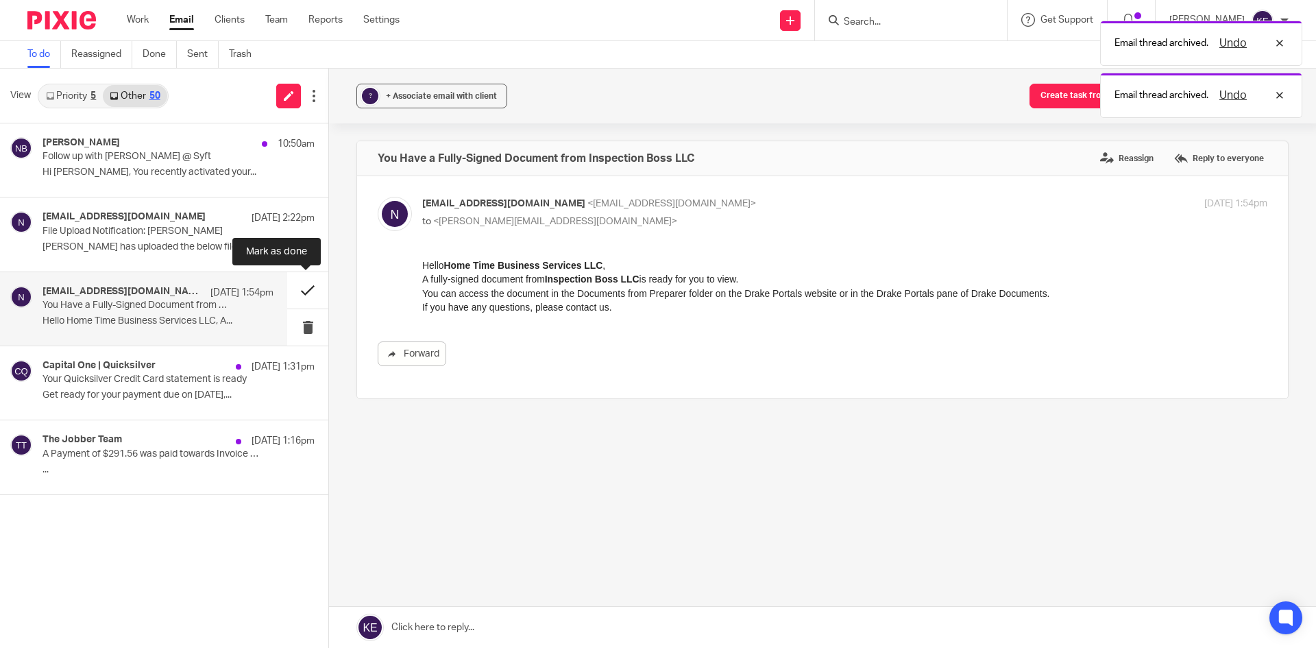
click at [304, 291] on button at bounding box center [307, 290] width 41 height 36
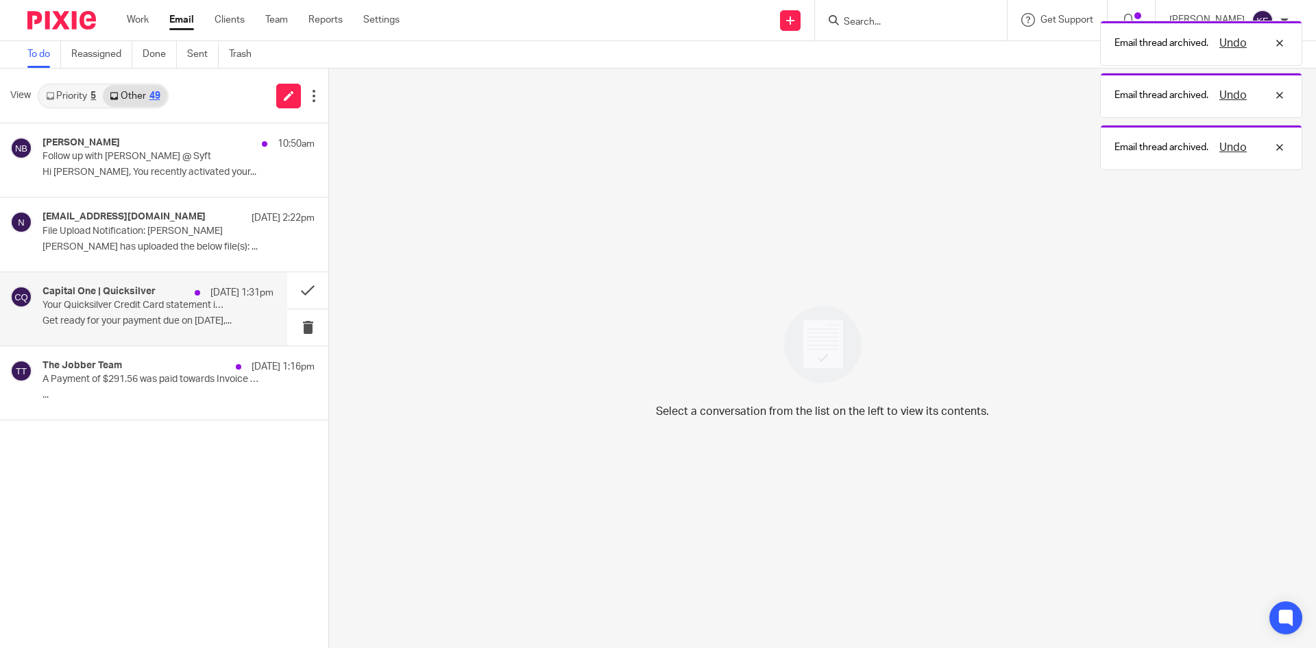
click at [210, 303] on p "Your Quicksilver Credit Card statement is ready" at bounding box center [135, 306] width 185 height 12
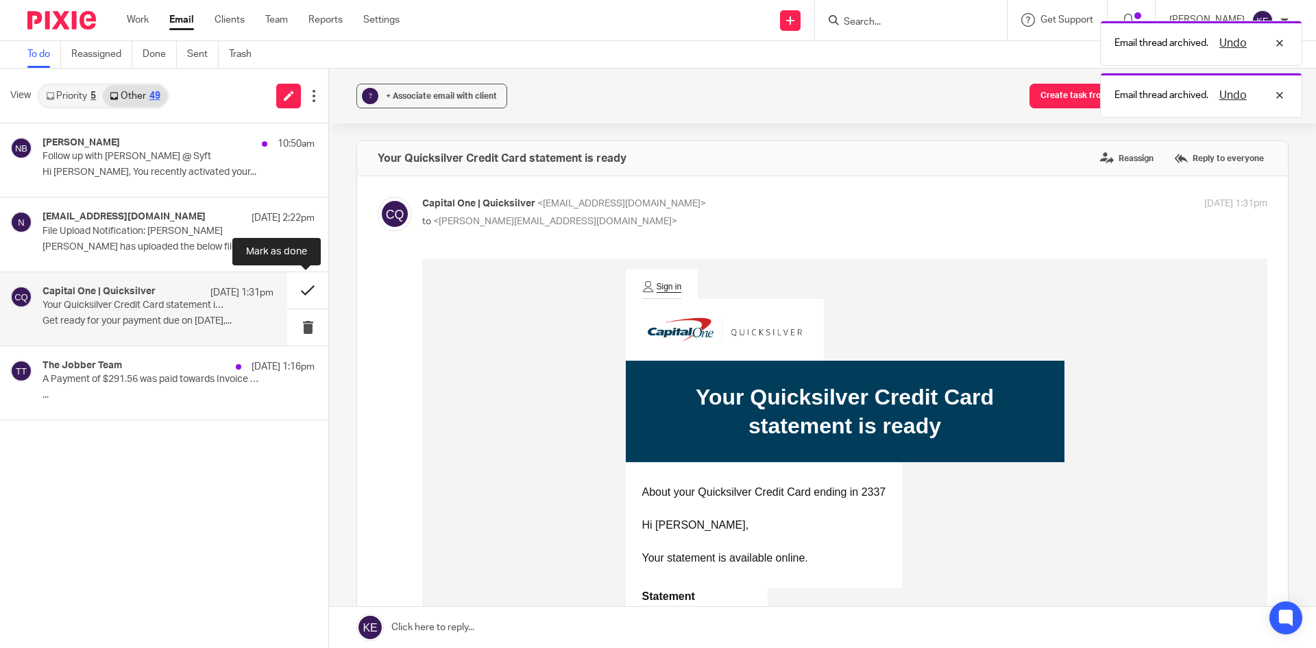
click at [301, 292] on button at bounding box center [307, 290] width 41 height 36
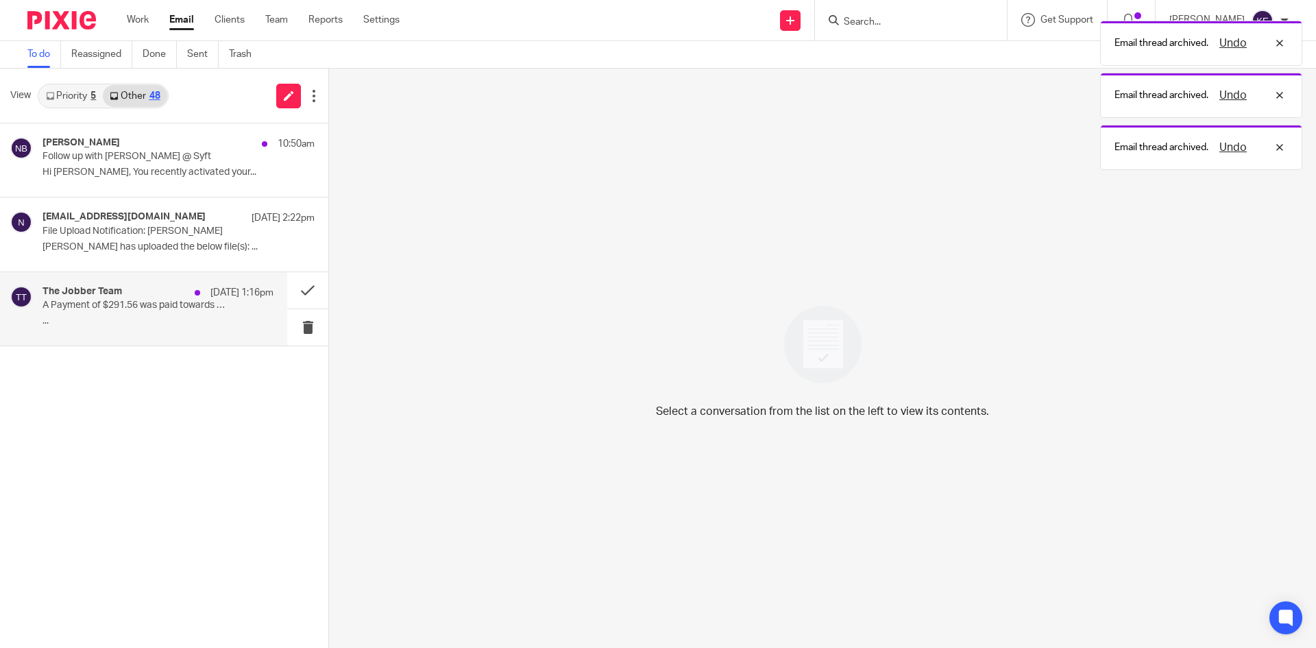
click at [226, 304] on div "The Jobber Team [DATE] 1:16pm A Payment of $291.56 was paid towards Invoice #84…" at bounding box center [158, 309] width 231 height 46
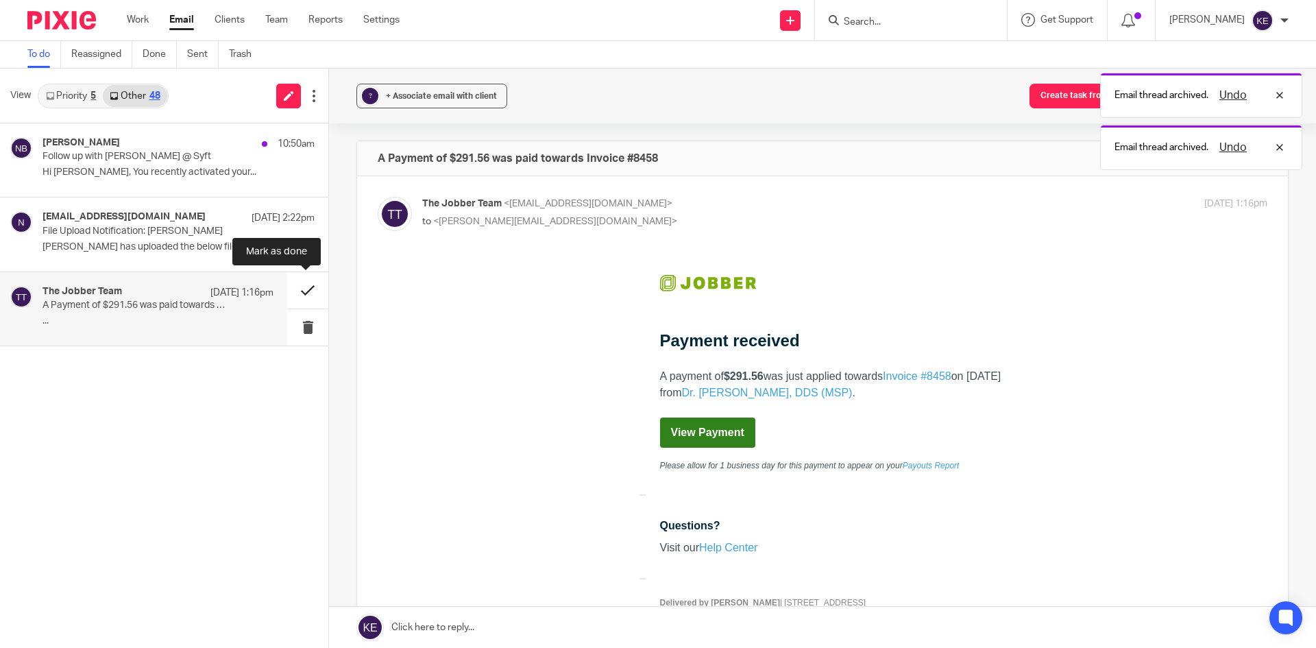
click at [300, 289] on button at bounding box center [307, 290] width 41 height 36
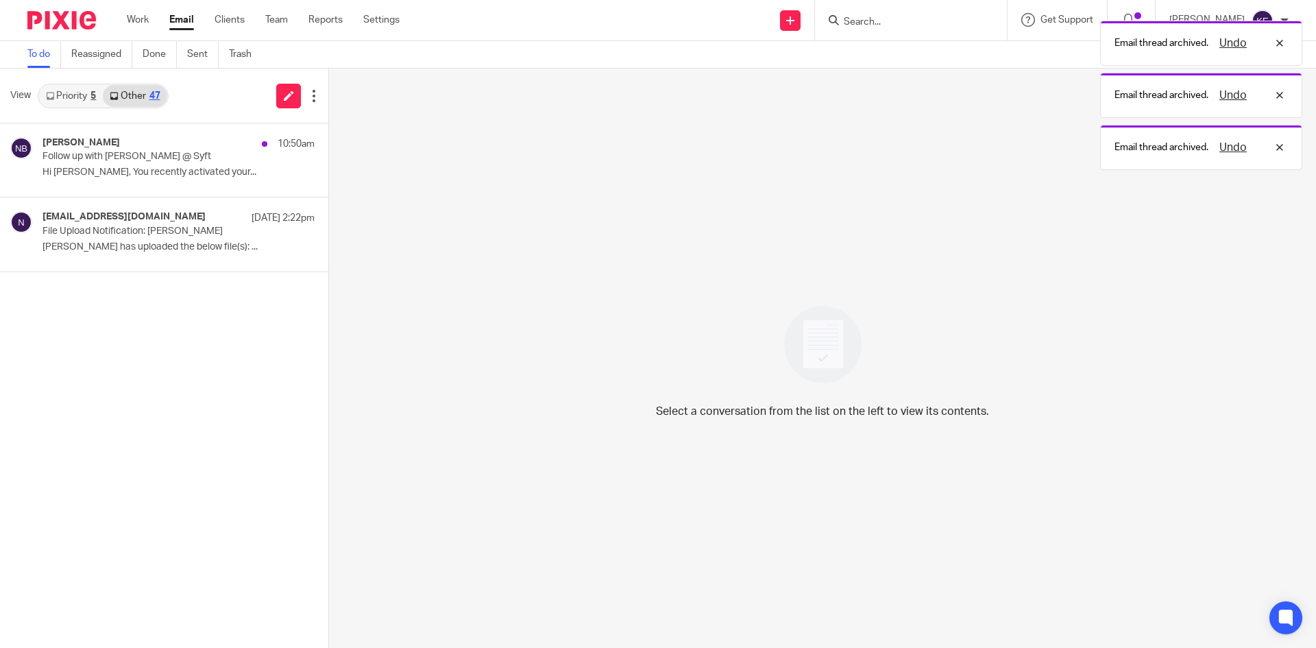
click at [188, 21] on link "Email" at bounding box center [181, 20] width 25 height 14
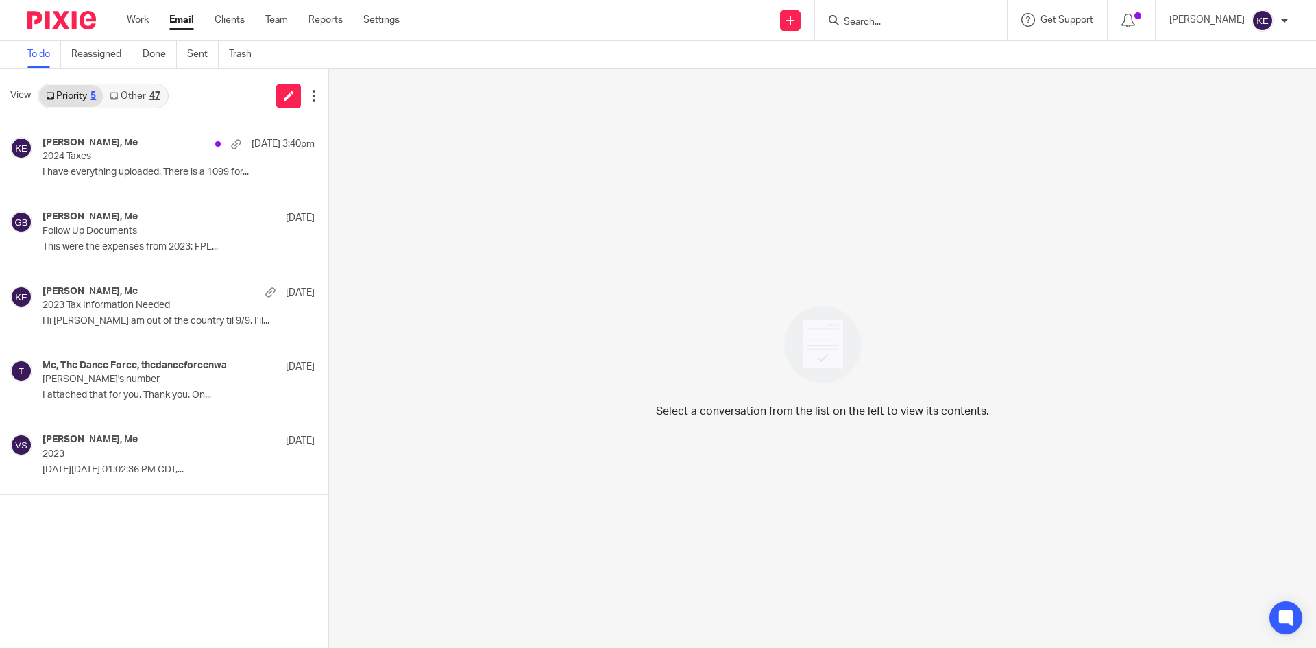
click at [154, 95] on div "47" at bounding box center [154, 96] width 11 height 10
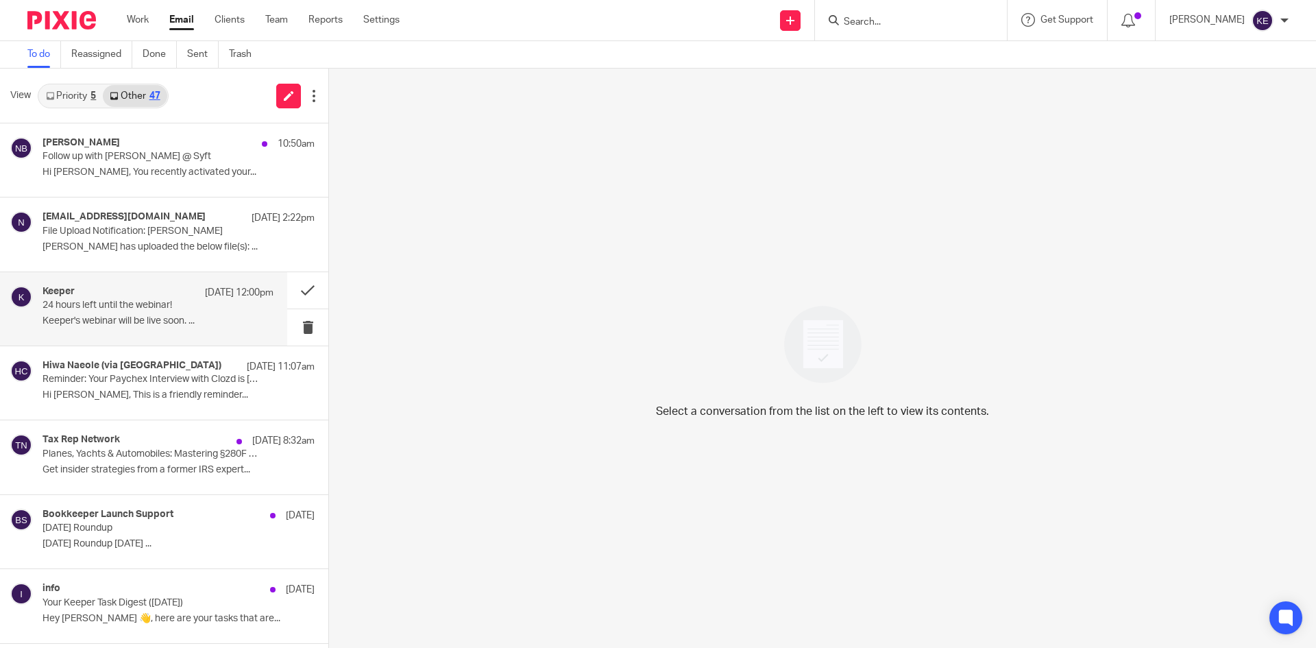
click at [169, 300] on p "24 hours left until the webinar!" at bounding box center [135, 306] width 185 height 12
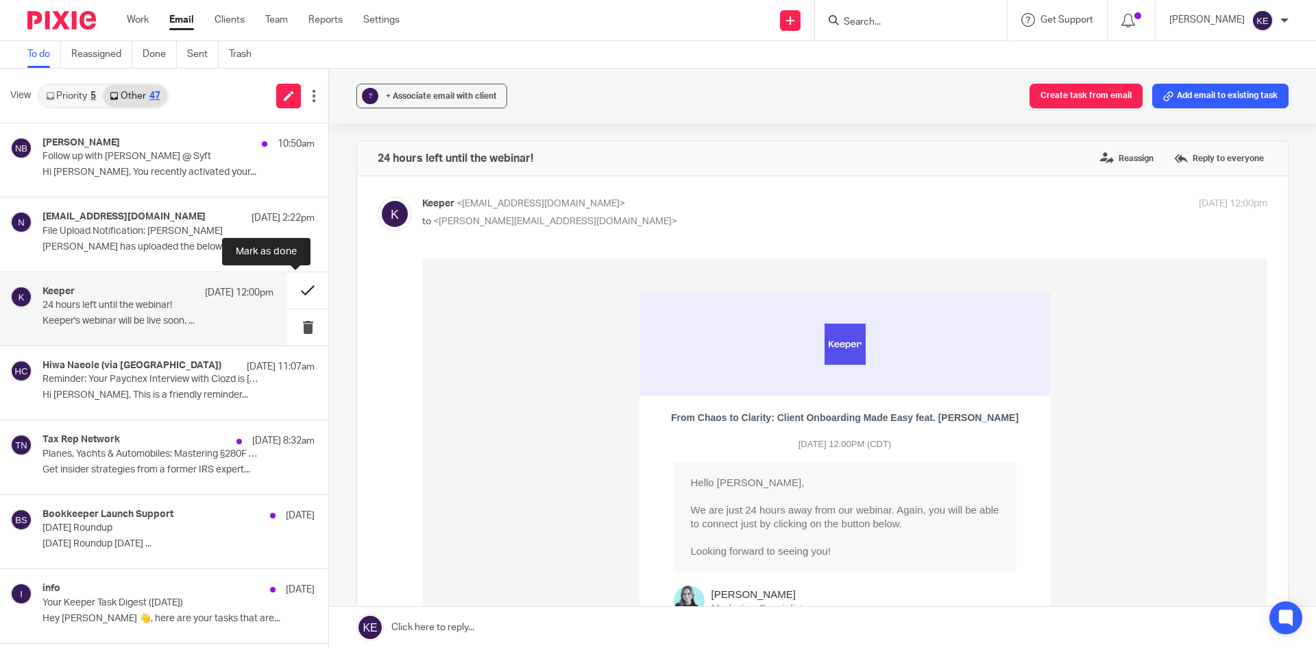
click at [300, 284] on button at bounding box center [307, 290] width 41 height 36
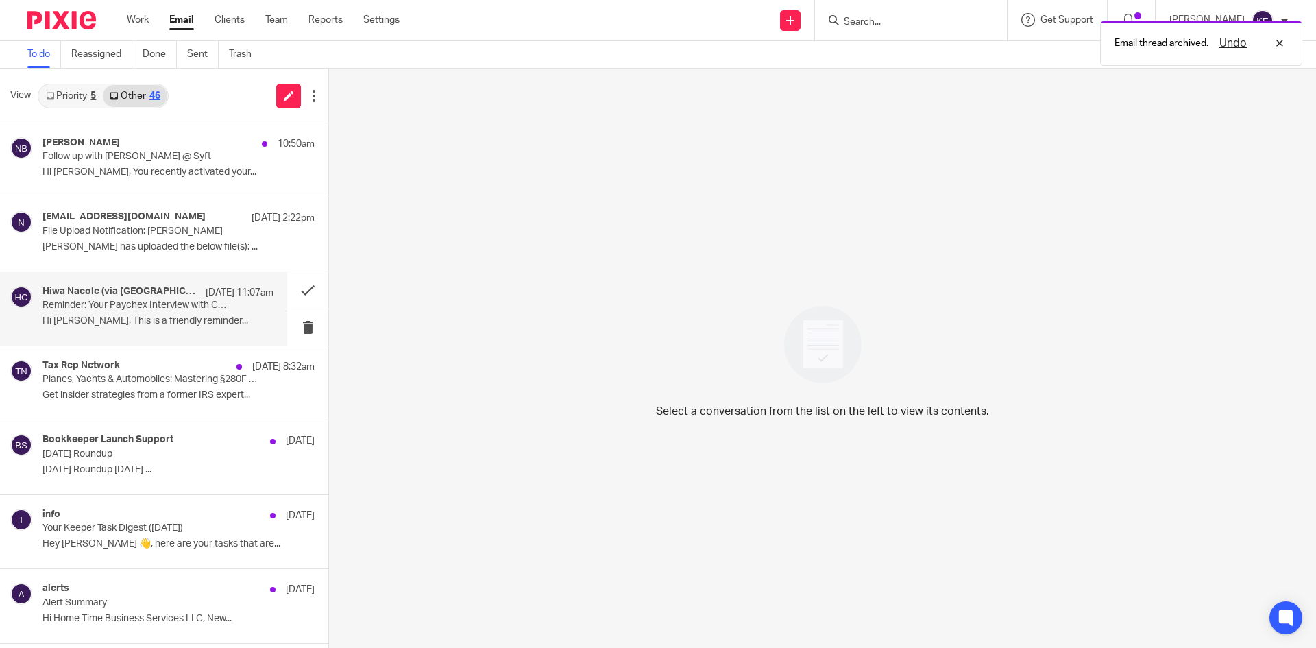
click at [200, 302] on p "Reminder: Your Paychex Interview with Clozd is Tomorrow" at bounding box center [135, 306] width 185 height 12
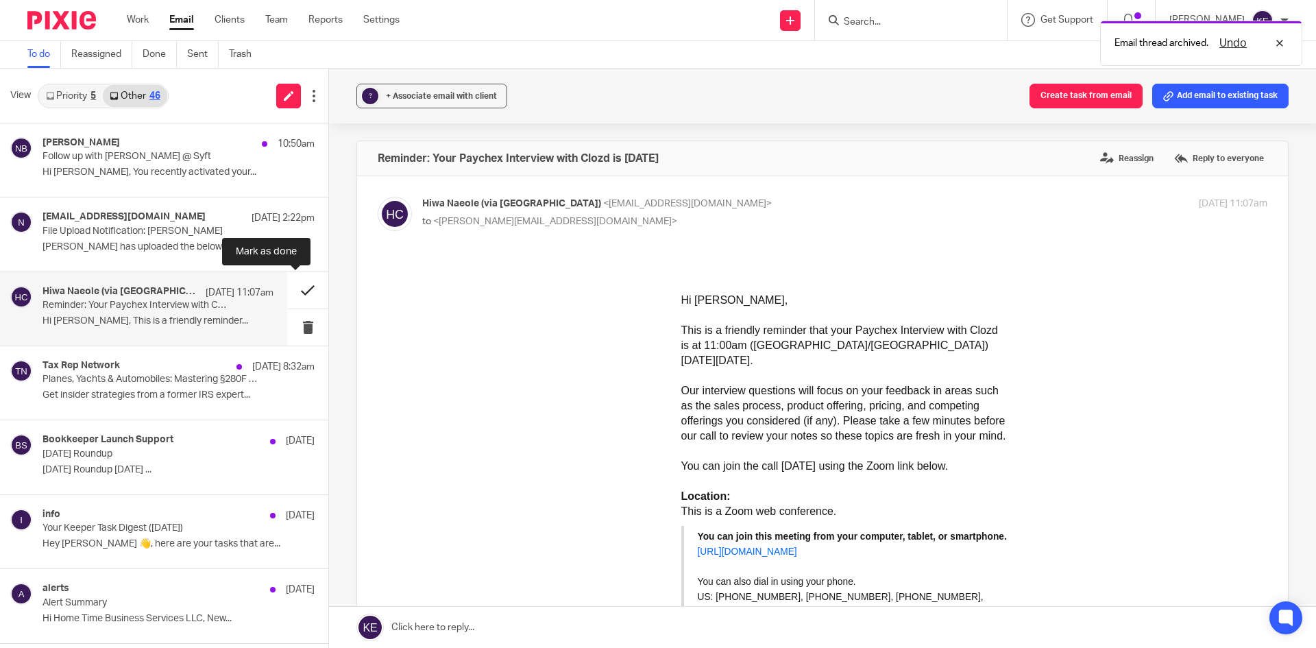
click at [295, 289] on button at bounding box center [307, 290] width 41 height 36
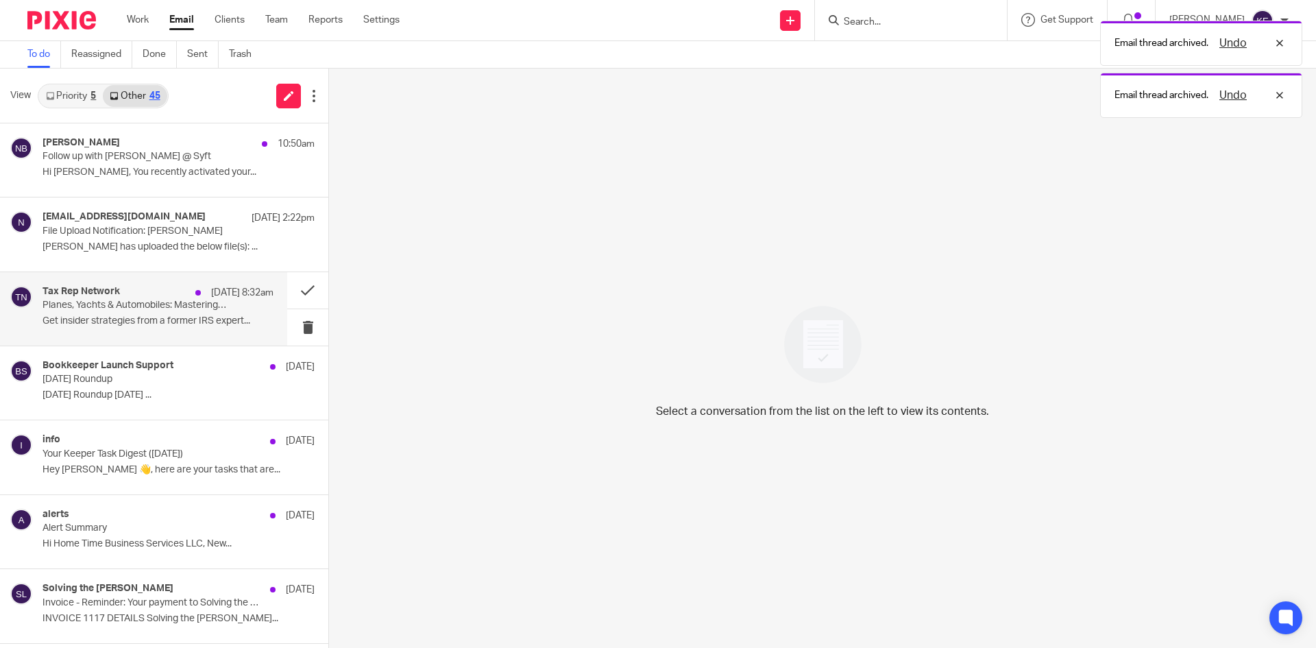
click at [198, 315] on p "Get insider strategies from a former IRS expert..." at bounding box center [158, 321] width 231 height 12
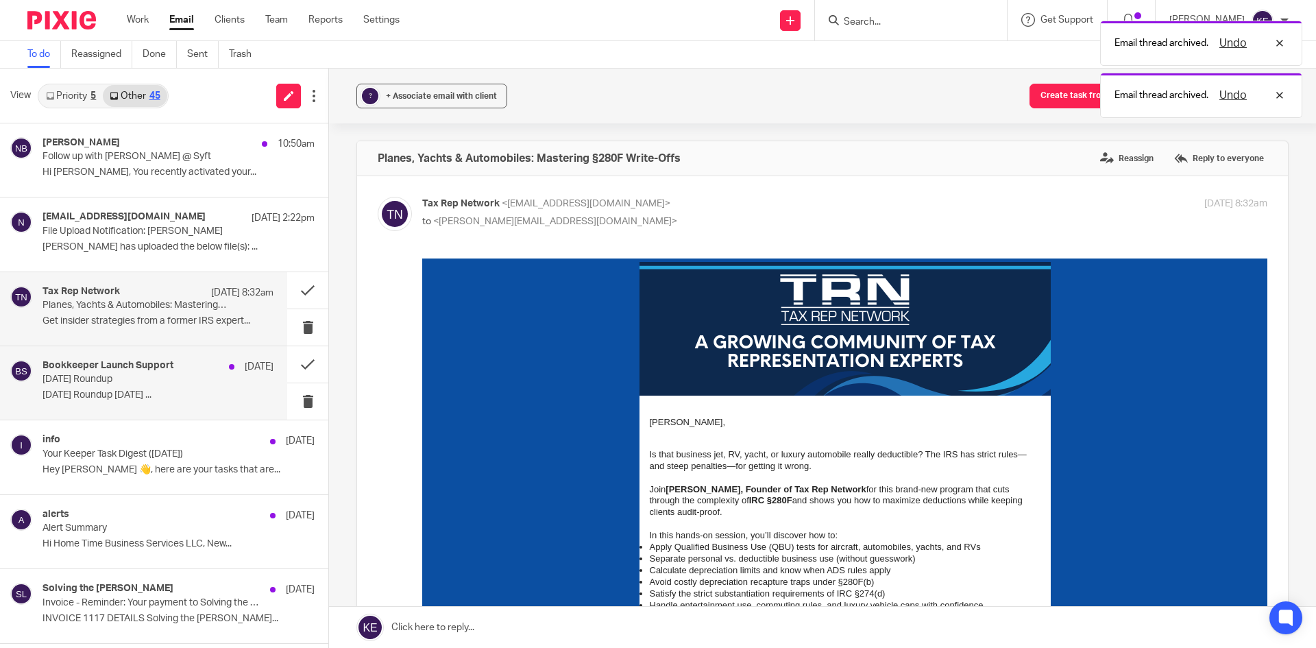
click at [186, 385] on p "Friday Roundup" at bounding box center [135, 380] width 185 height 12
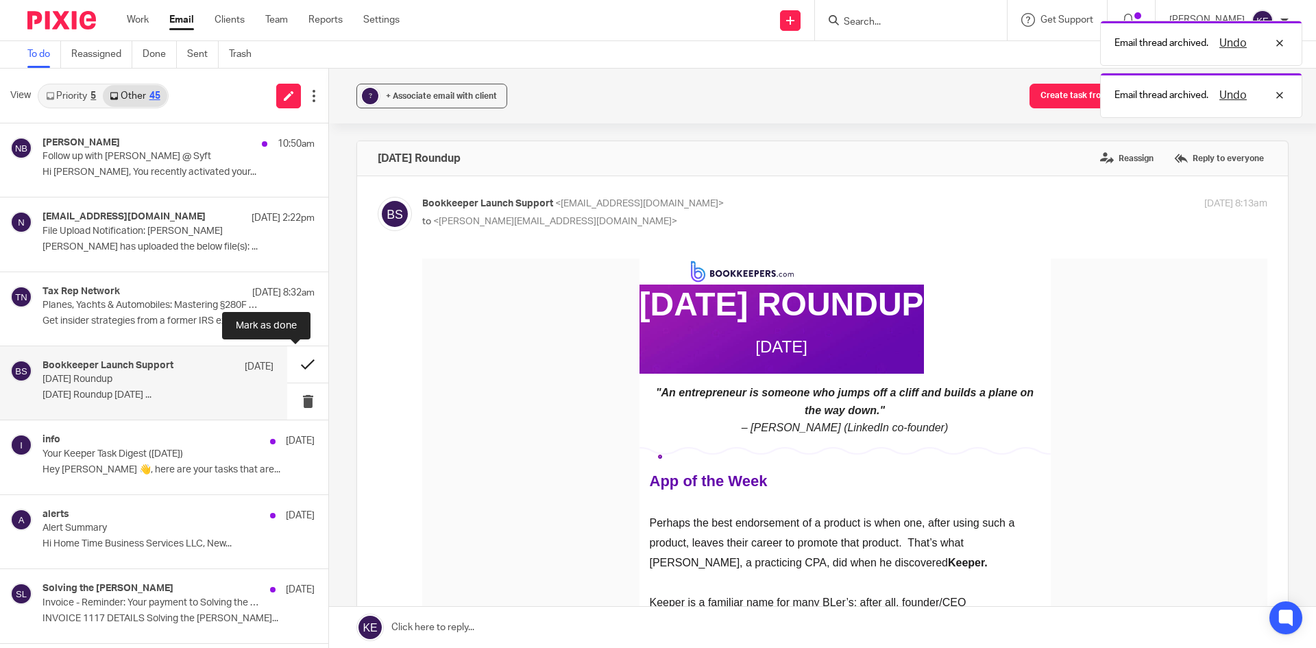
click at [289, 366] on button at bounding box center [307, 364] width 41 height 36
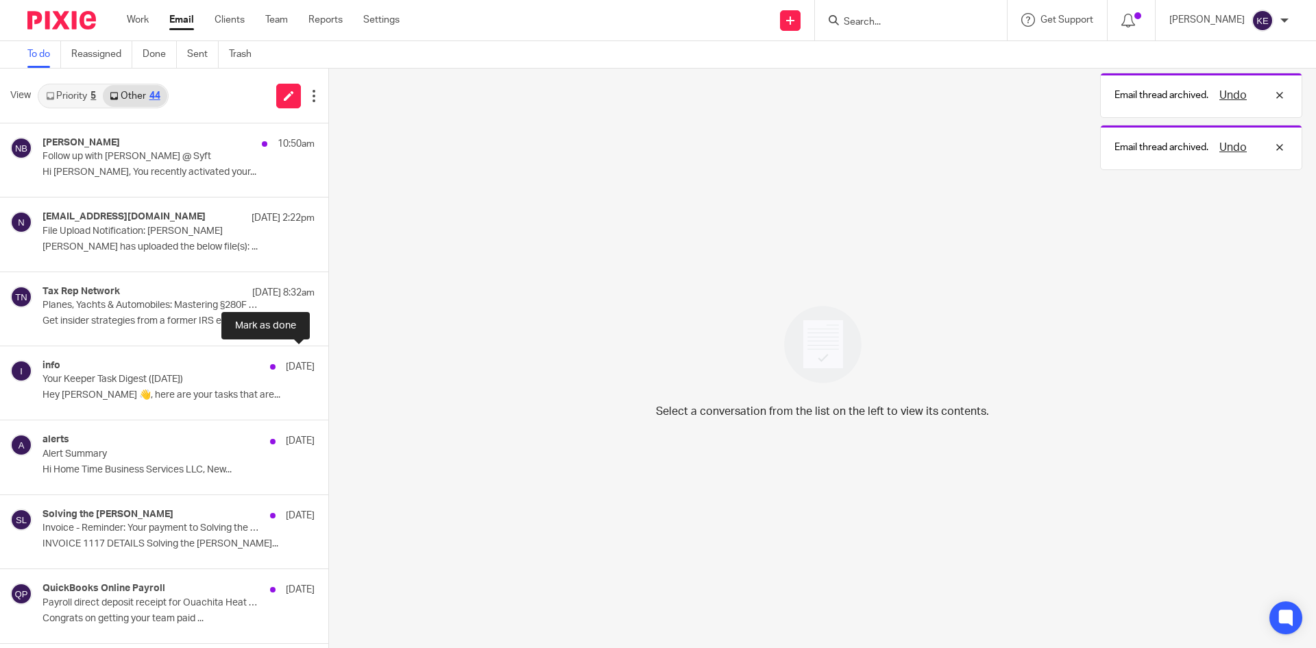
click at [328, 366] on button at bounding box center [333, 364] width 11 height 36
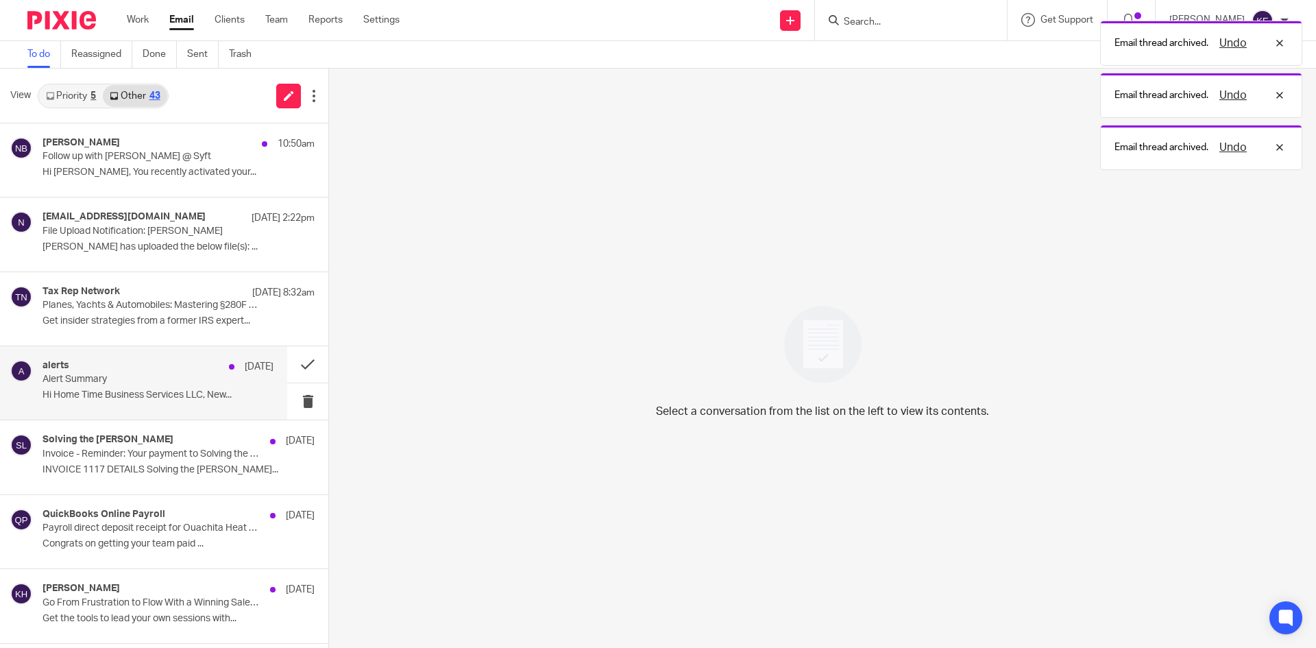
click at [226, 380] on div "alerts Sep 12 Alert Summary Hi Home Time Business Services LLC, New..." at bounding box center [158, 383] width 231 height 46
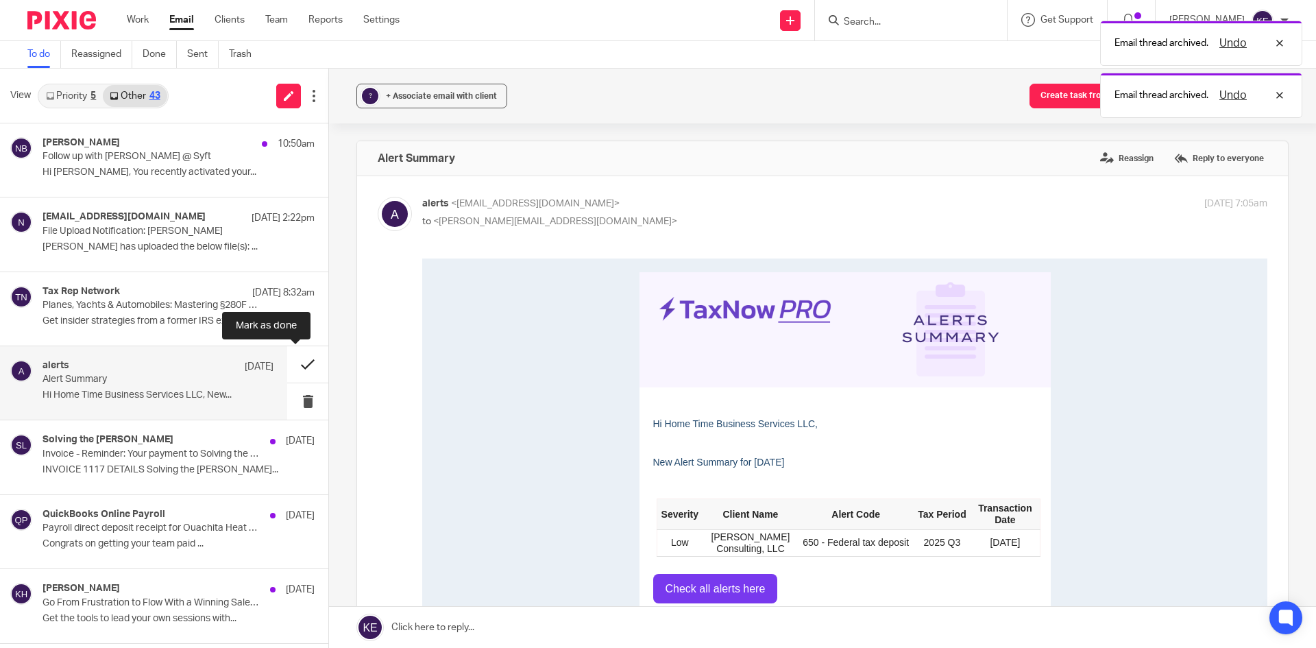
click at [298, 365] on button at bounding box center [307, 364] width 41 height 36
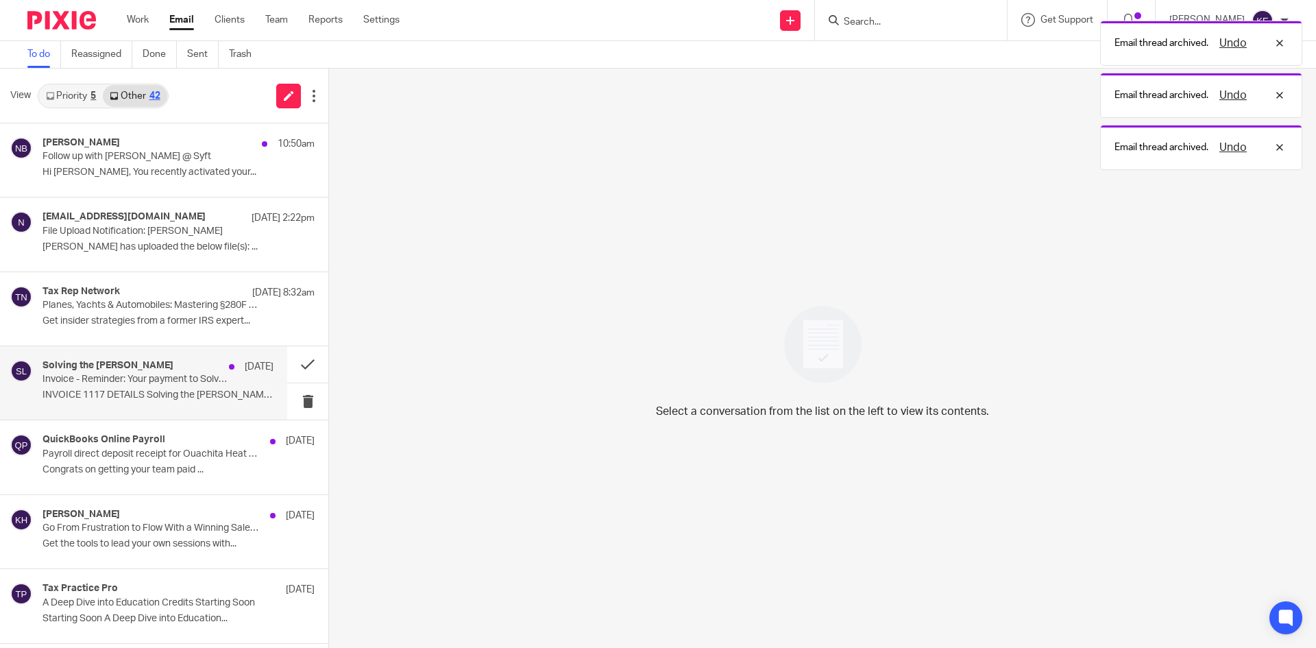
click at [221, 381] on div "Solving the Books, LLC Sep 12 Invoice - Reminder: Your payment to Solving the B…" at bounding box center [158, 383] width 231 height 46
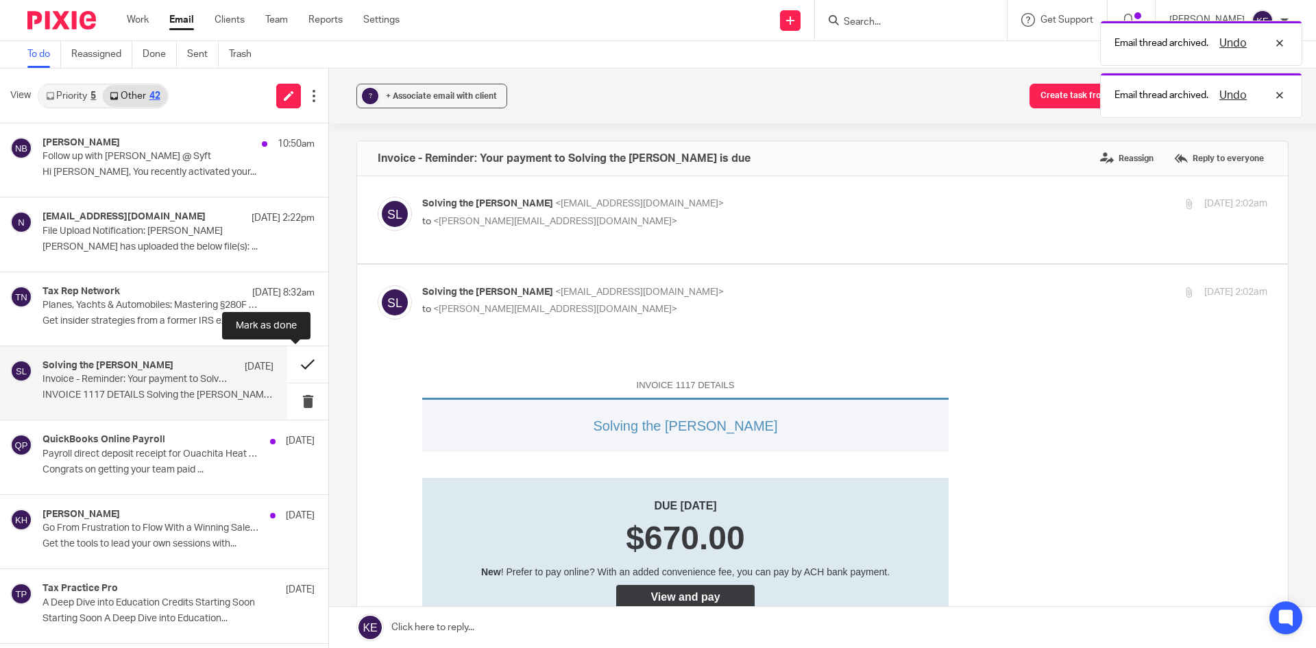
click at [290, 364] on button at bounding box center [307, 364] width 41 height 36
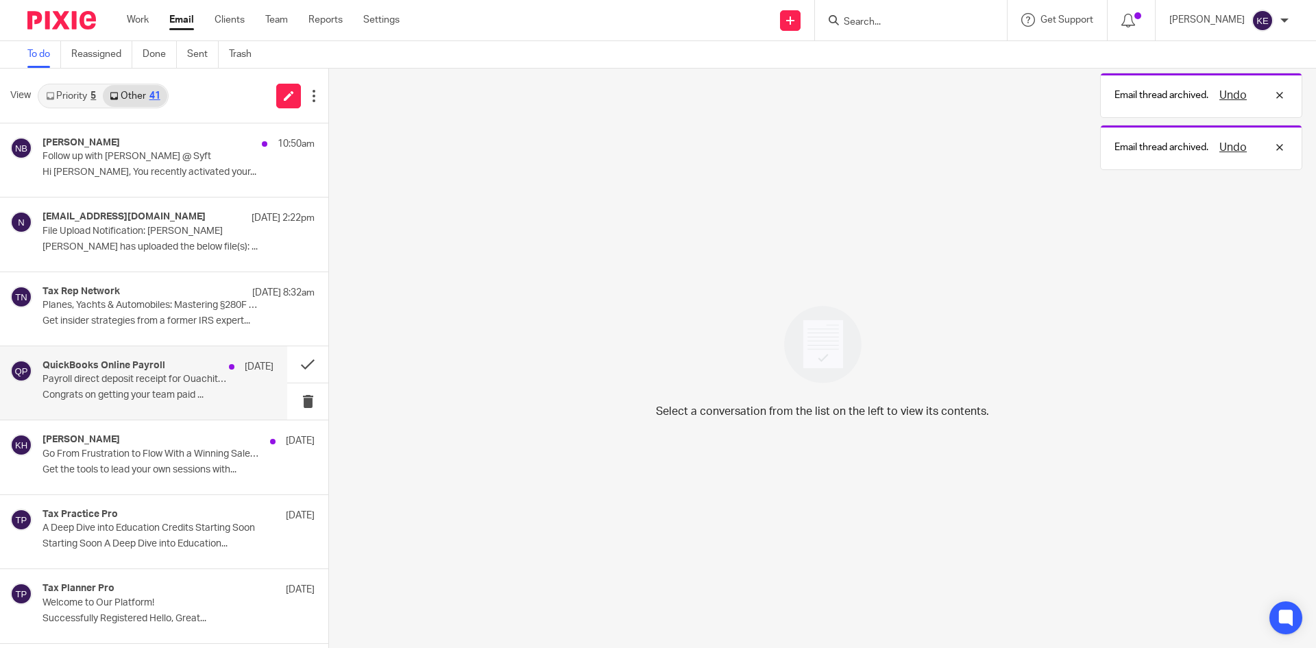
click at [223, 383] on div "QuickBooks Online Payroll Sep 12 Payroll direct deposit receipt for Ouachita He…" at bounding box center [158, 383] width 231 height 46
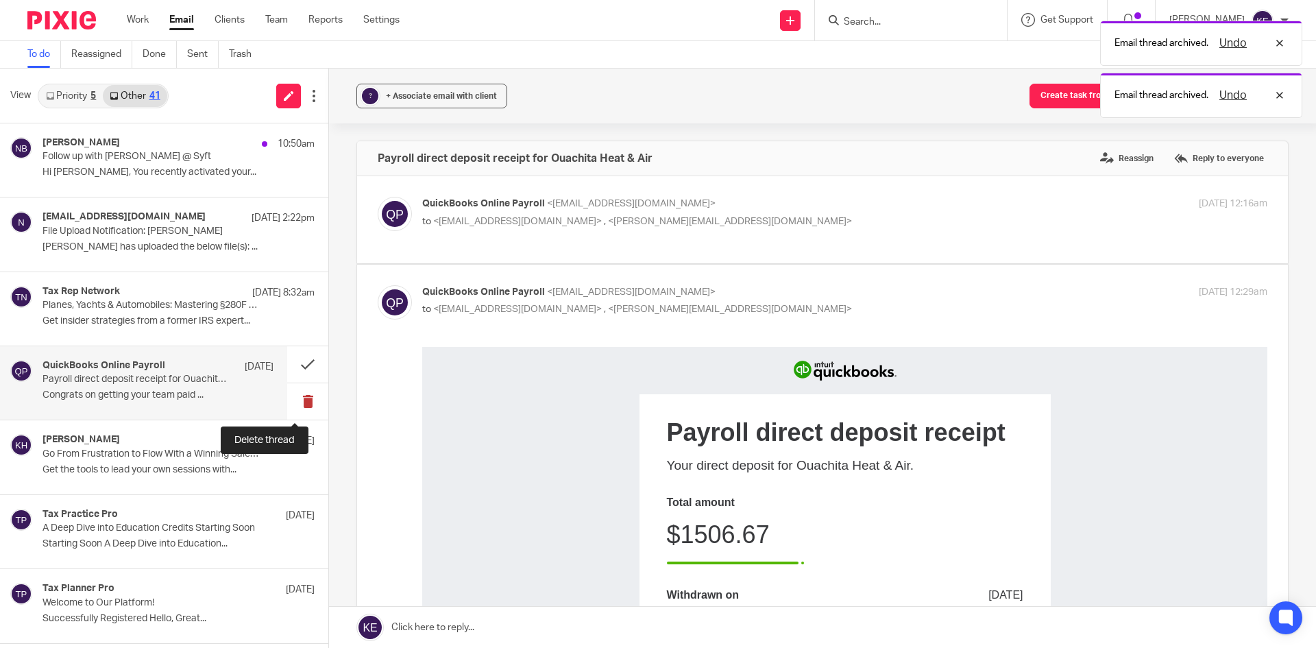
click at [292, 395] on button at bounding box center [307, 401] width 41 height 36
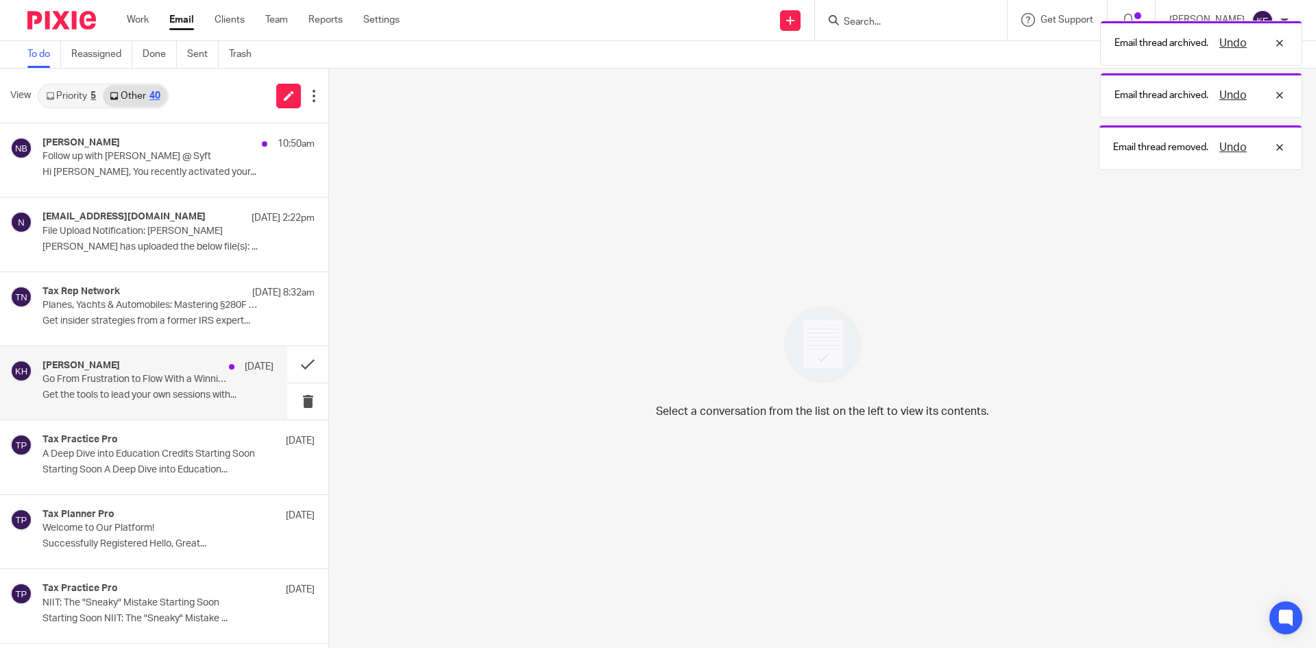
click at [232, 392] on p "Get the tools to lead your own sessions with..." at bounding box center [158, 395] width 231 height 12
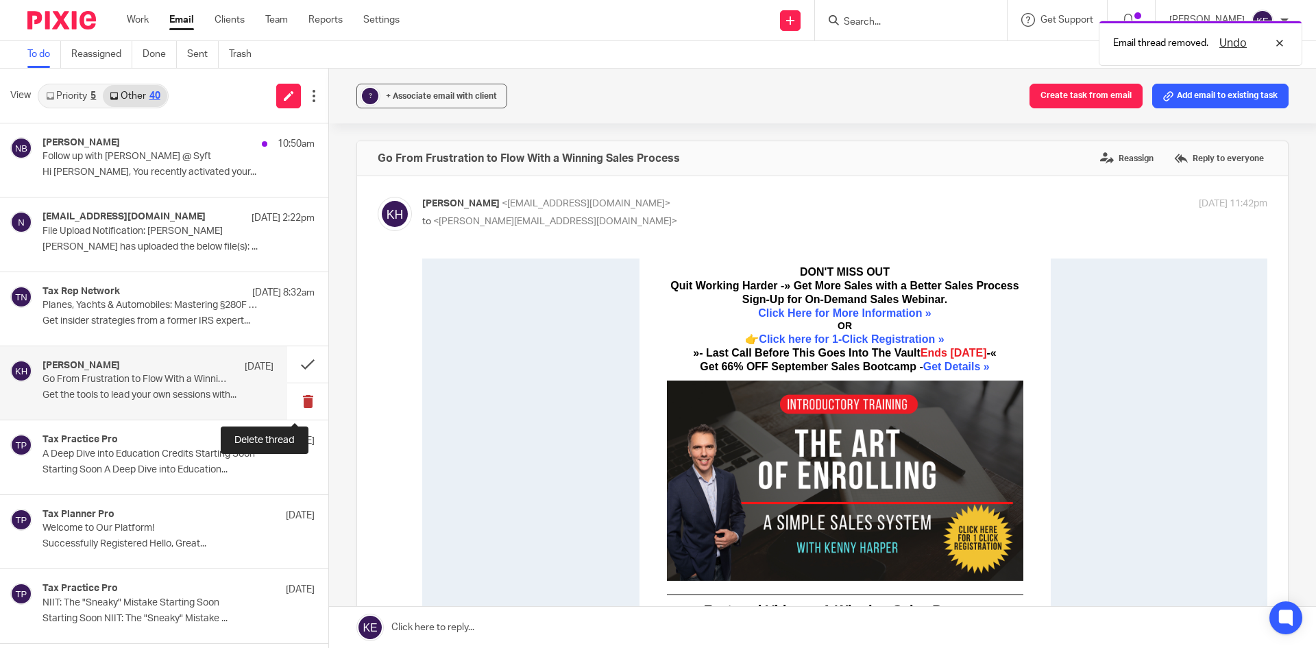
click at [300, 396] on button at bounding box center [307, 401] width 41 height 36
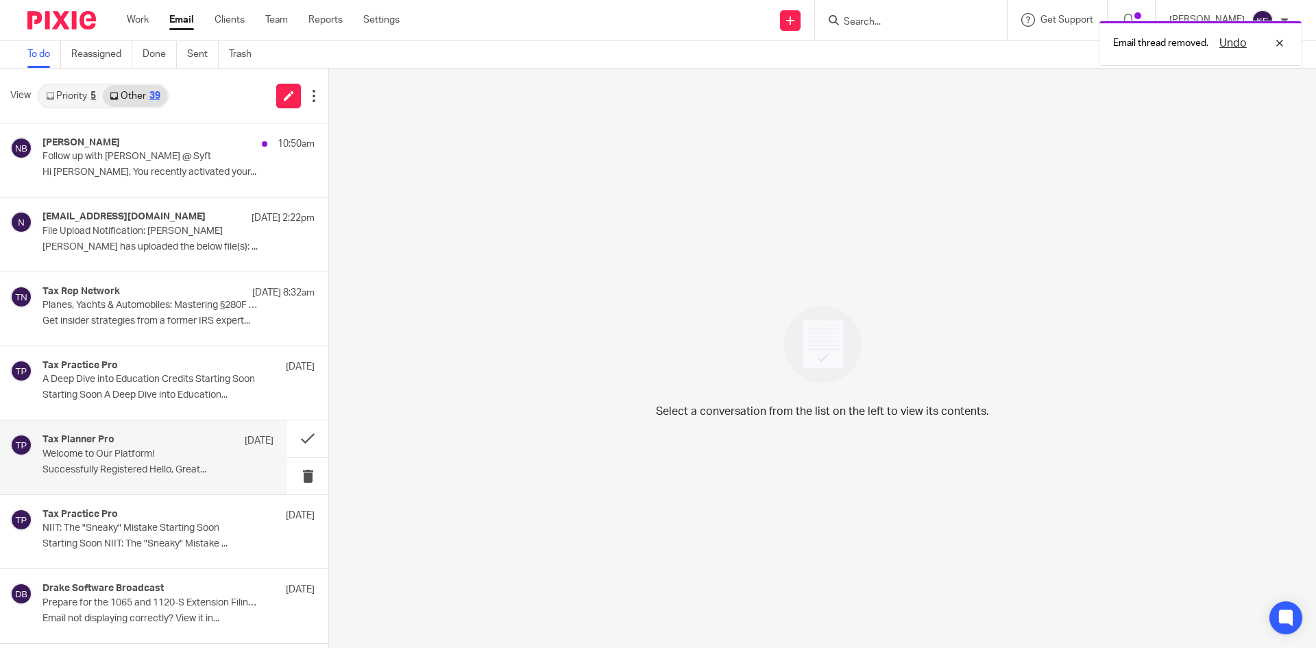
click at [206, 446] on div "Tax Planner Pro Sep 4" at bounding box center [158, 441] width 231 height 14
